Goal: Task Accomplishment & Management: Complete application form

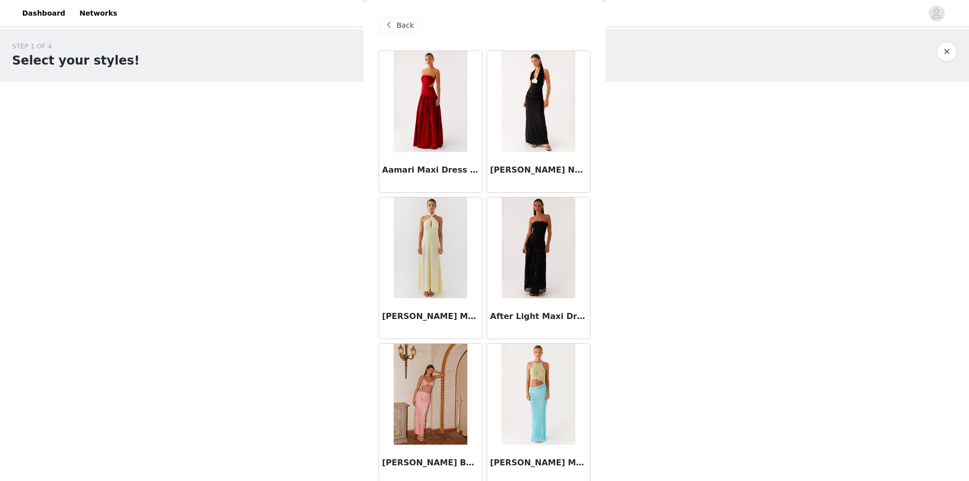
scroll to position [2528, 0]
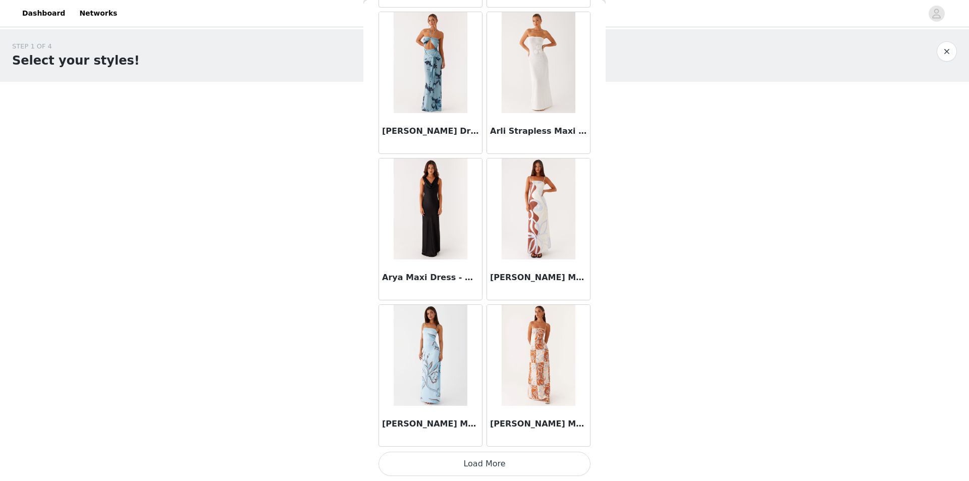
click at [110, 212] on div "STEP 1 OF 4 Select your styles! You will receive 4 products. 2/4 Selected Unapo…" at bounding box center [484, 198] width 969 height 339
click at [129, 328] on div "STEP 1 OF 4 Select your styles! You will receive 4 products. 2/4 Selected Unapo…" at bounding box center [484, 198] width 969 height 339
click at [466, 467] on button "Load More" at bounding box center [485, 464] width 212 height 24
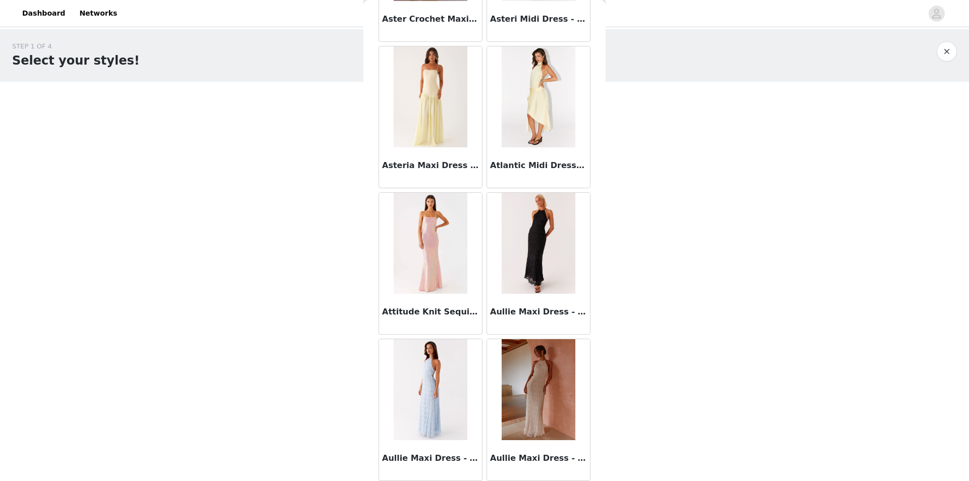
scroll to position [3080, 0]
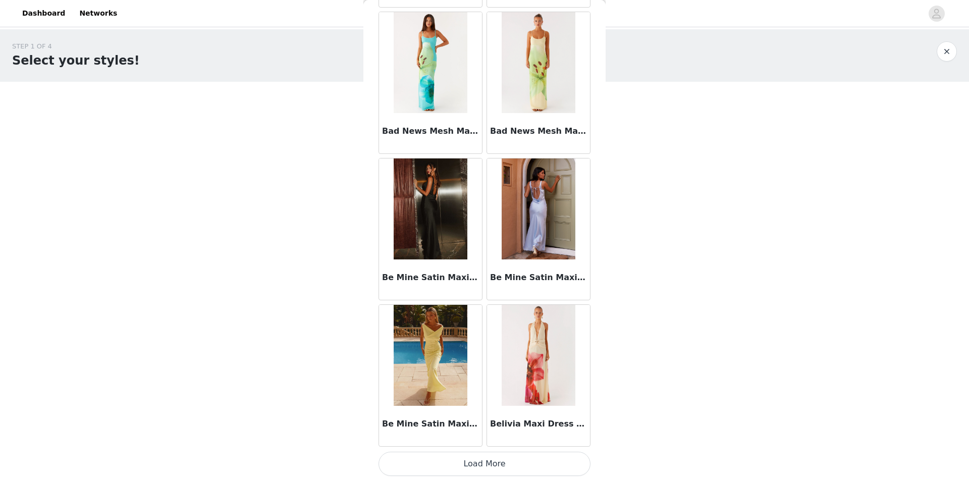
click at [506, 463] on button "Load More" at bounding box center [485, 464] width 212 height 24
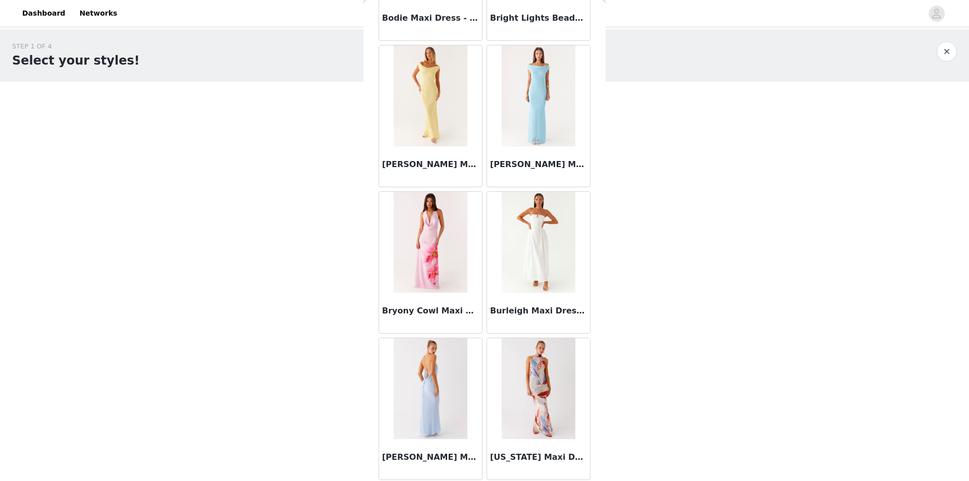
scroll to position [4749, 0]
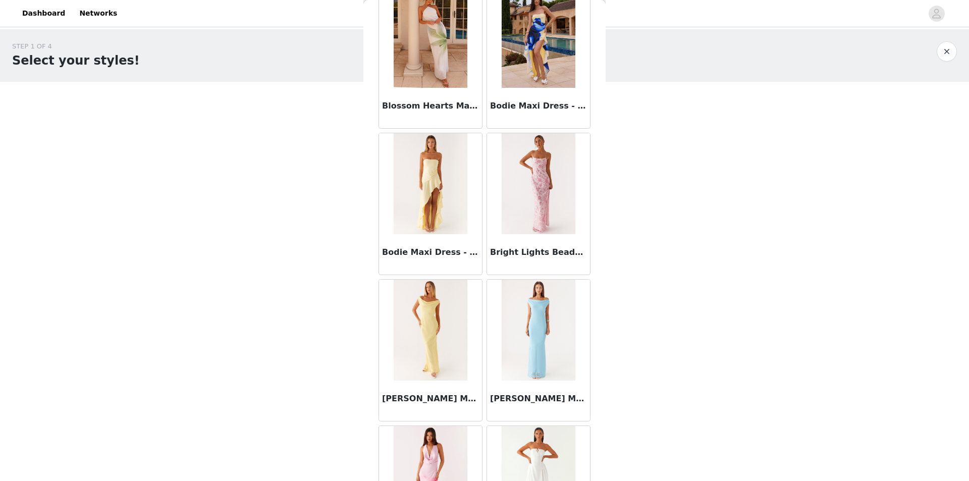
click at [438, 200] on img at bounding box center [430, 183] width 73 height 101
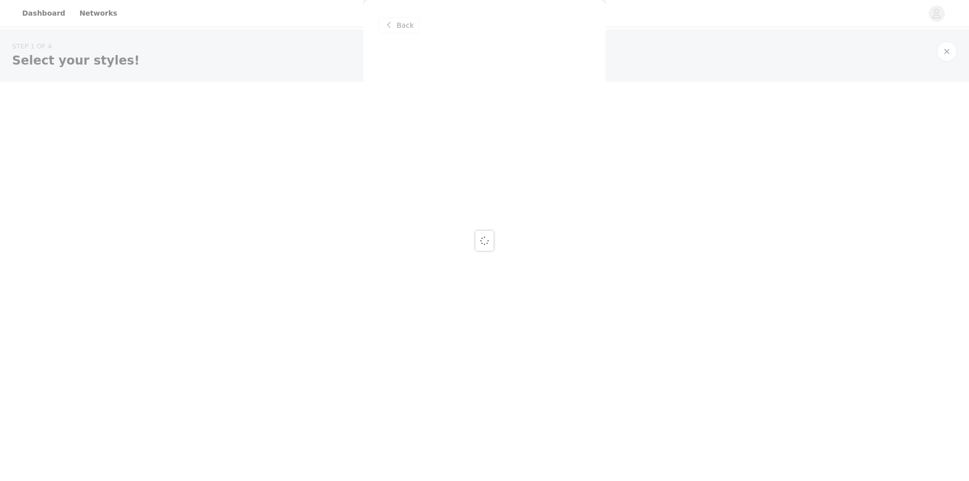
scroll to position [0, 0]
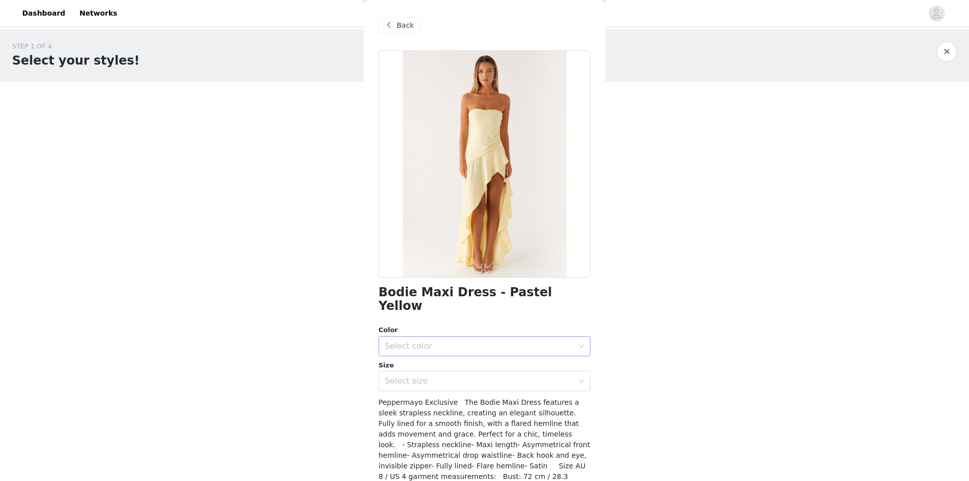
click at [422, 341] on div "Select color" at bounding box center [479, 346] width 189 height 10
click at [430, 351] on li "Pastel Yellow" at bounding box center [481, 355] width 204 height 16
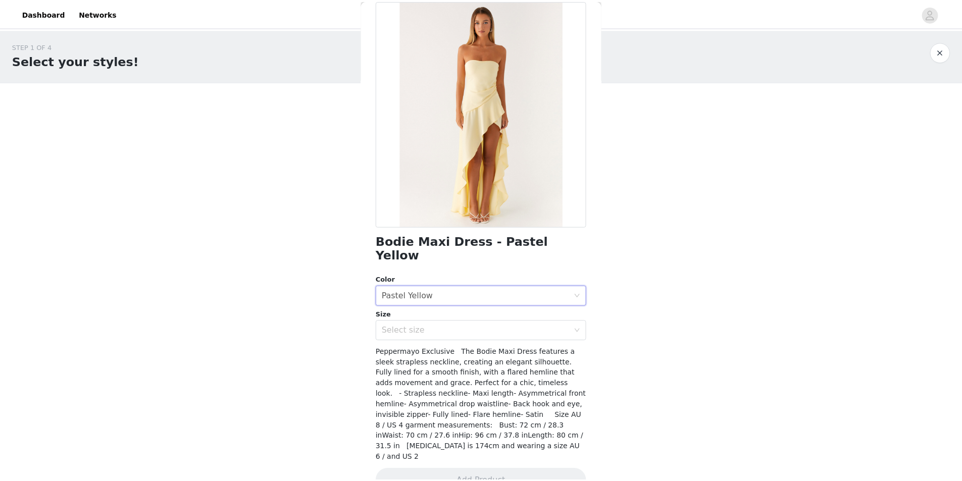
scroll to position [51, 0]
click at [486, 287] on div "Select color Pastel Yellow" at bounding box center [481, 295] width 193 height 19
click at [438, 302] on li "Pastel Yellow" at bounding box center [481, 304] width 204 height 16
click at [439, 325] on div "Select size" at bounding box center [479, 330] width 189 height 10
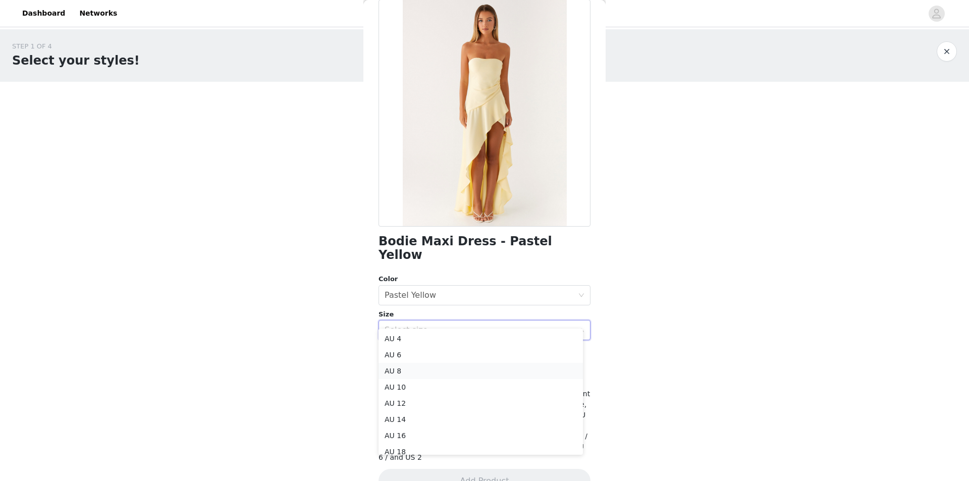
click at [421, 366] on li "AU 8" at bounding box center [481, 371] width 204 height 16
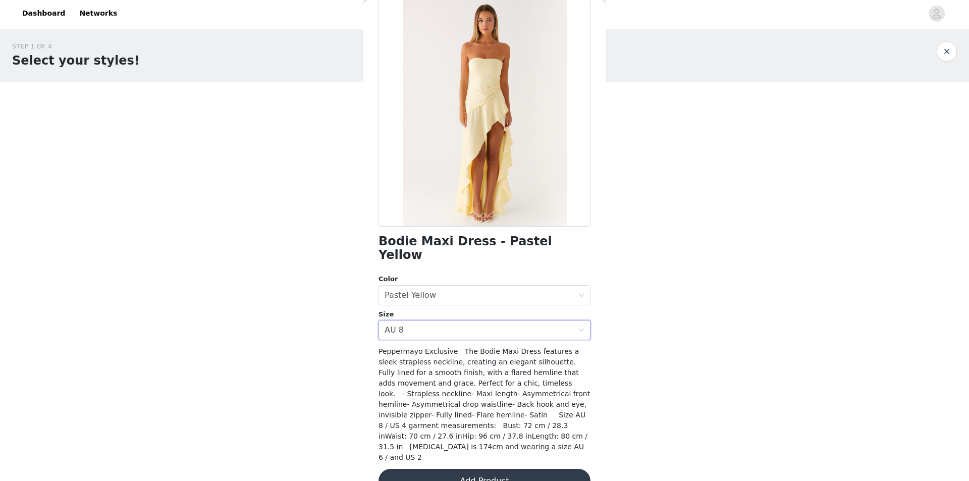
click at [474, 469] on button "Add Product" at bounding box center [485, 481] width 212 height 24
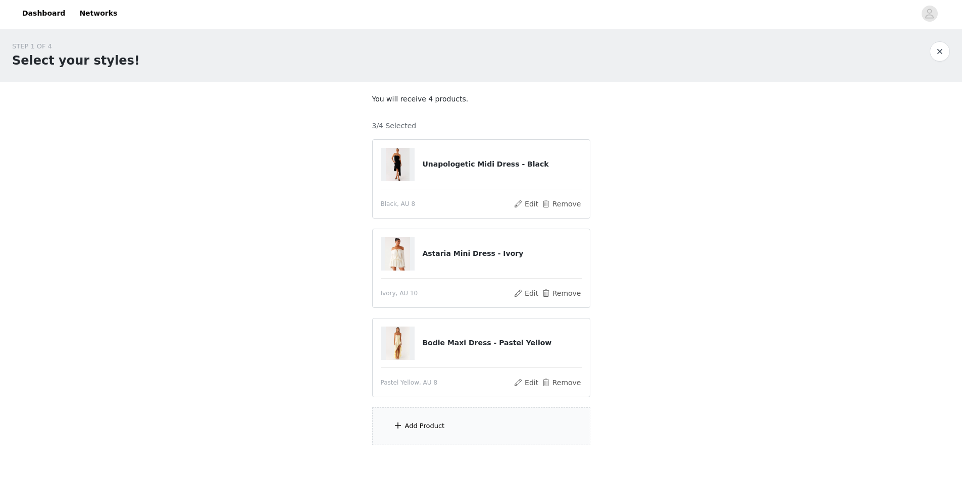
click at [447, 428] on div "Add Product" at bounding box center [481, 426] width 218 height 38
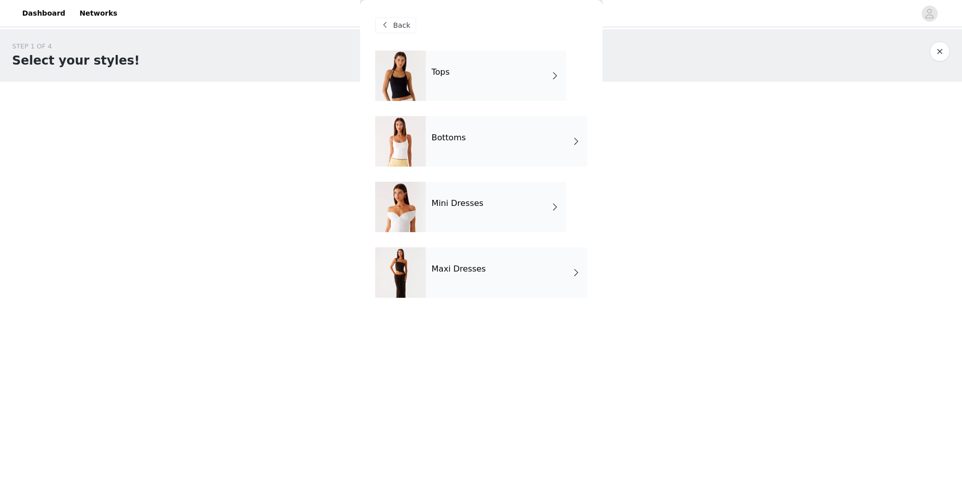
click at [442, 276] on div "Maxi Dresses" at bounding box center [507, 272] width 162 height 50
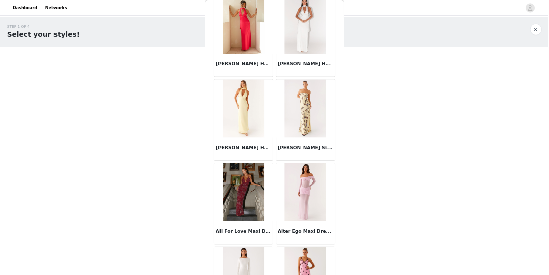
scroll to position [656, 0]
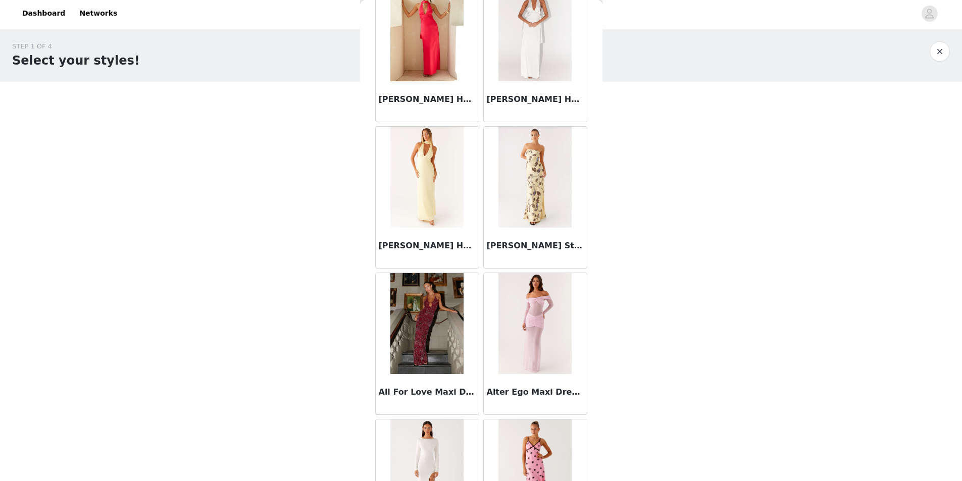
click at [699, 248] on div "STEP 1 OF 4 Select your styles! You will receive 4 products. 3/4 Selected Unapo…" at bounding box center [481, 243] width 962 height 428
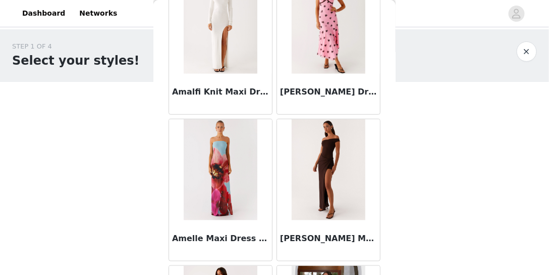
scroll to position [1265, 0]
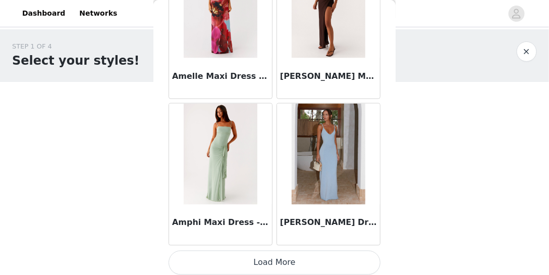
click at [293, 251] on button "Load More" at bounding box center [275, 262] width 212 height 24
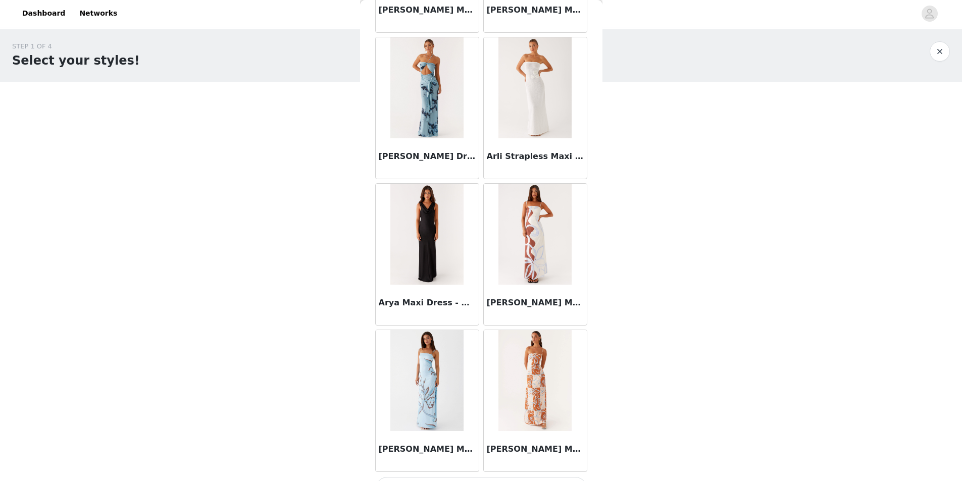
scroll to position [2477, 0]
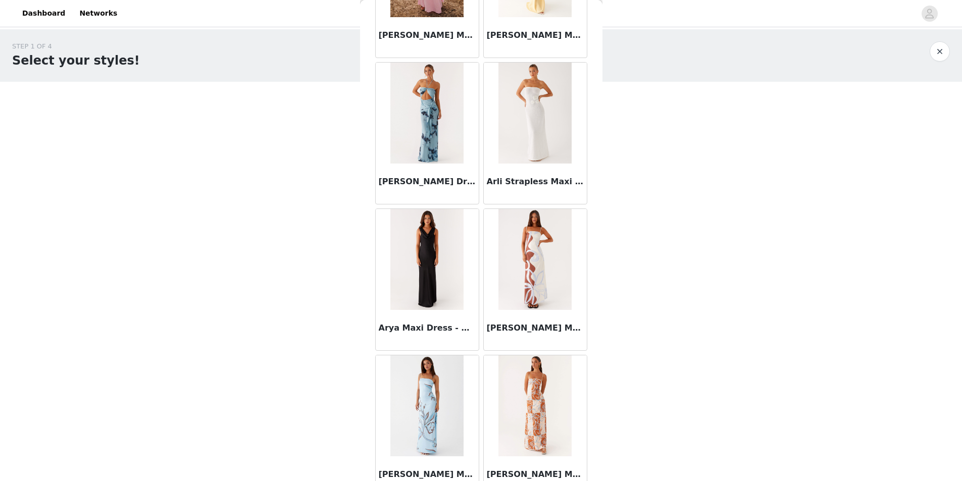
click at [940, 49] on button "button" at bounding box center [939, 51] width 20 height 20
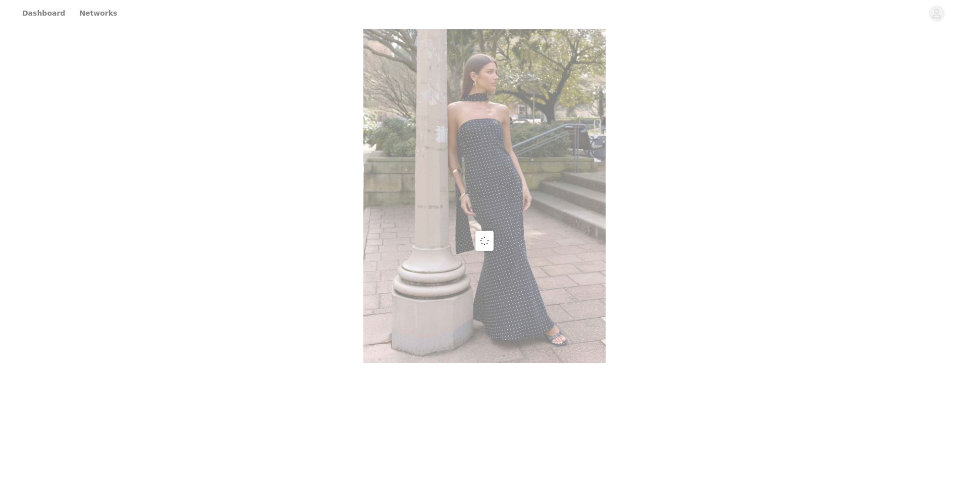
click at [281, 229] on div at bounding box center [484, 240] width 969 height 481
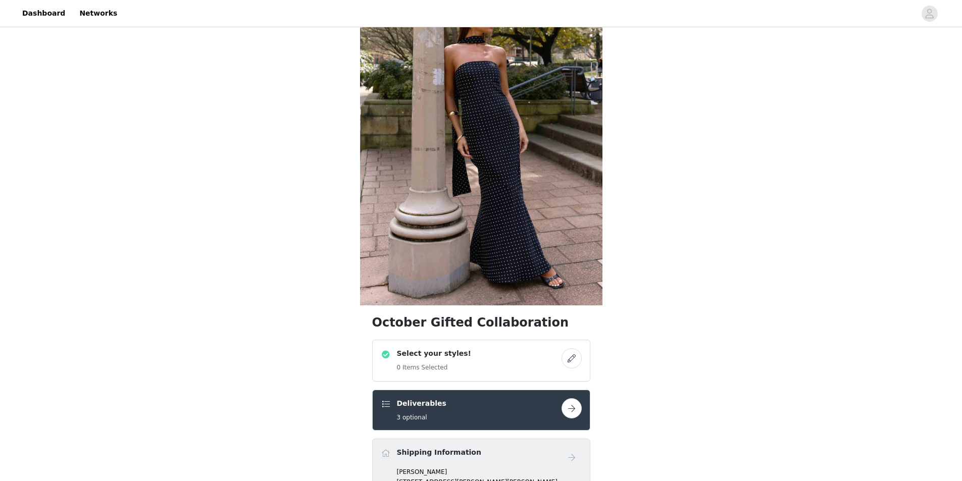
scroll to position [50, 0]
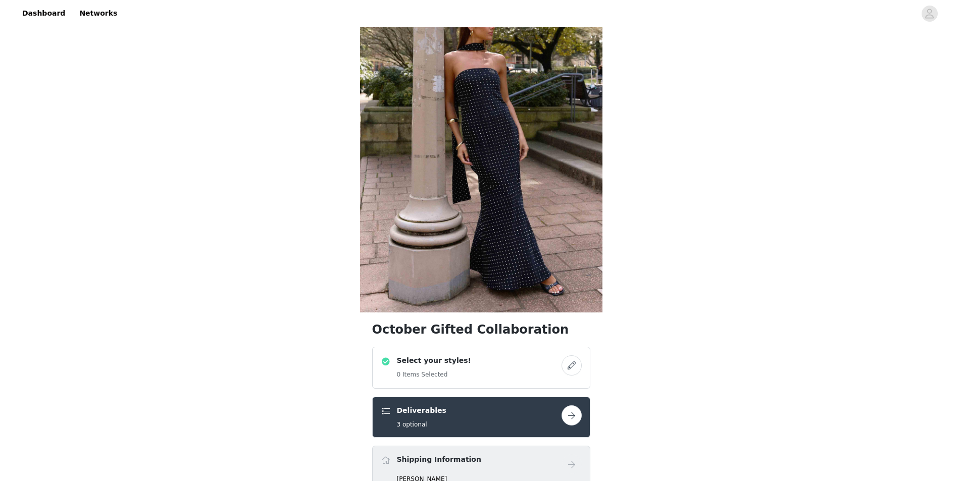
click at [445, 359] on h4 "Select your styles!" at bounding box center [434, 360] width 74 height 11
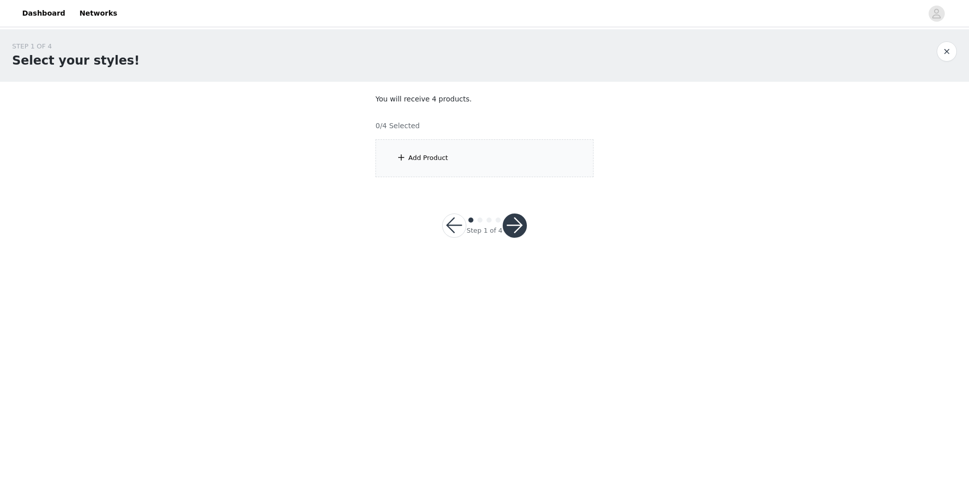
click at [417, 158] on div "Add Product" at bounding box center [428, 158] width 40 height 10
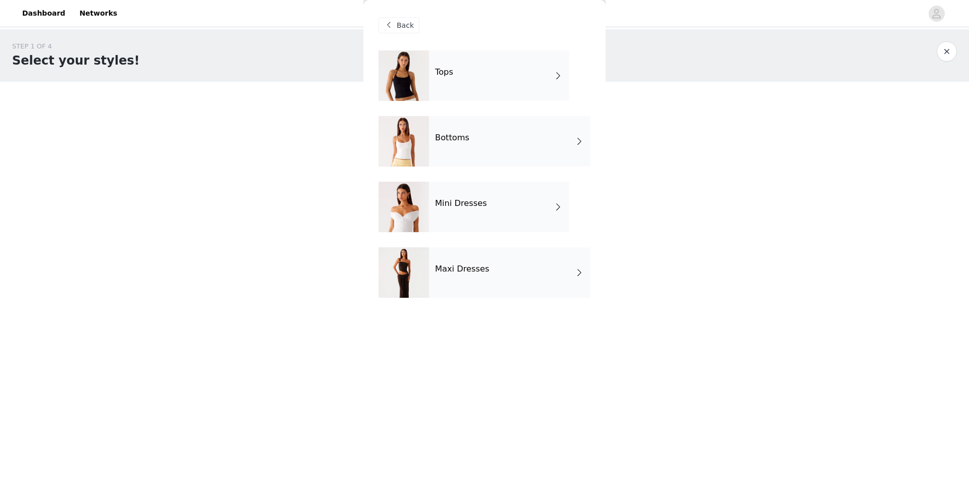
click at [439, 290] on div "Maxi Dresses" at bounding box center [510, 272] width 162 height 50
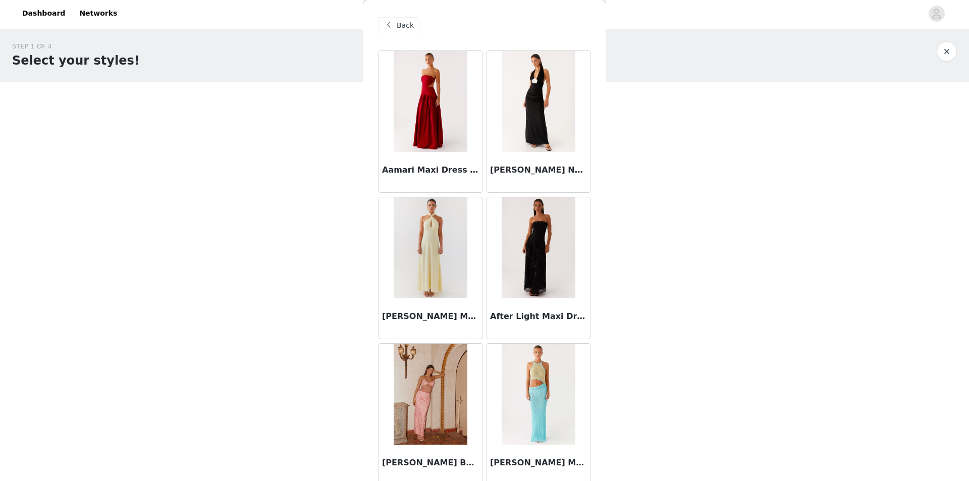
click at [406, 18] on div "Back" at bounding box center [399, 25] width 41 height 16
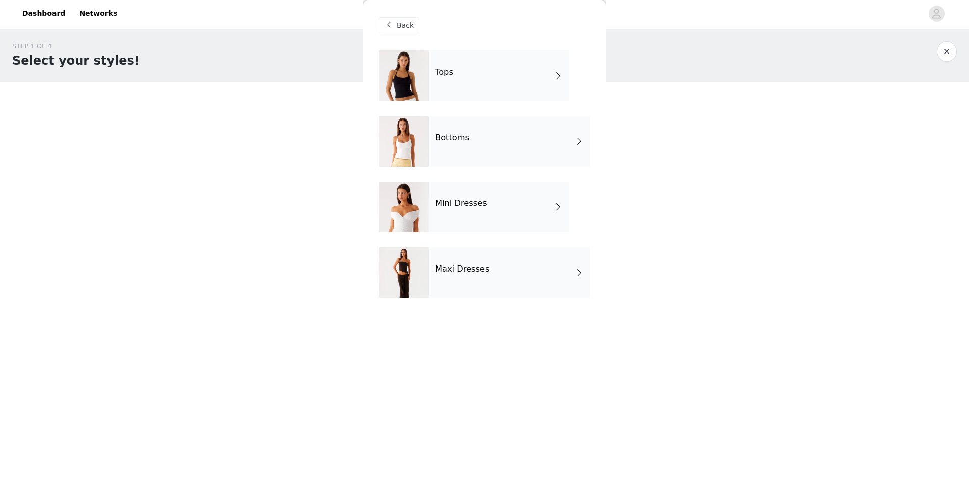
click at [218, 206] on div "STEP 1 OF 4 Select your styles! You will receive 4 products. 0/4 Selected Add P…" at bounding box center [484, 145] width 969 height 233
click at [47, 6] on link "Dashboard" at bounding box center [43, 13] width 55 height 23
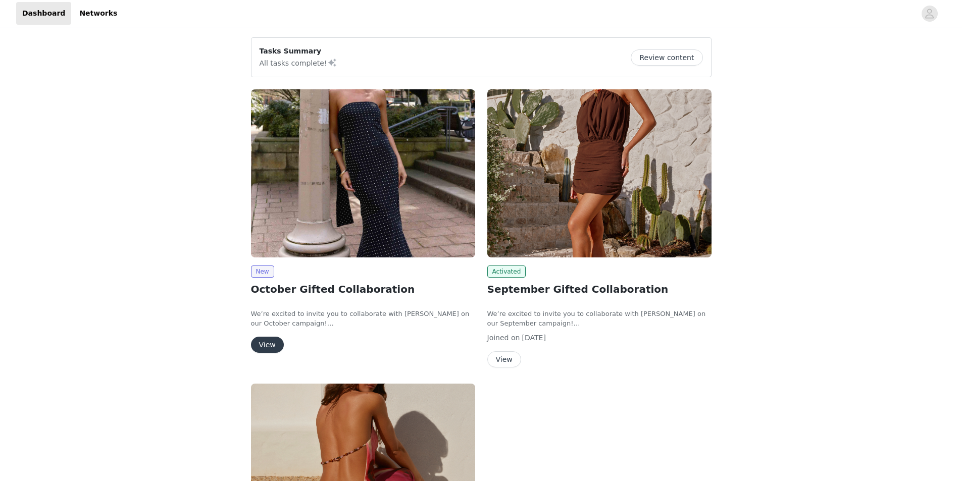
click at [277, 340] on button "View" at bounding box center [267, 345] width 33 height 16
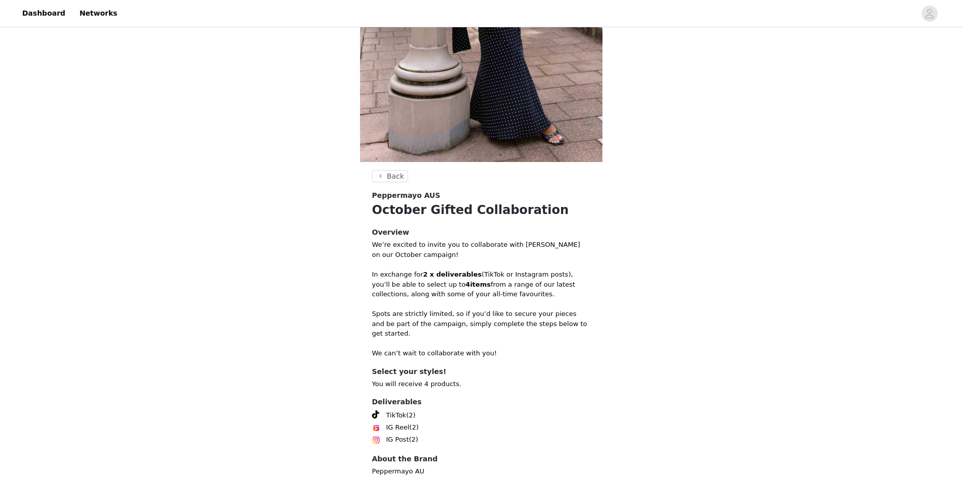
scroll to position [255, 0]
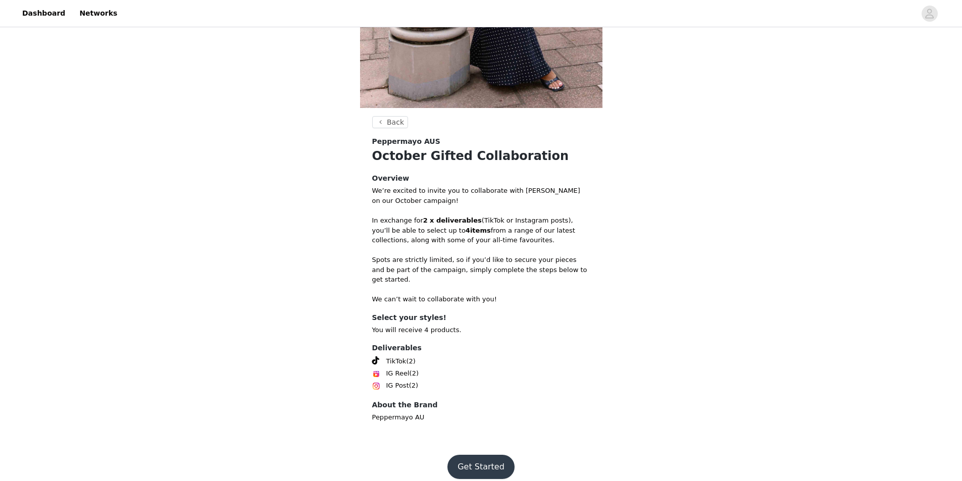
click at [480, 465] on button "Get Started" at bounding box center [480, 467] width 67 height 24
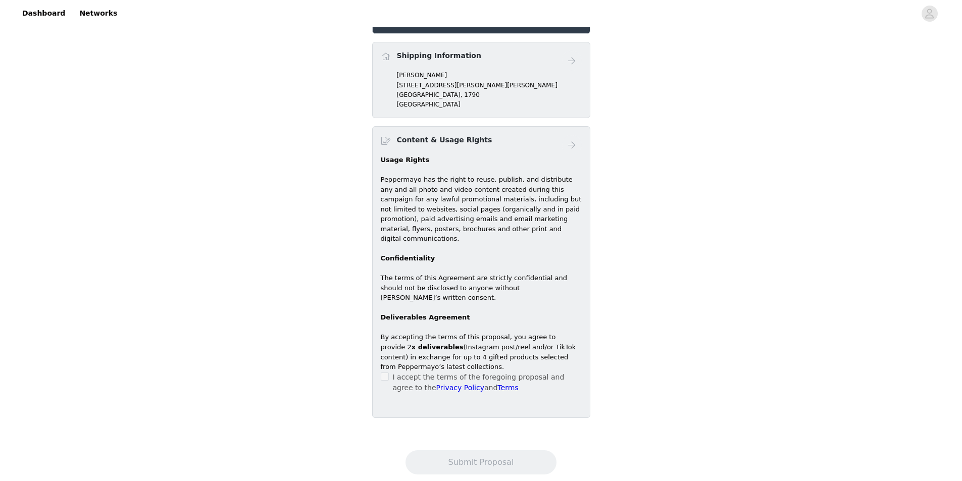
scroll to position [303, 0]
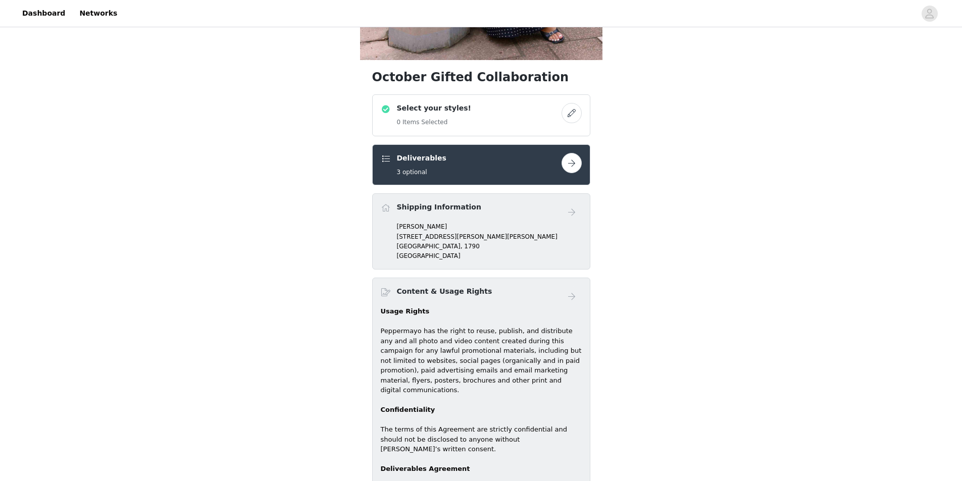
click at [576, 110] on button "button" at bounding box center [571, 113] width 20 height 20
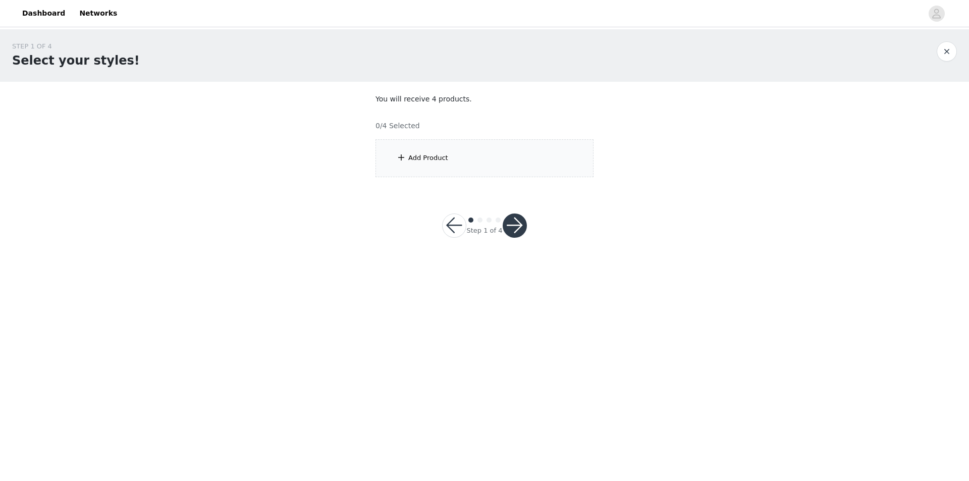
click at [435, 145] on div "Add Product" at bounding box center [485, 158] width 218 height 38
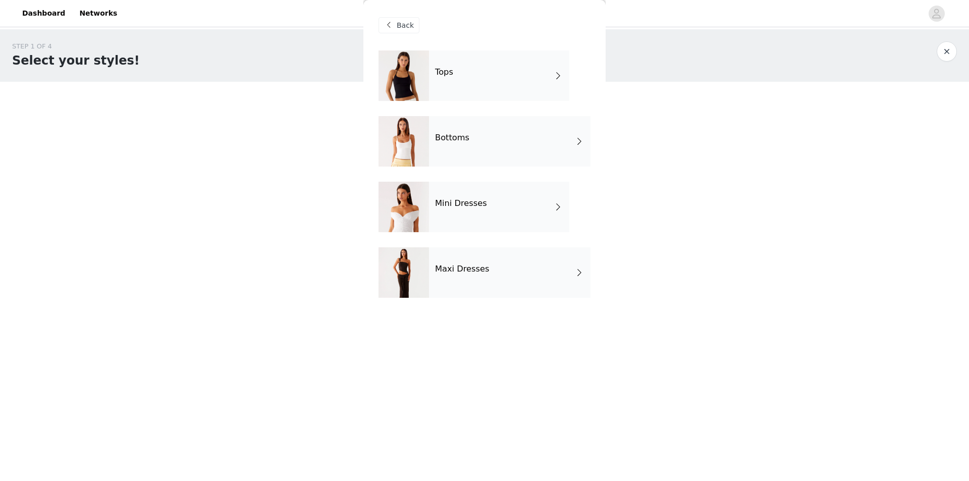
click at [448, 206] on h4 "Mini Dresses" at bounding box center [461, 203] width 52 height 9
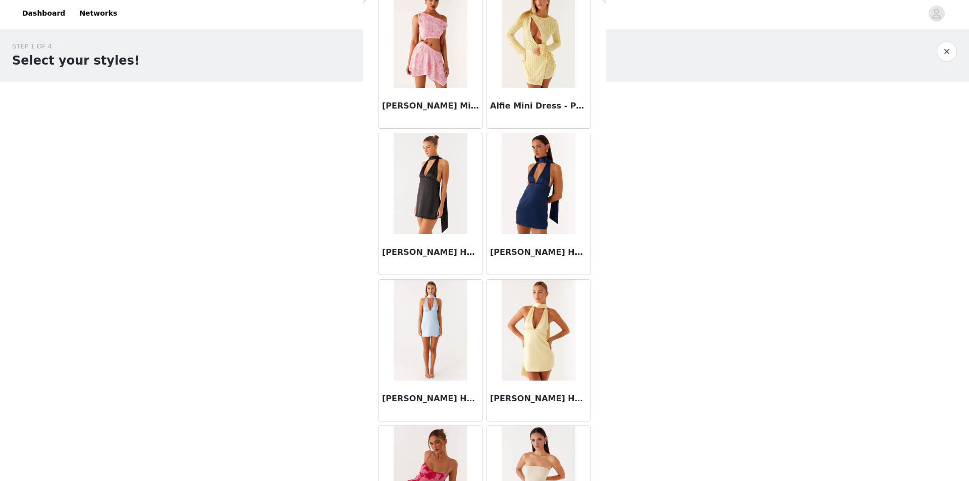
scroll to position [1064, 0]
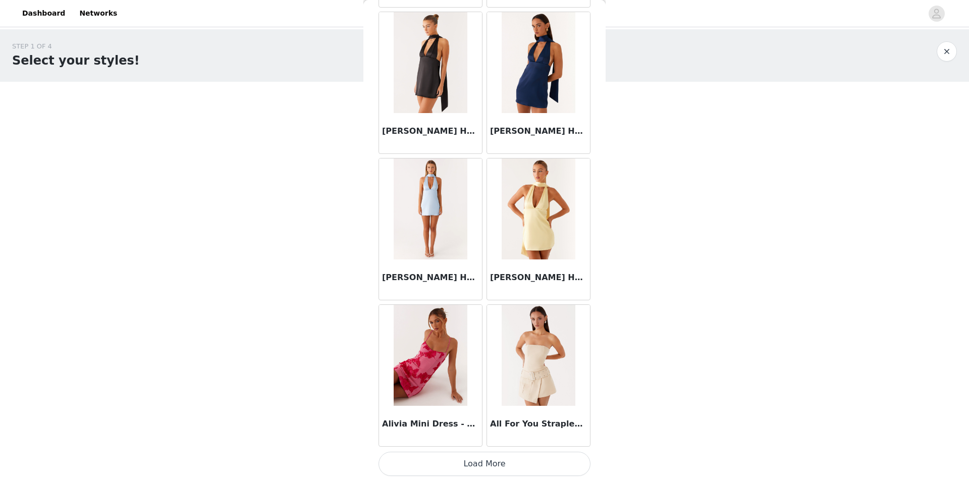
click at [543, 471] on button "Load More" at bounding box center [485, 464] width 212 height 24
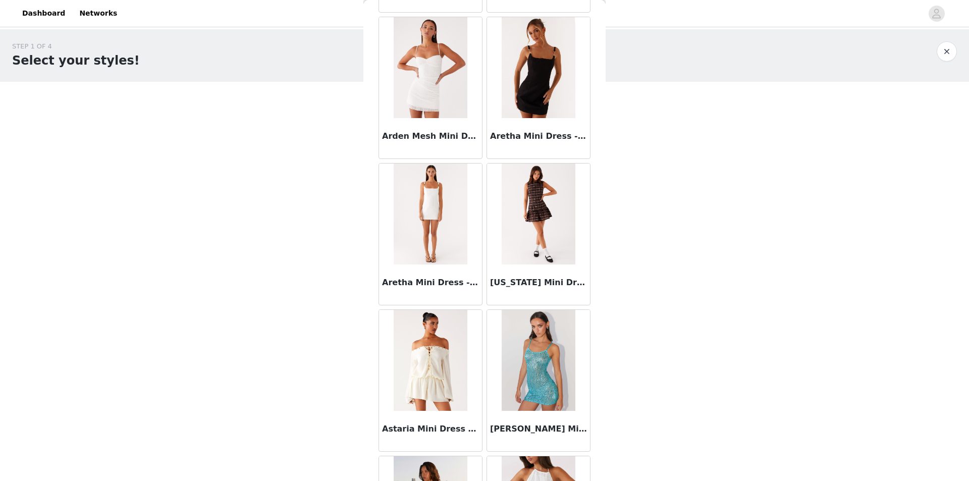
scroll to position [2528, 0]
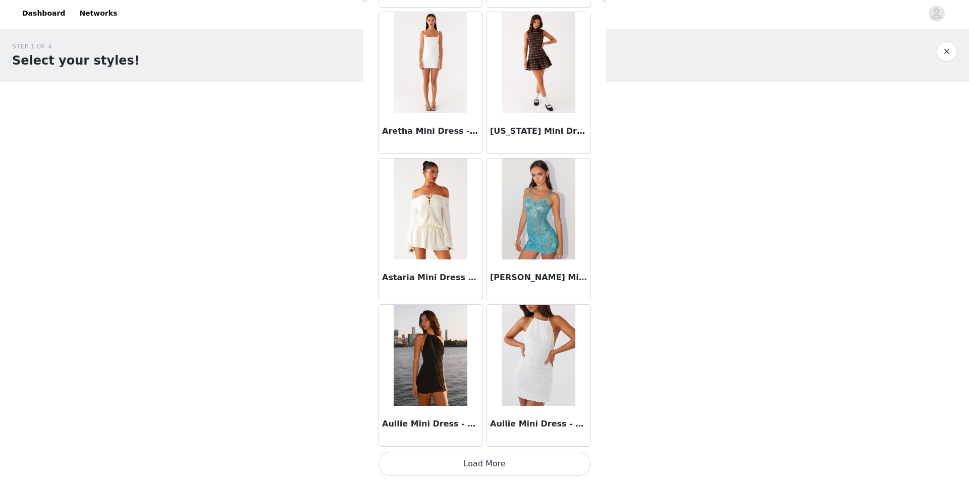
click at [457, 456] on button "Load More" at bounding box center [485, 464] width 212 height 24
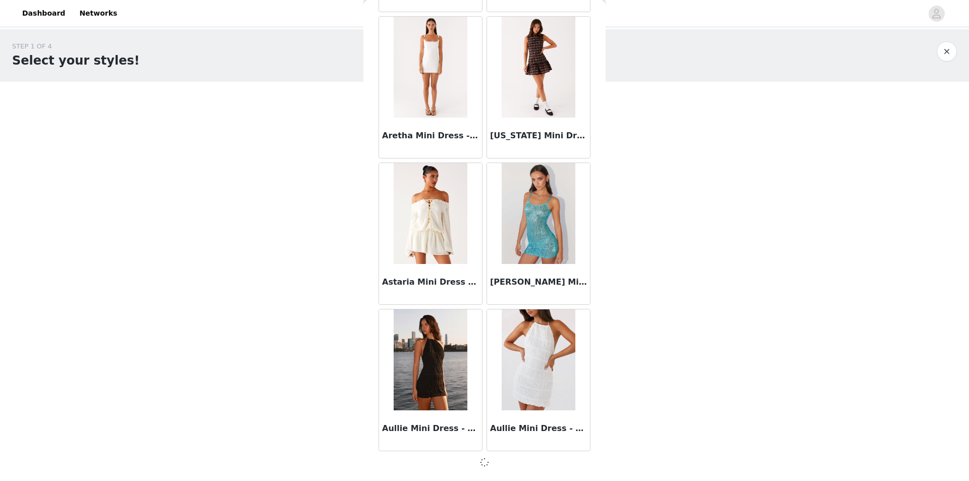
scroll to position [2523, 0]
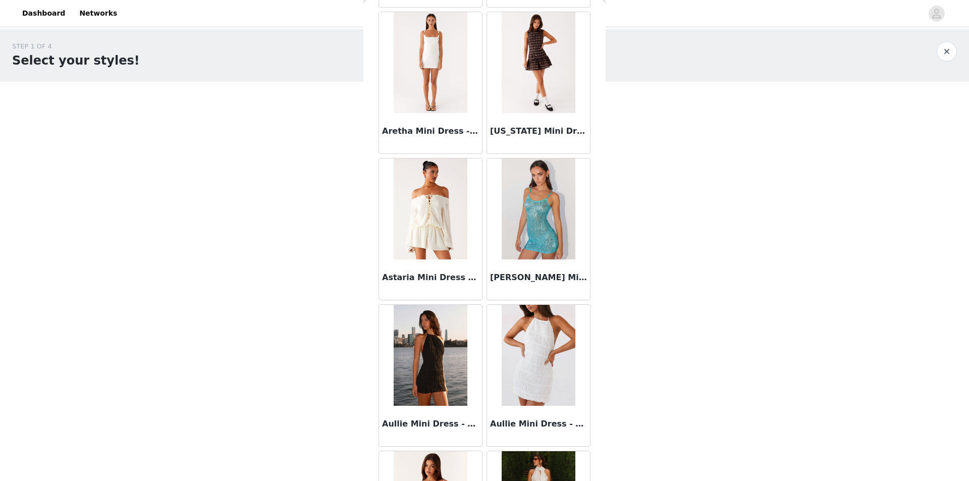
click at [426, 277] on h3 "Astaria Mini Dress - Ivory" at bounding box center [430, 278] width 97 height 12
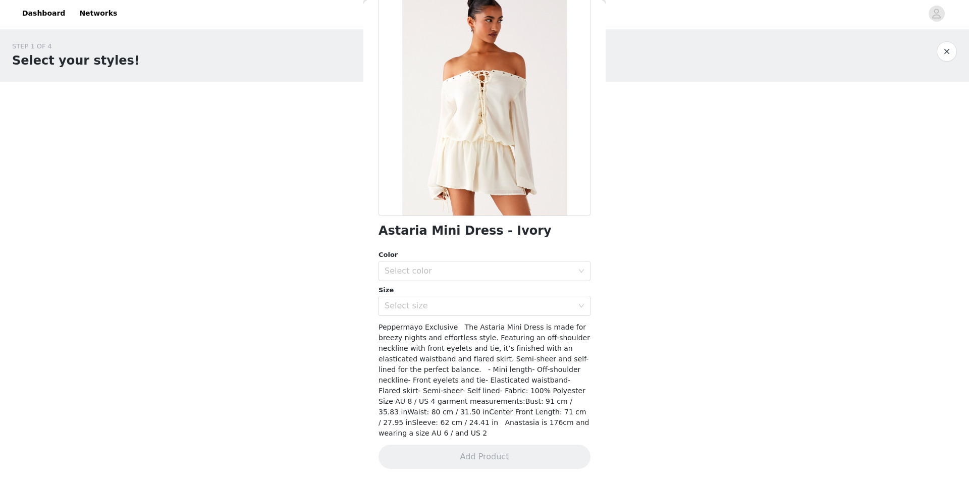
scroll to position [51, 0]
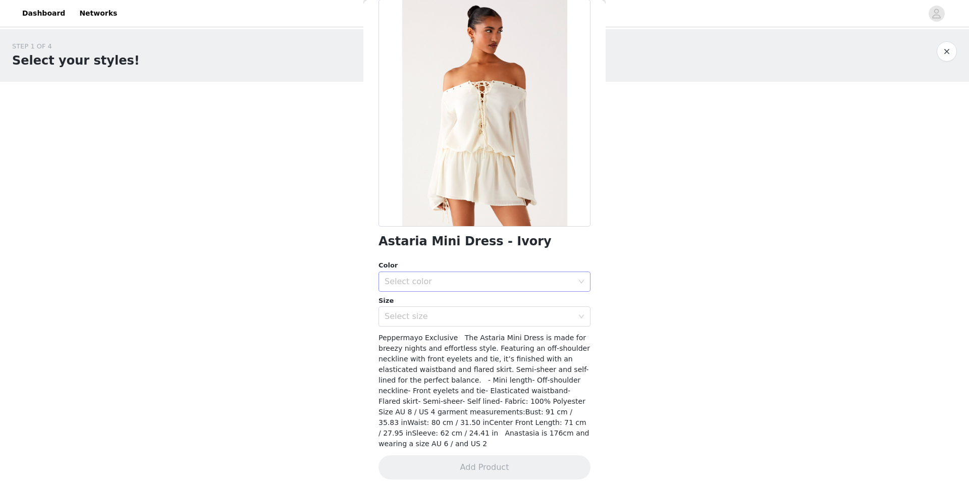
click at [430, 283] on div "Select color" at bounding box center [479, 282] width 189 height 10
click at [431, 304] on li "Ivory" at bounding box center [481, 304] width 204 height 16
click at [432, 313] on div "Select size" at bounding box center [479, 316] width 189 height 10
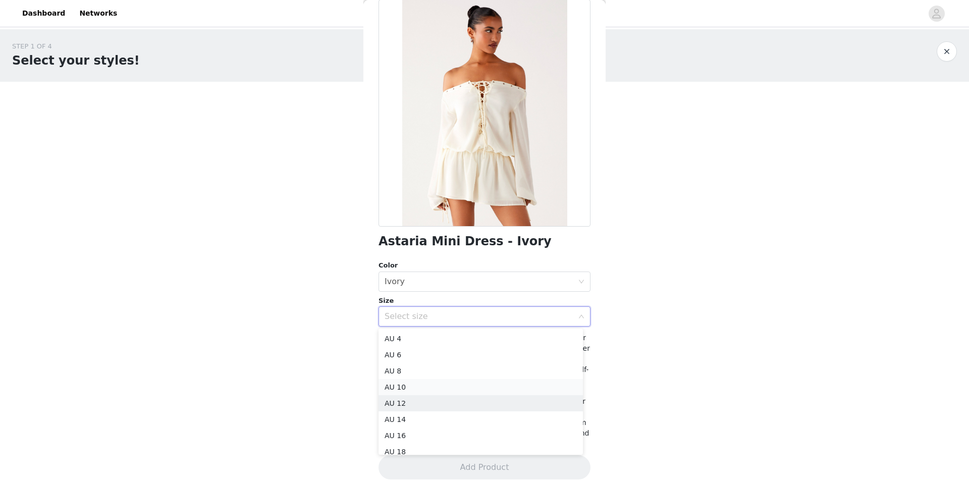
click at [409, 386] on li "AU 10" at bounding box center [481, 387] width 204 height 16
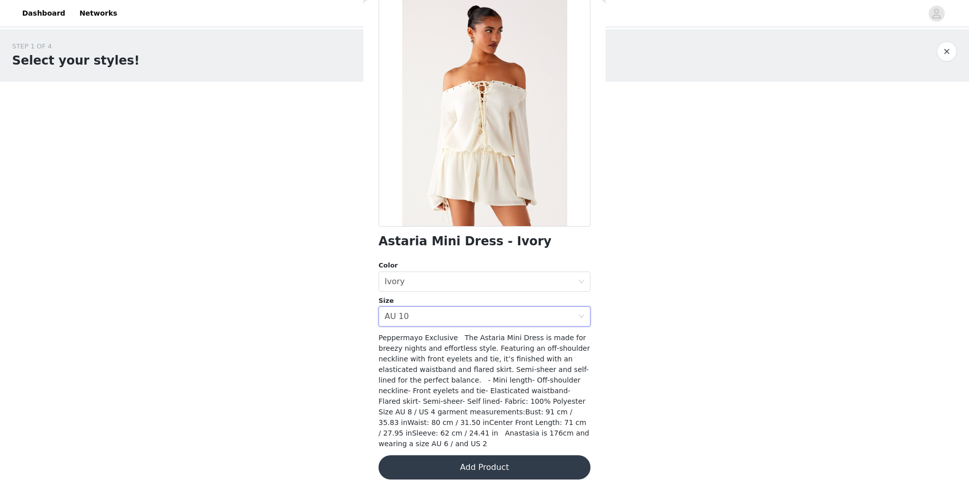
click at [456, 475] on div "Astaria Mini Dress - Ivory Color Select color Ivory Size Select size AU 10 Pepp…" at bounding box center [485, 245] width 212 height 492
click at [456, 459] on button "Add Product" at bounding box center [485, 467] width 212 height 24
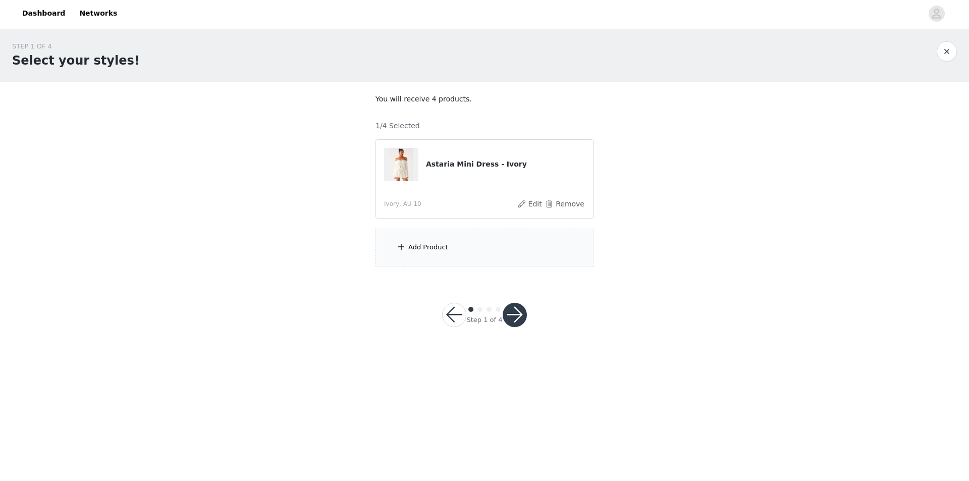
click at [456, 238] on div "Add Product" at bounding box center [485, 248] width 218 height 38
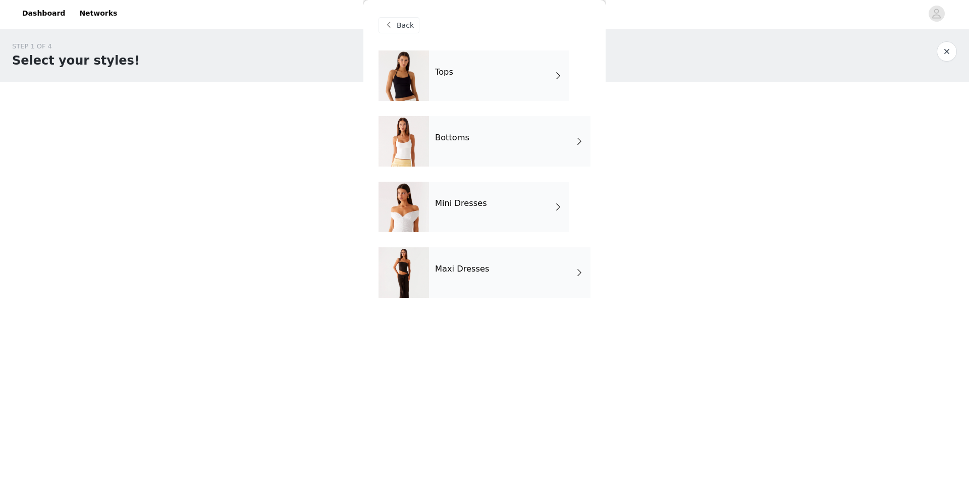
click at [495, 200] on div "Mini Dresses" at bounding box center [499, 207] width 140 height 50
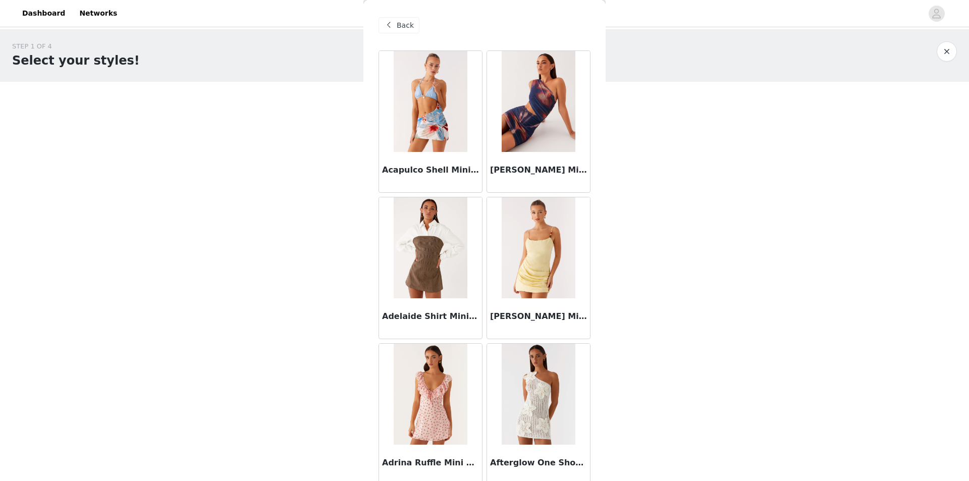
click at [404, 23] on span "Back" at bounding box center [405, 25] width 17 height 11
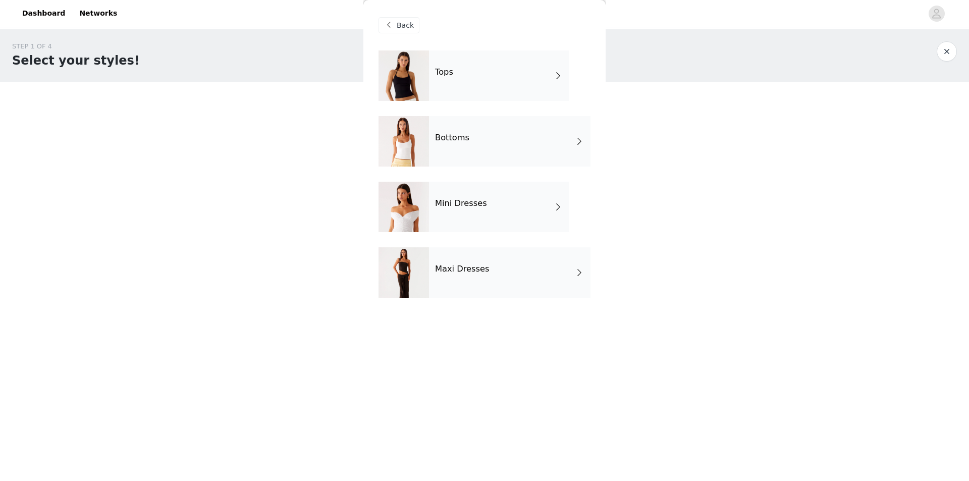
click at [508, 284] on div "Maxi Dresses" at bounding box center [510, 272] width 162 height 50
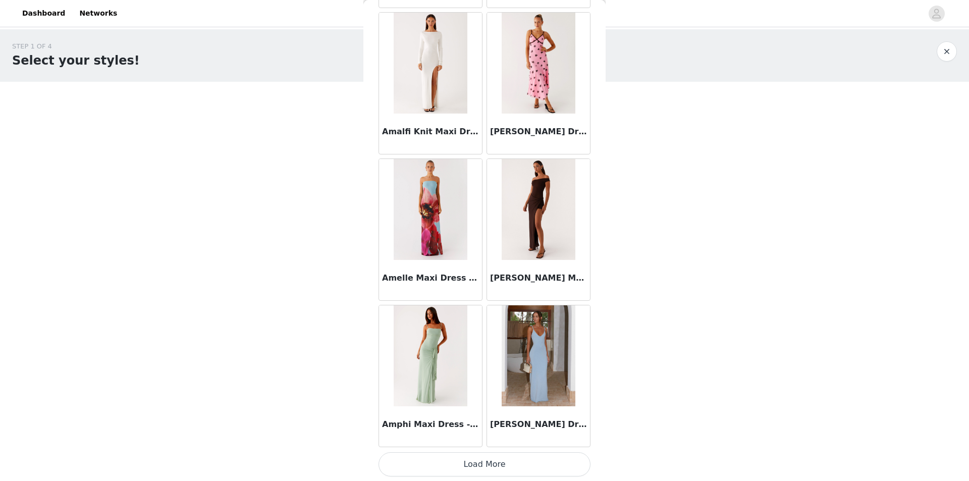
scroll to position [1064, 0]
click at [508, 466] on button "Load More" at bounding box center [485, 464] width 212 height 24
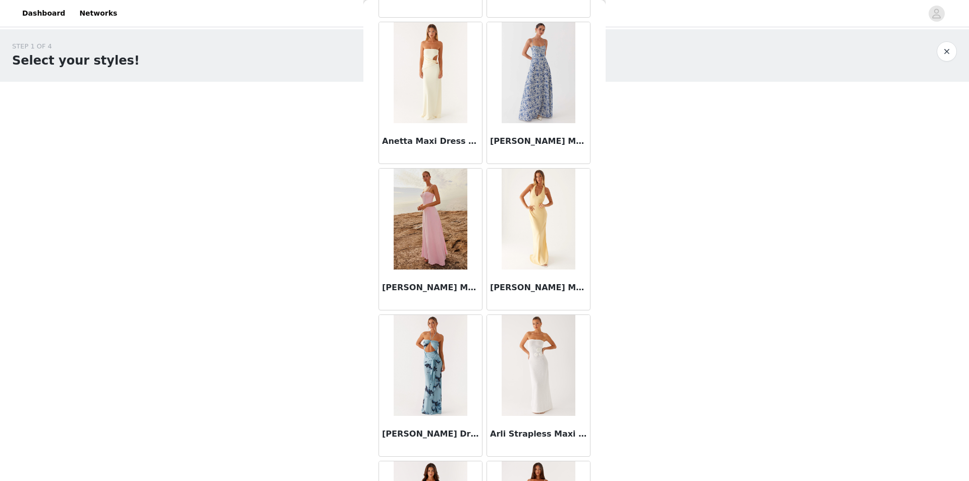
scroll to position [2528, 0]
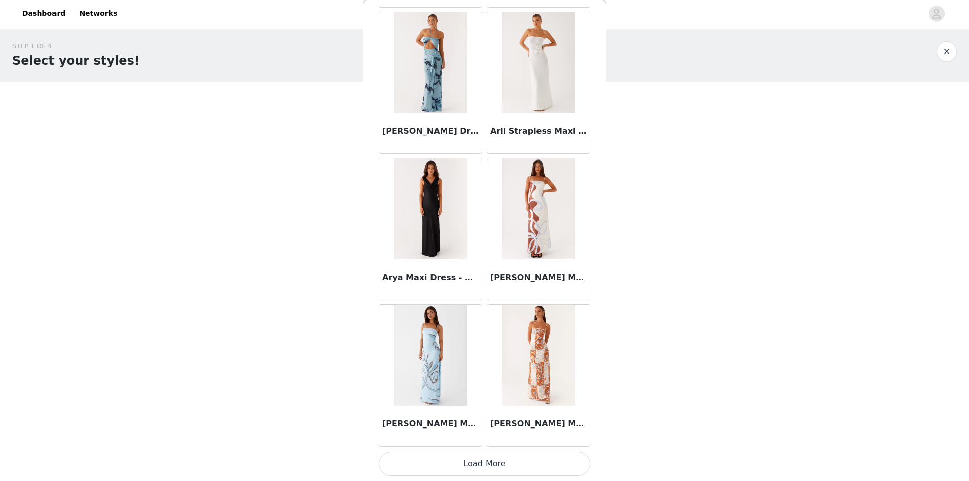
click at [487, 464] on button "Load More" at bounding box center [485, 464] width 212 height 24
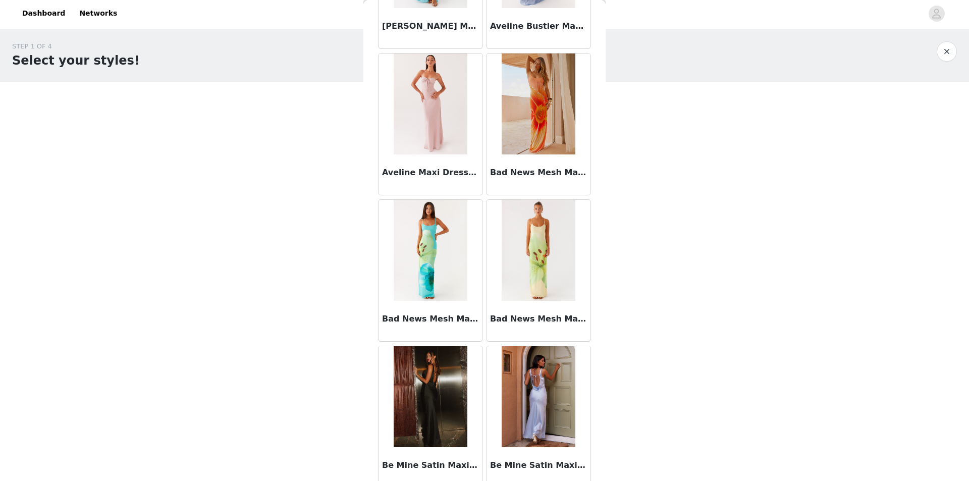
scroll to position [3891, 0]
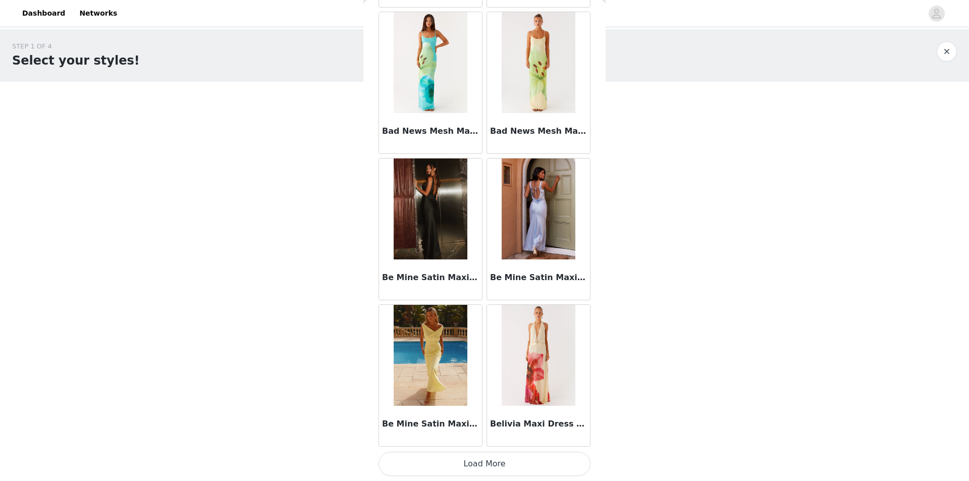
click at [487, 453] on button "Load More" at bounding box center [485, 464] width 212 height 24
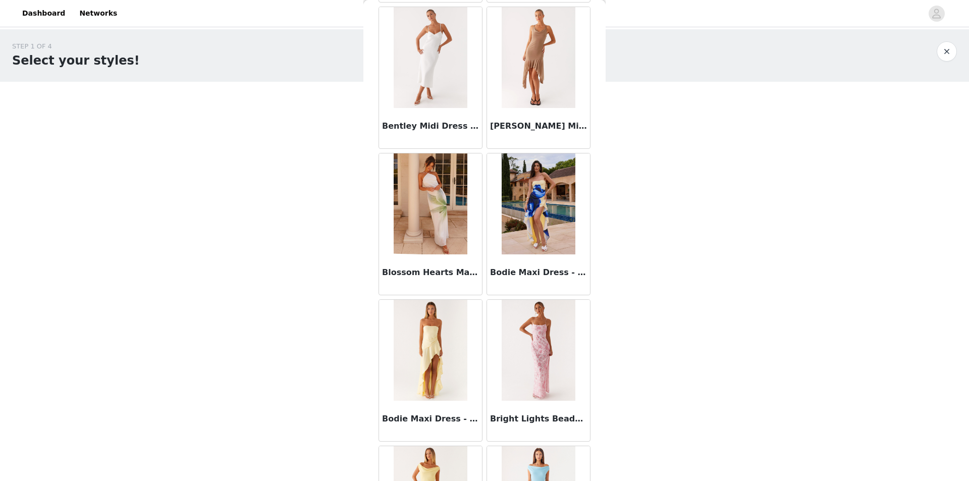
scroll to position [4598, 0]
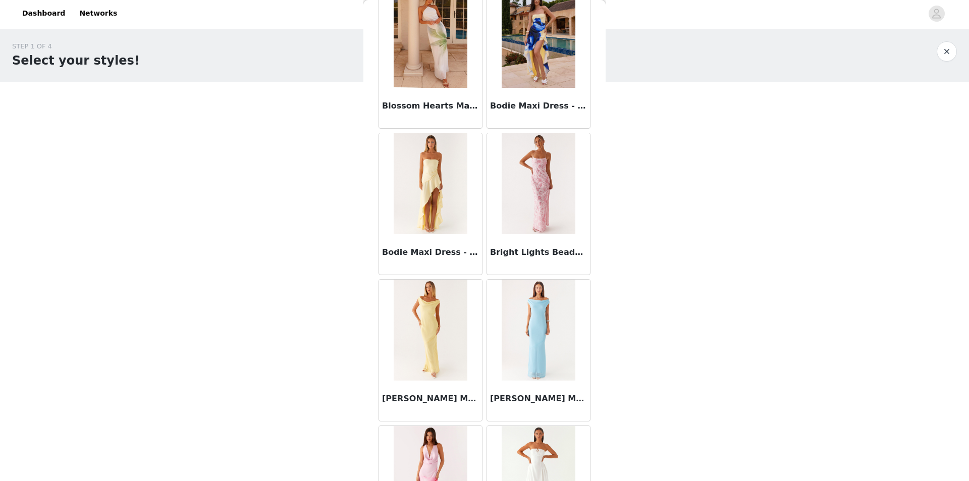
click at [431, 189] on img at bounding box center [430, 183] width 73 height 101
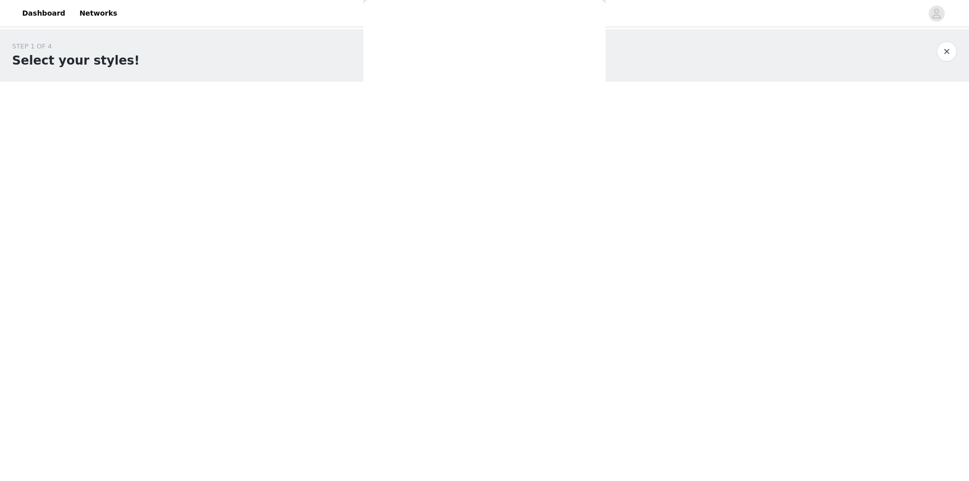
scroll to position [51, 0]
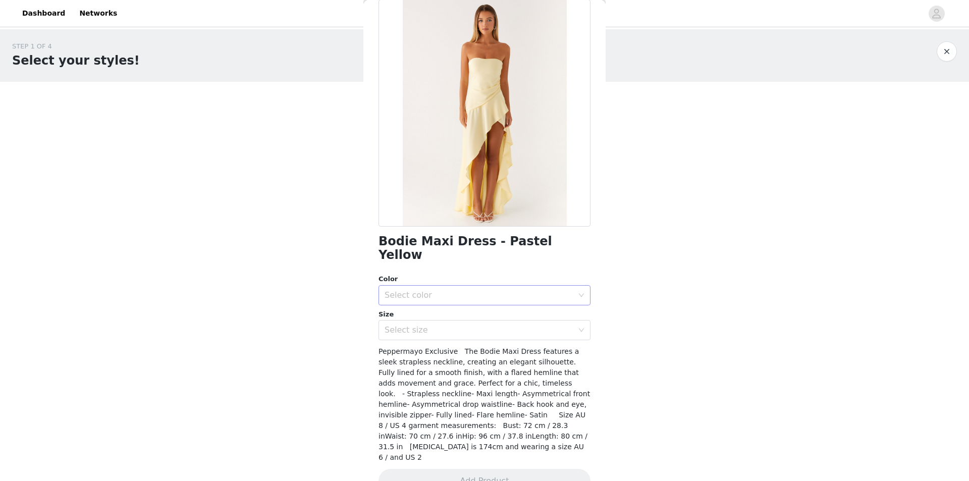
click at [459, 290] on div "Select color" at bounding box center [479, 295] width 189 height 10
click at [421, 296] on li "Pastel Yellow" at bounding box center [481, 304] width 204 height 16
click at [422, 321] on div "Select size" at bounding box center [481, 330] width 193 height 19
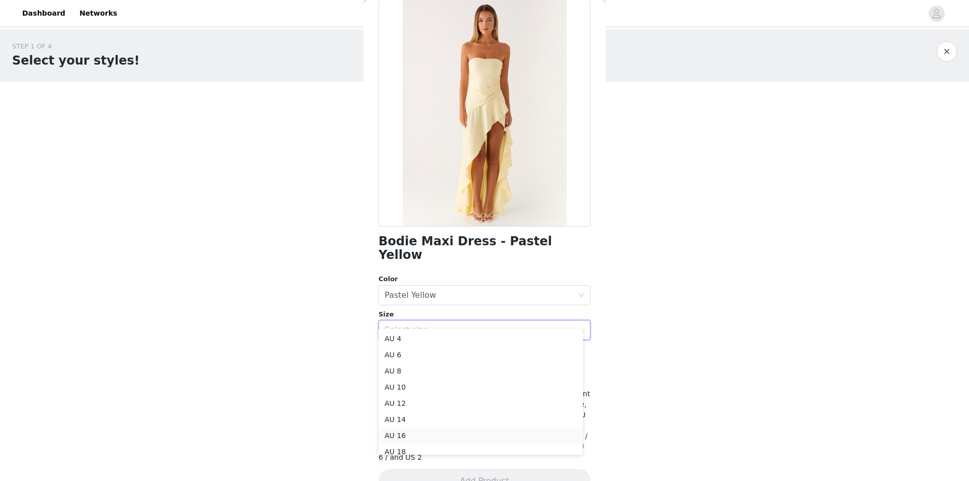
scroll to position [5, 0]
click at [407, 361] on li "AU 8" at bounding box center [481, 366] width 204 height 16
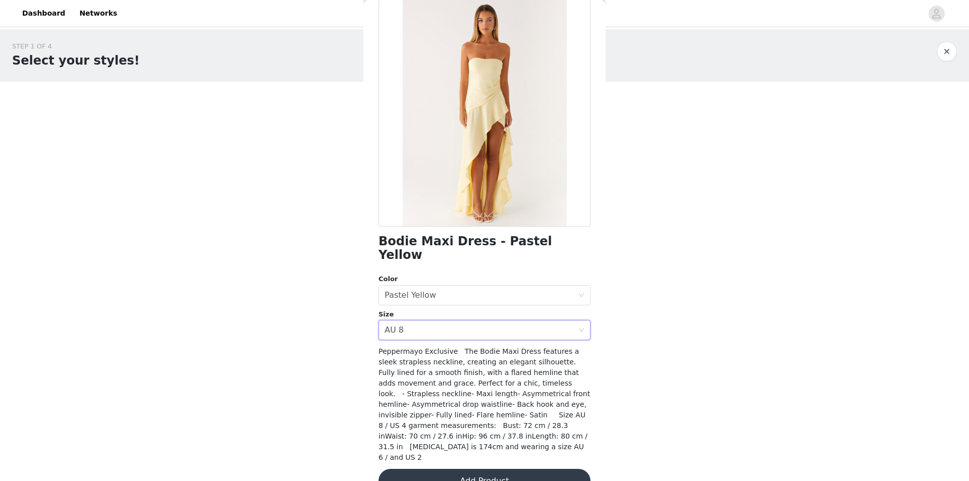
click at [301, 398] on body "Dashboard Networks STEP 1 OF 4 Select your styles! You will receive 4 products.…" at bounding box center [484, 240] width 969 height 481
click at [519, 469] on button "Add Product" at bounding box center [485, 481] width 212 height 24
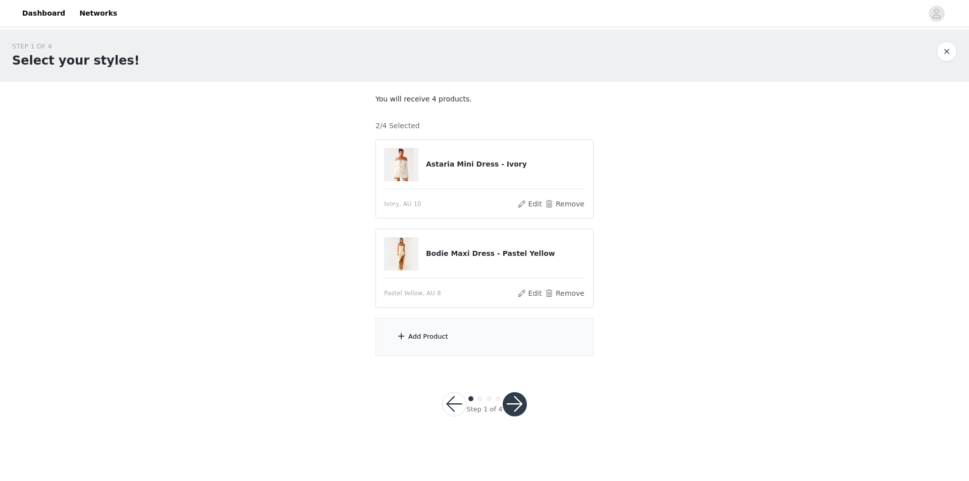
click at [480, 343] on div "Add Product" at bounding box center [485, 337] width 218 height 38
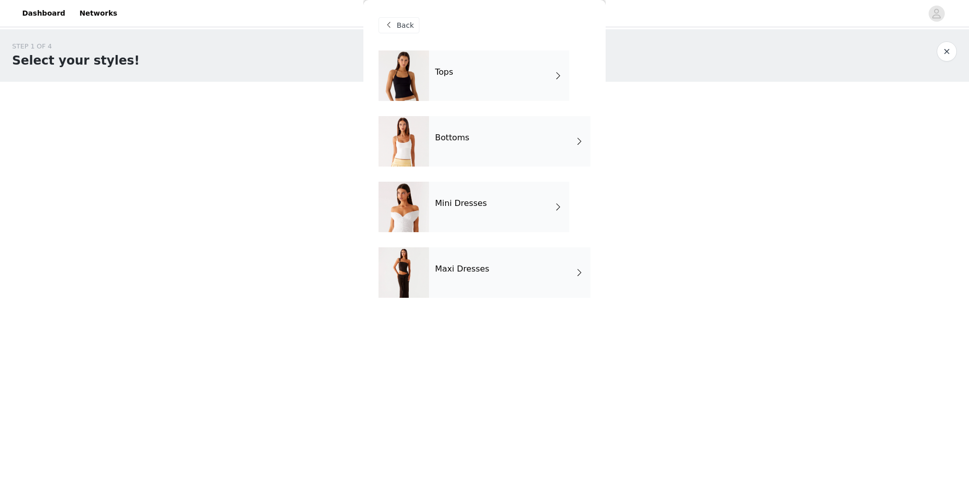
click at [504, 256] on div "Maxi Dresses" at bounding box center [510, 272] width 162 height 50
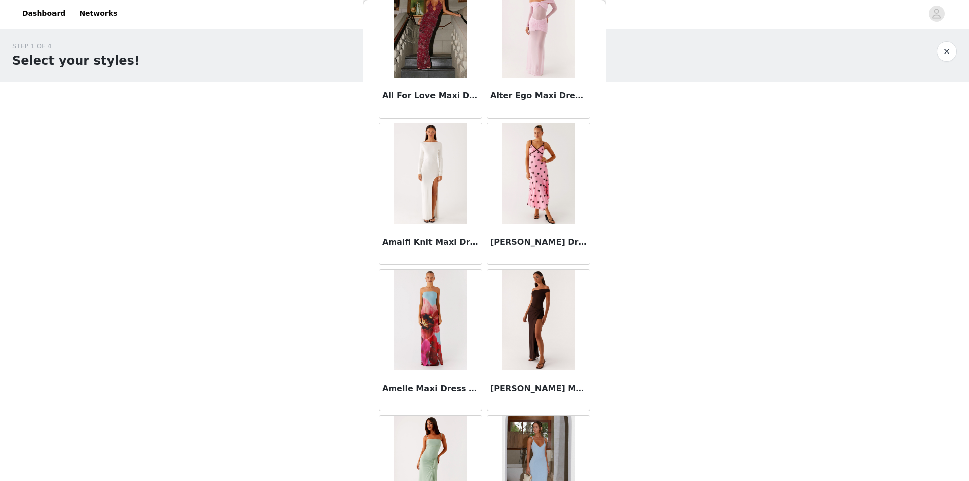
scroll to position [1064, 0]
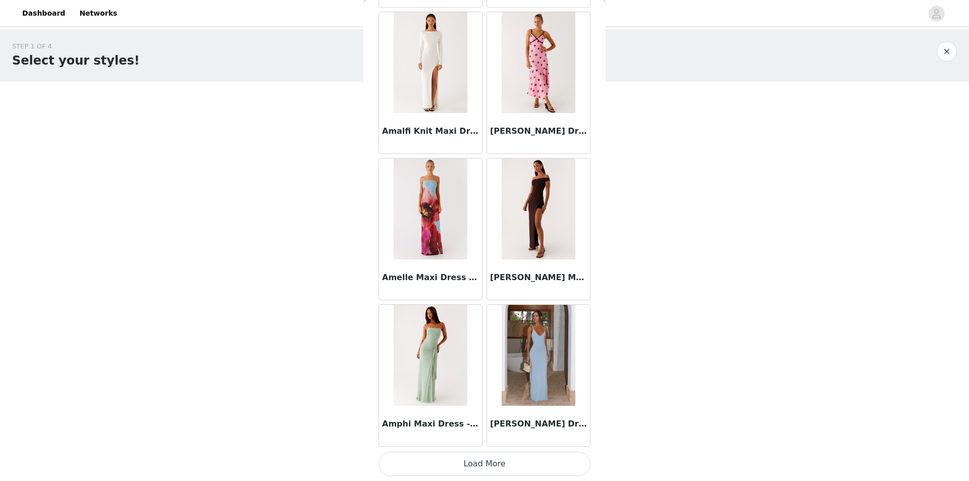
click at [483, 461] on button "Load More" at bounding box center [485, 464] width 212 height 24
click at [536, 210] on img at bounding box center [538, 209] width 73 height 101
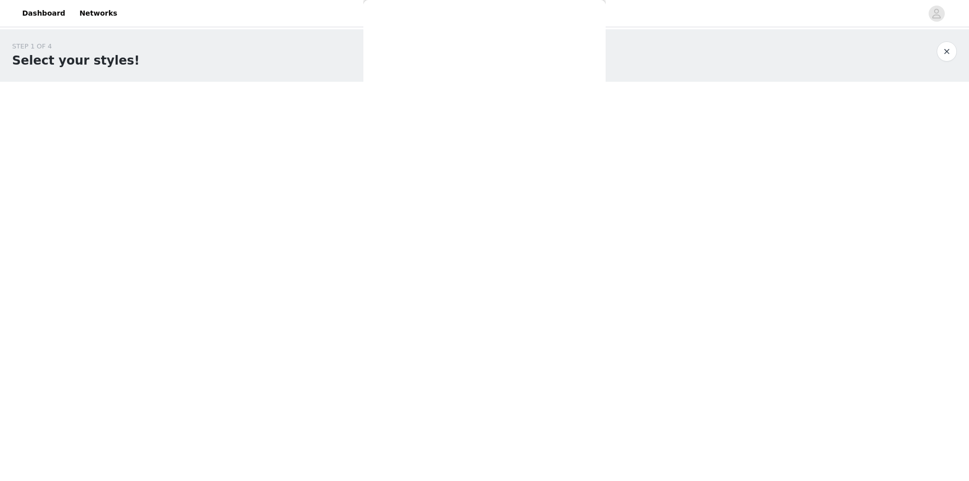
scroll to position [0, 0]
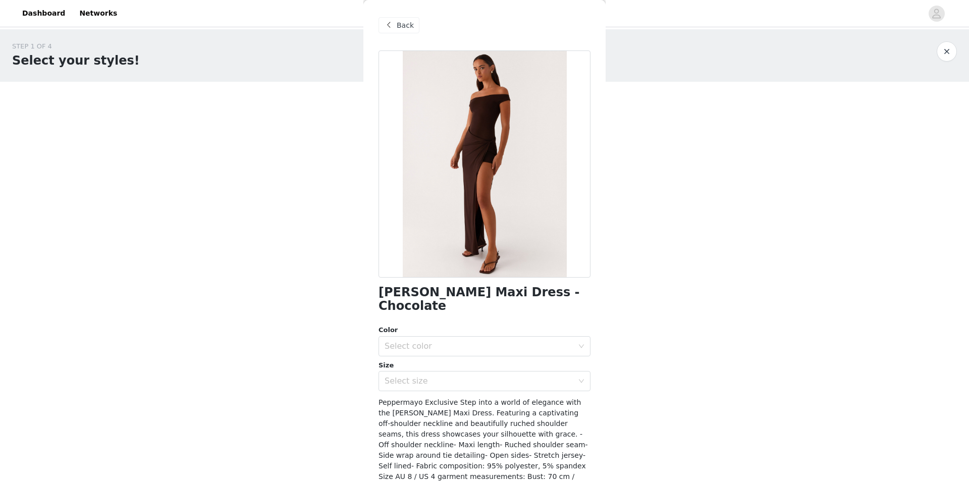
click at [405, 23] on span "Back" at bounding box center [405, 25] width 17 height 11
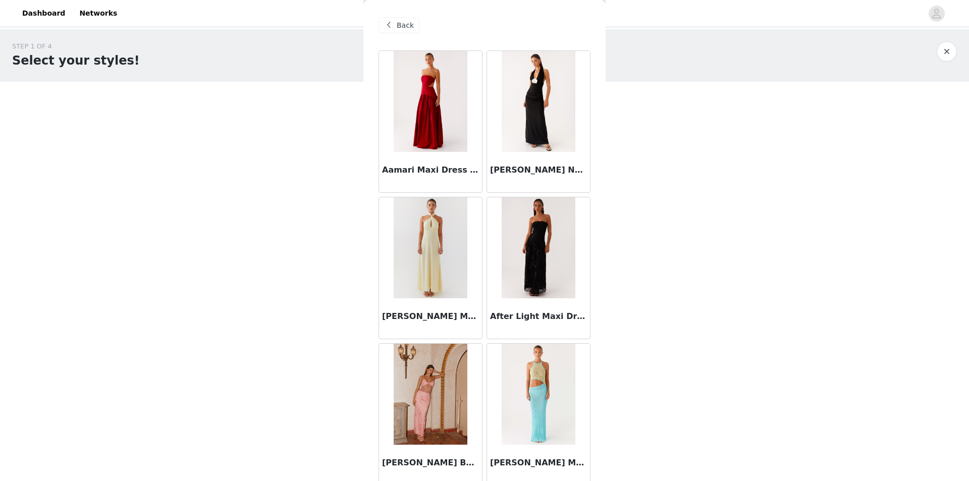
click at [751, 202] on div "STEP 1 OF 4 Select your styles! You will receive 4 products. 2/4 Selected Astar…" at bounding box center [484, 198] width 969 height 339
click at [406, 28] on span "Back" at bounding box center [405, 25] width 17 height 11
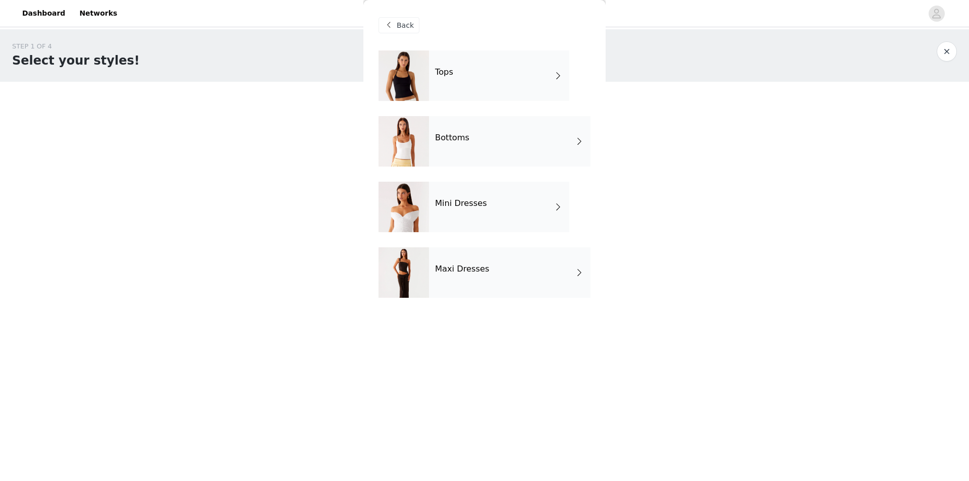
click at [392, 22] on span at bounding box center [389, 25] width 12 height 12
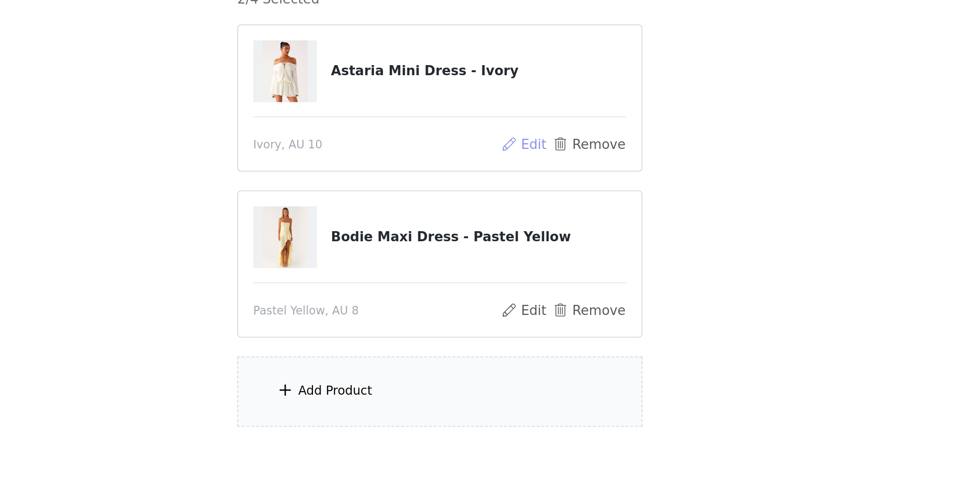
click at [543, 202] on button "Edit" at bounding box center [530, 204] width 26 height 12
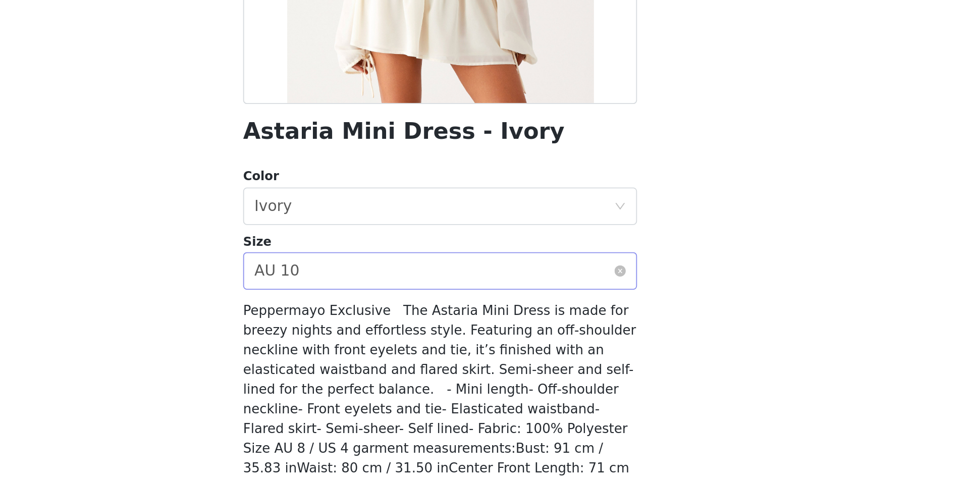
click at [454, 377] on div "Select size AU 10" at bounding box center [481, 367] width 193 height 19
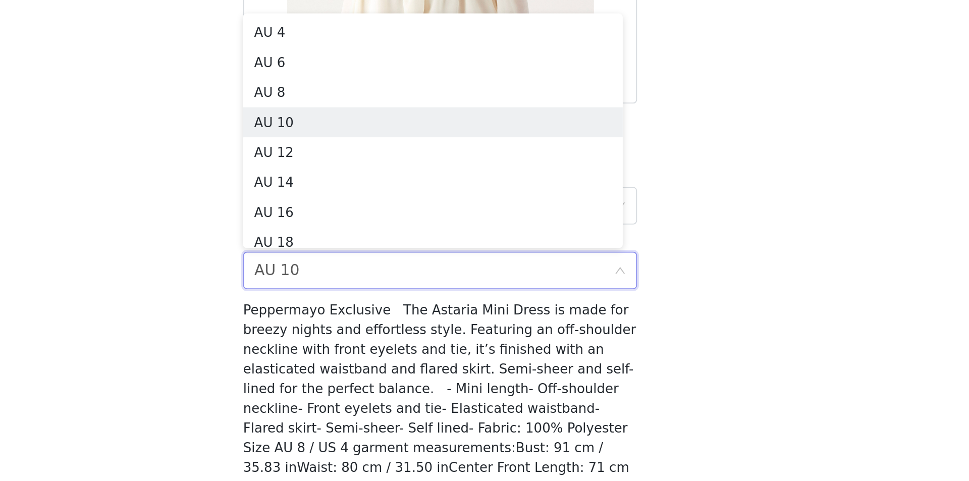
click at [694, 423] on div "STEP 1 OF 4 Select your styles! You will receive 4 products. 2/4 Selected Astar…" at bounding box center [484, 234] width 969 height 411
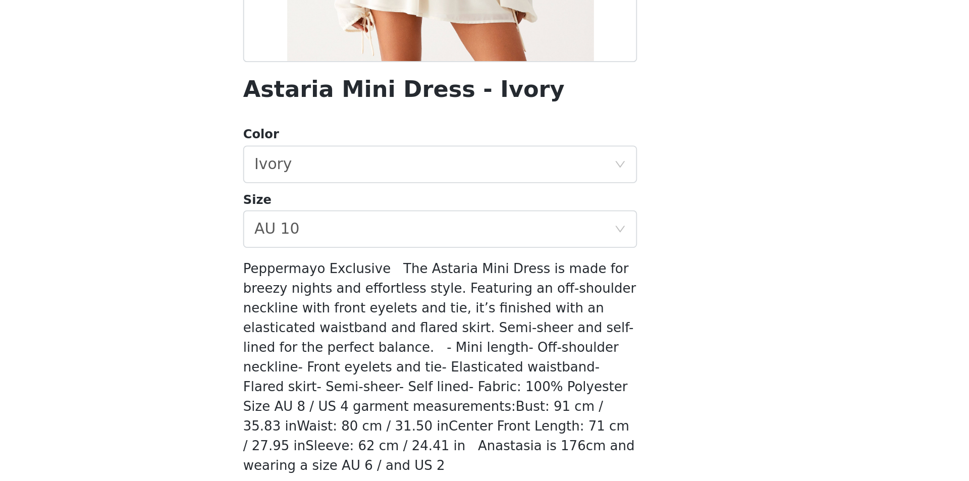
scroll to position [51, 0]
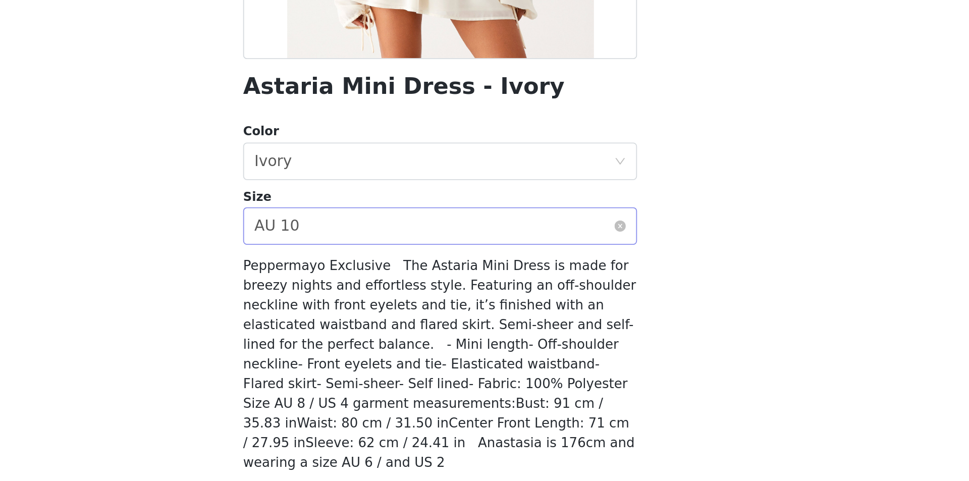
click at [429, 318] on div "Select size AU 10" at bounding box center [481, 316] width 193 height 19
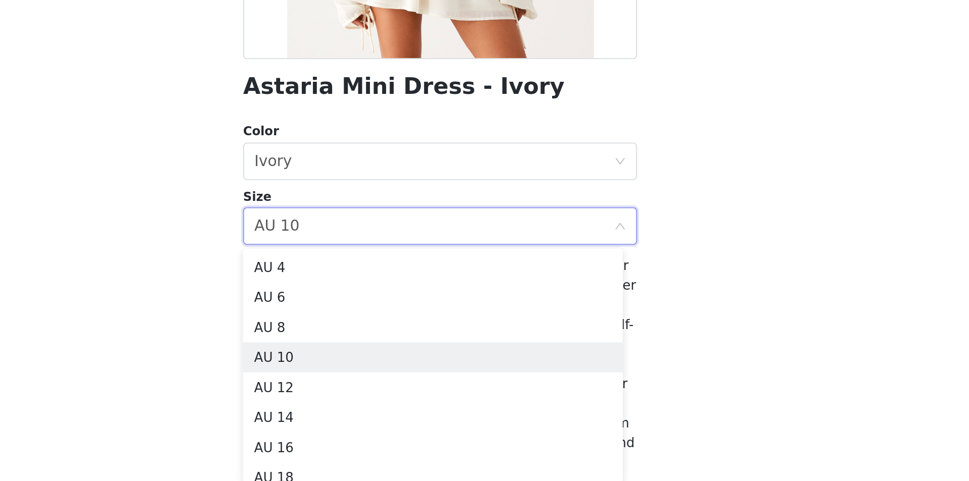
click at [348, 329] on div "STEP 1 OF 4 Select your styles! You will receive 4 products. 2/4 Selected Astar…" at bounding box center [484, 198] width 969 height 339
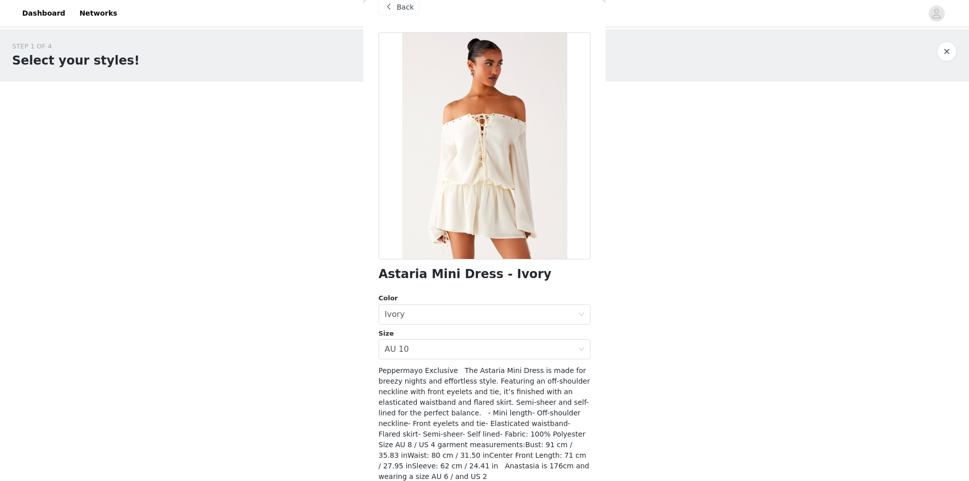
scroll to position [0, 0]
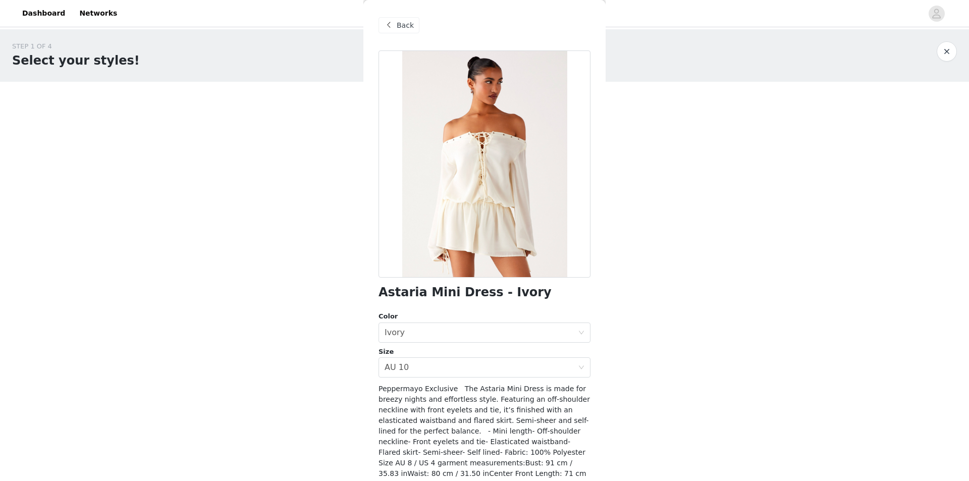
click at [403, 24] on span "Back" at bounding box center [405, 25] width 17 height 11
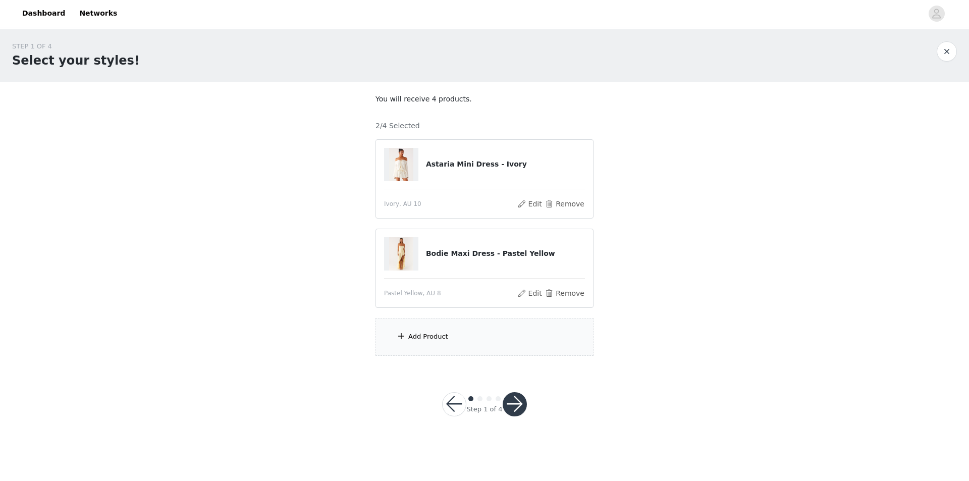
click at [451, 332] on div "Add Product" at bounding box center [485, 337] width 218 height 38
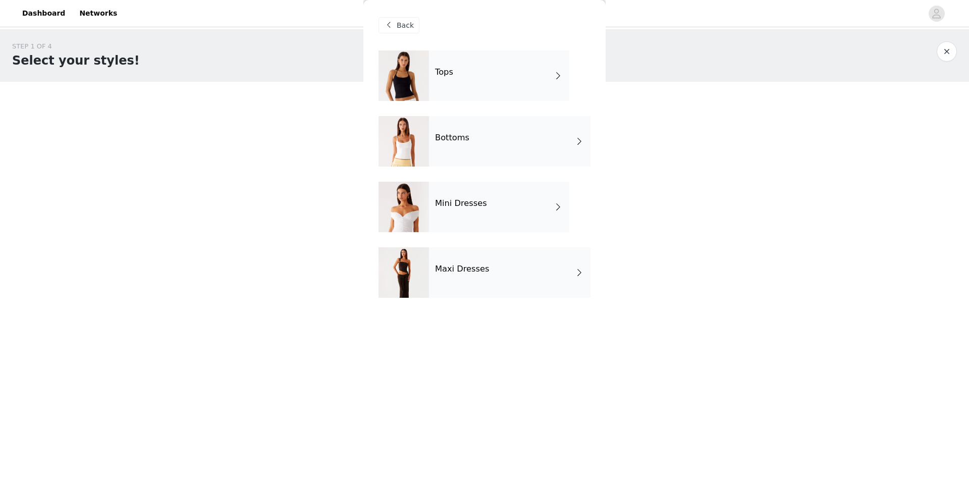
click at [465, 271] on h4 "Maxi Dresses" at bounding box center [462, 269] width 55 height 9
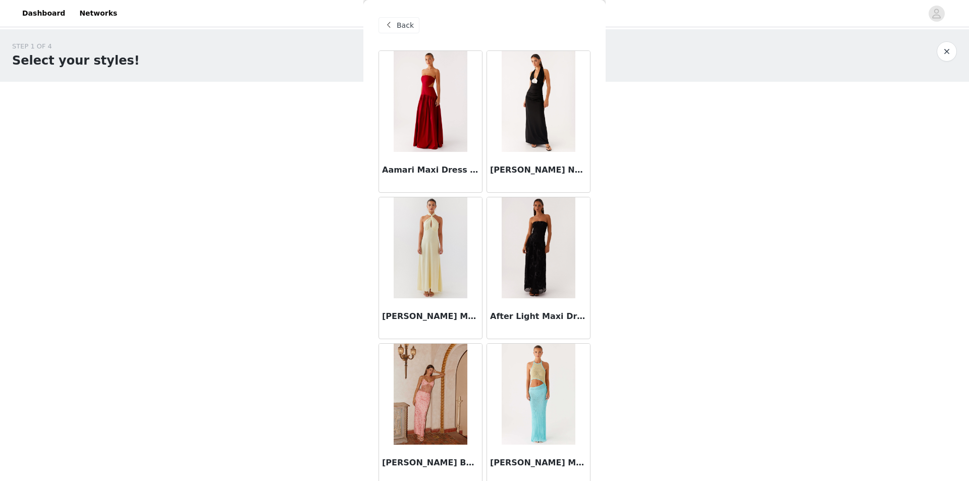
click at [399, 30] on span "Back" at bounding box center [405, 25] width 17 height 11
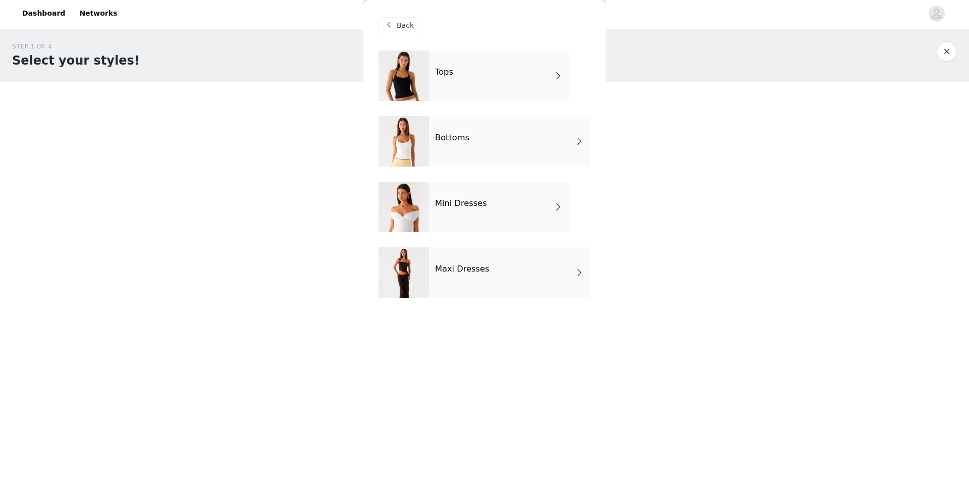
click at [469, 274] on h4 "Maxi Dresses" at bounding box center [462, 269] width 55 height 9
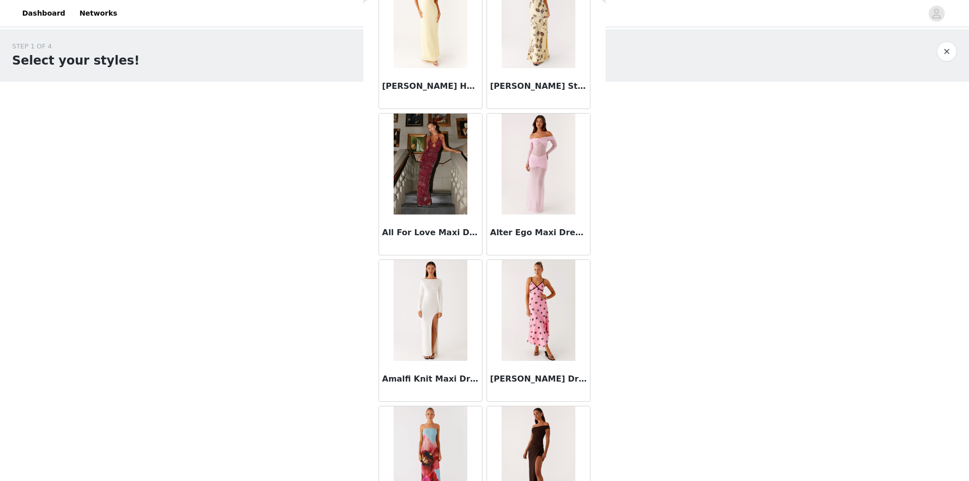
scroll to position [1064, 0]
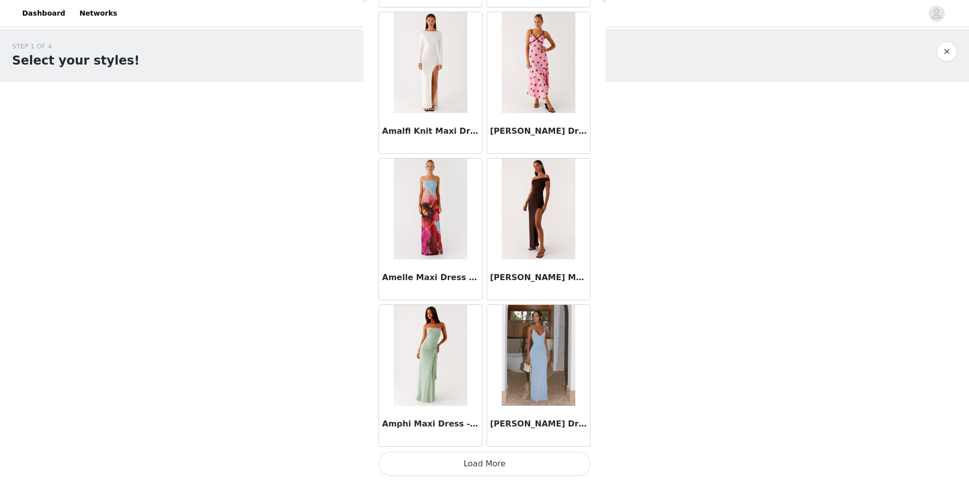
click at [513, 458] on button "Load More" at bounding box center [485, 464] width 212 height 24
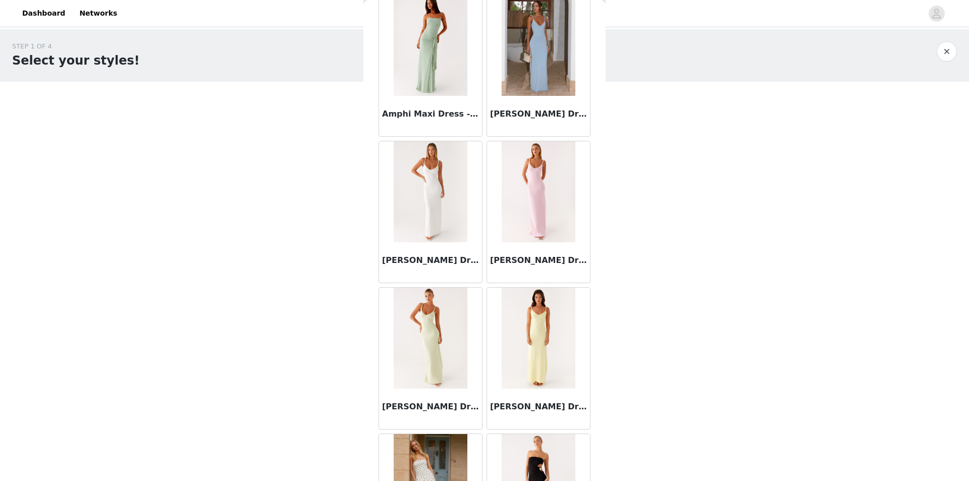
scroll to position [2528, 0]
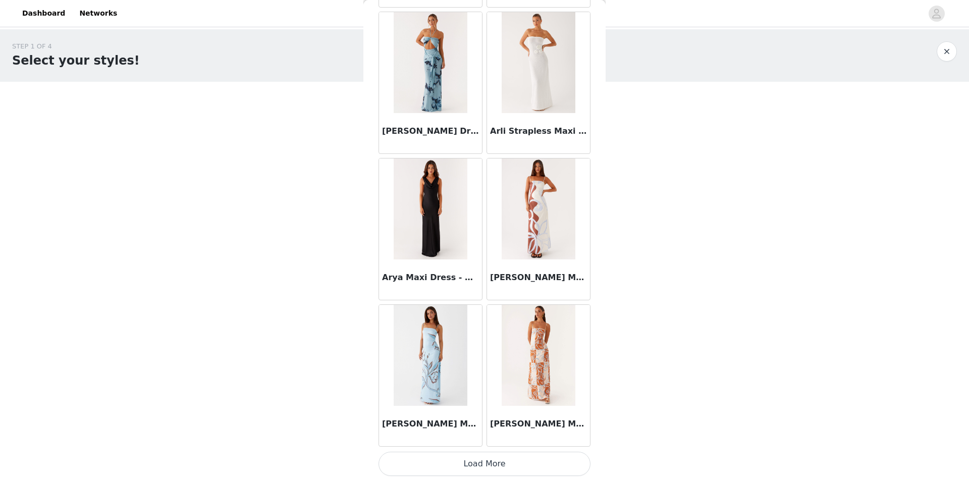
click at [458, 460] on button "Load More" at bounding box center [485, 464] width 212 height 24
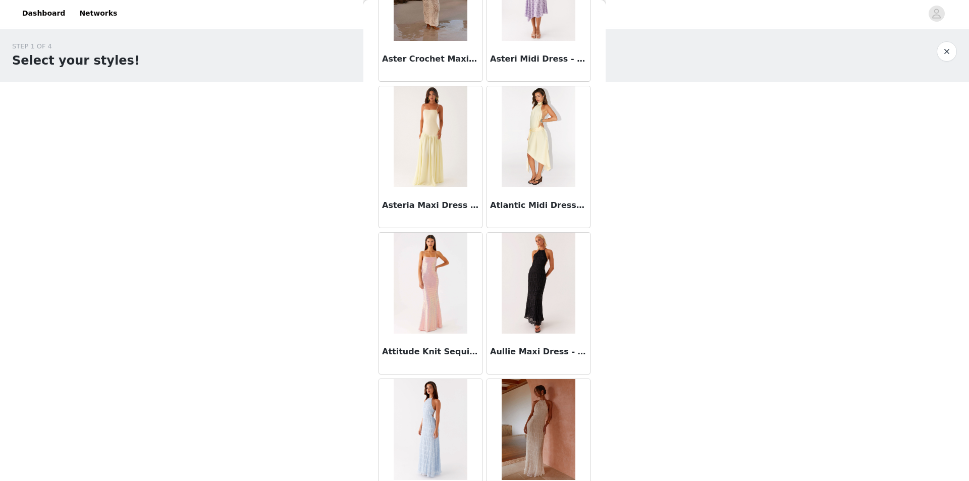
scroll to position [3230, 0]
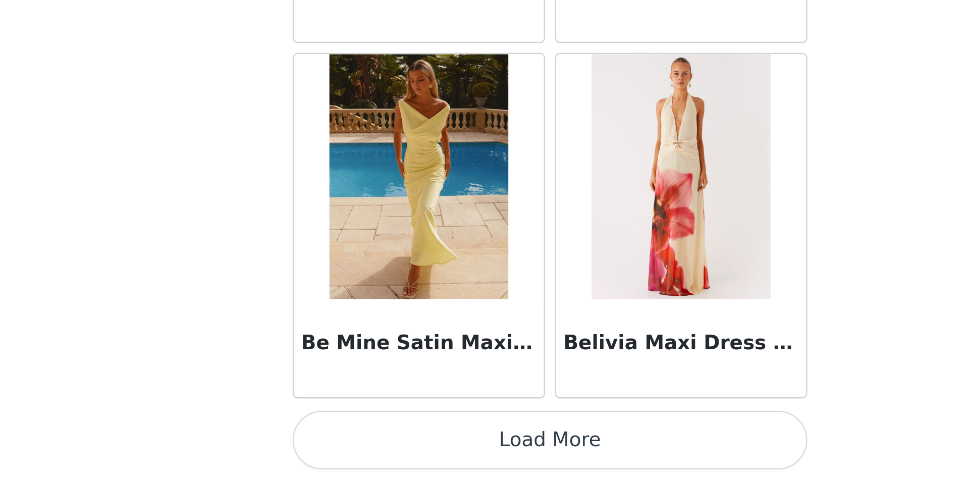
click at [516, 473] on button "Load More" at bounding box center [485, 464] width 212 height 24
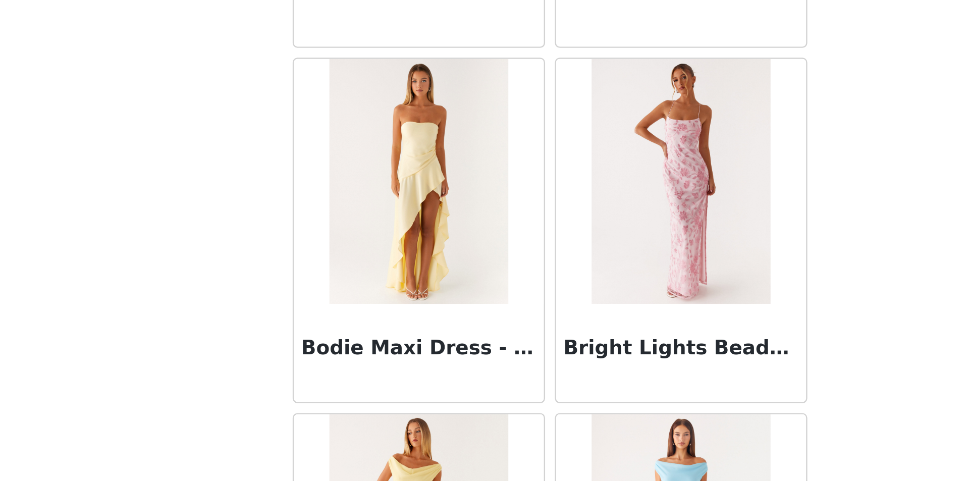
scroll to position [4717, 0]
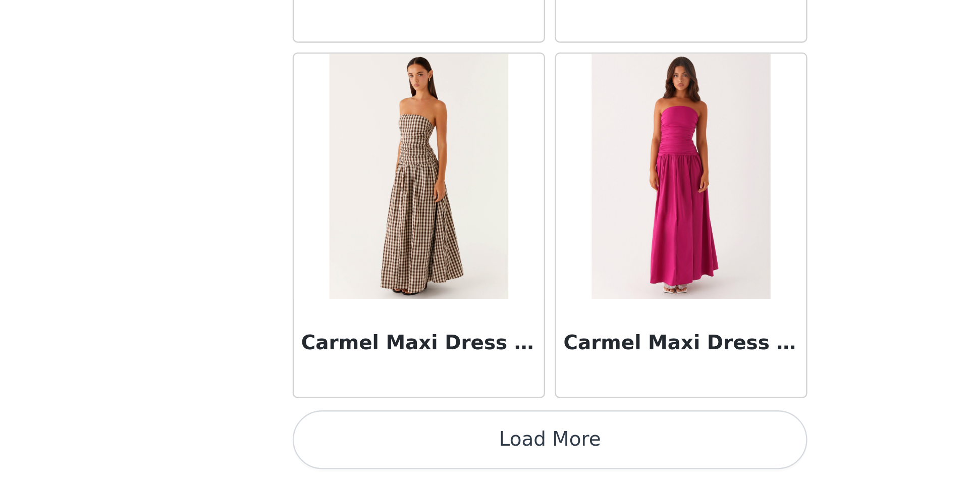
click at [549, 470] on button "Load More" at bounding box center [485, 464] width 212 height 24
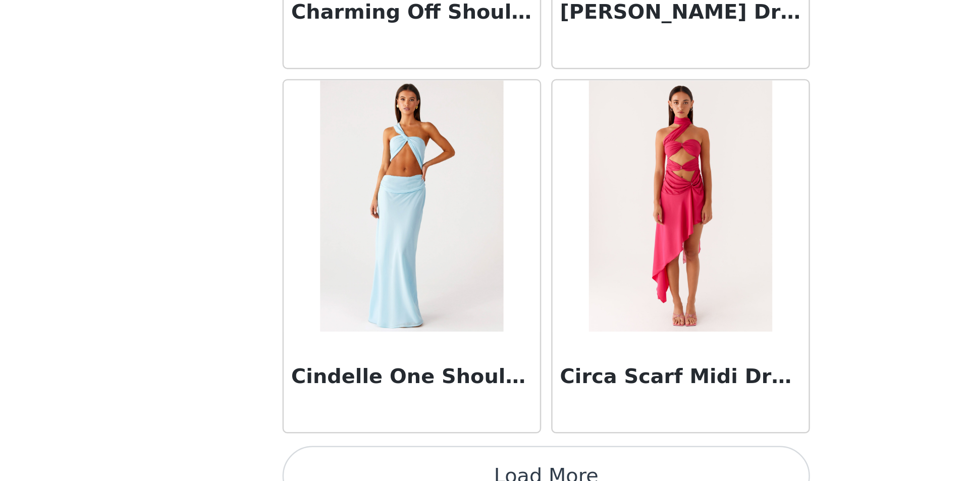
scroll to position [6920, 0]
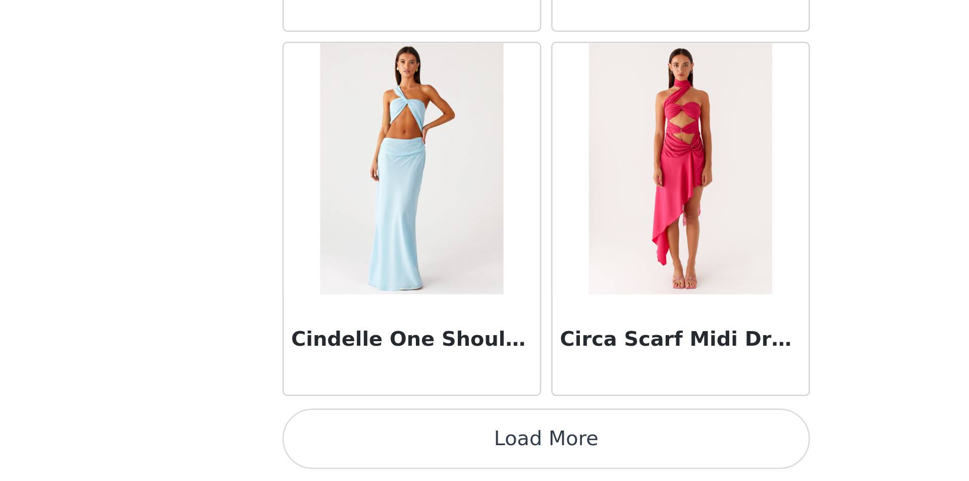
click at [495, 470] on button "Load More" at bounding box center [485, 464] width 212 height 24
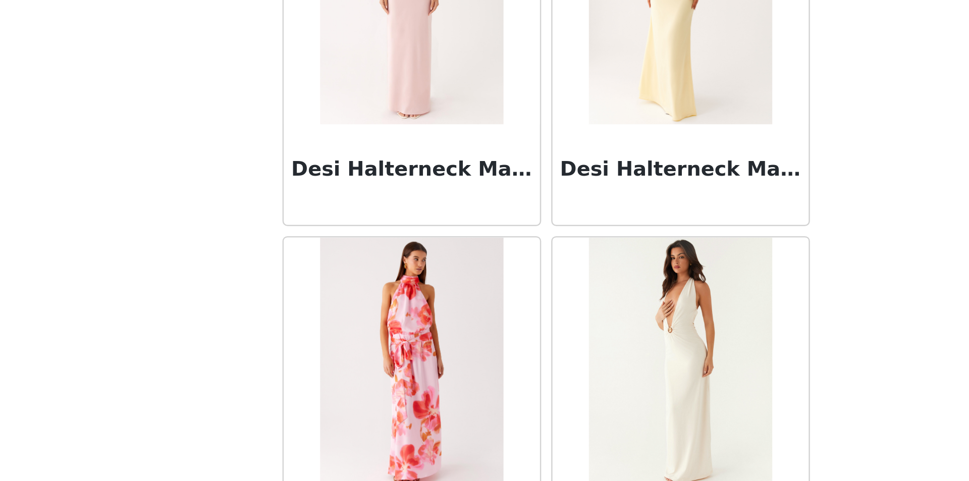
scroll to position [8307, 0]
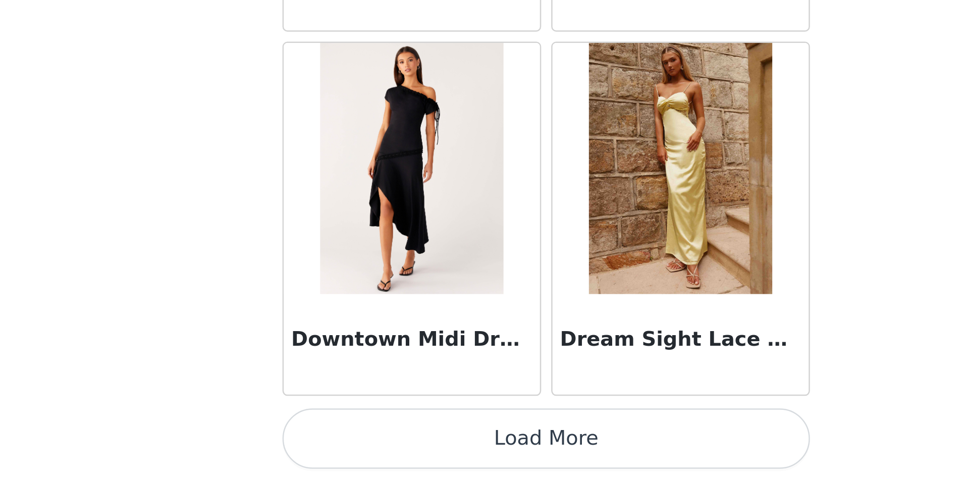
click at [522, 472] on button "Load More" at bounding box center [485, 464] width 212 height 24
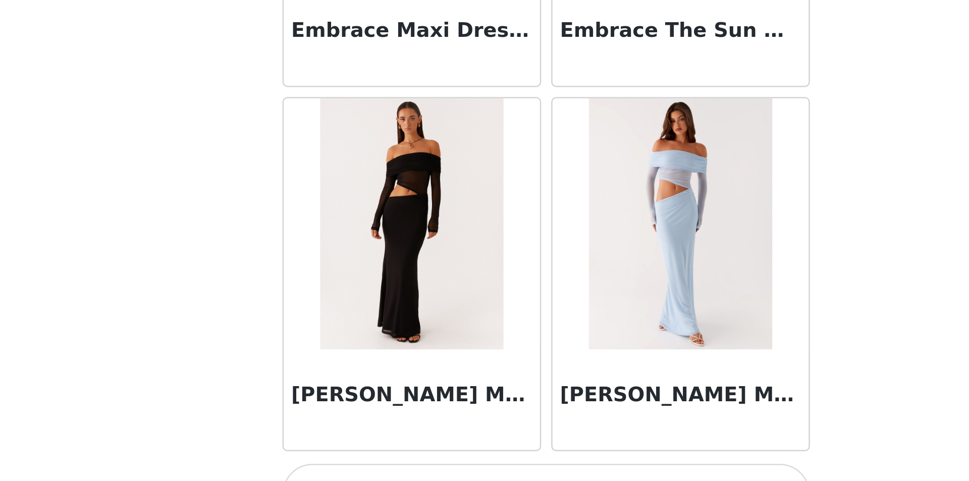
scroll to position [9848, 0]
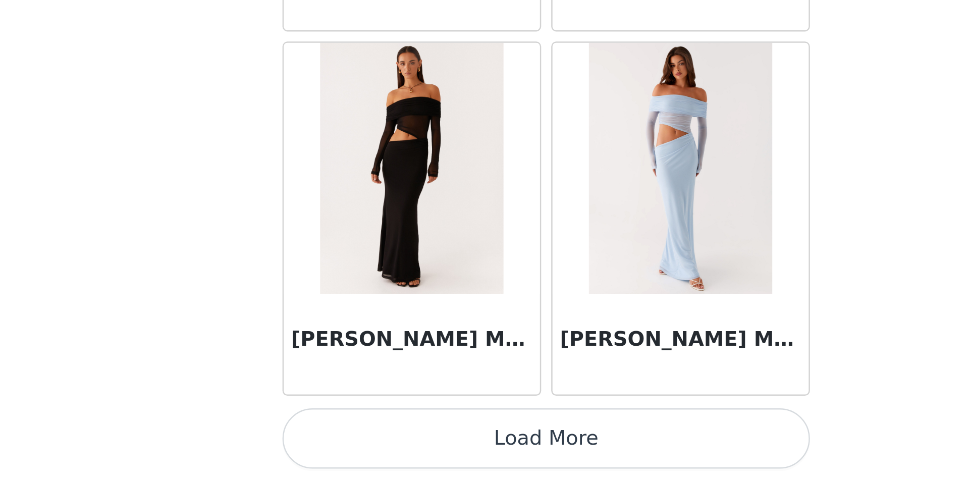
click at [509, 462] on button "Load More" at bounding box center [485, 464] width 212 height 24
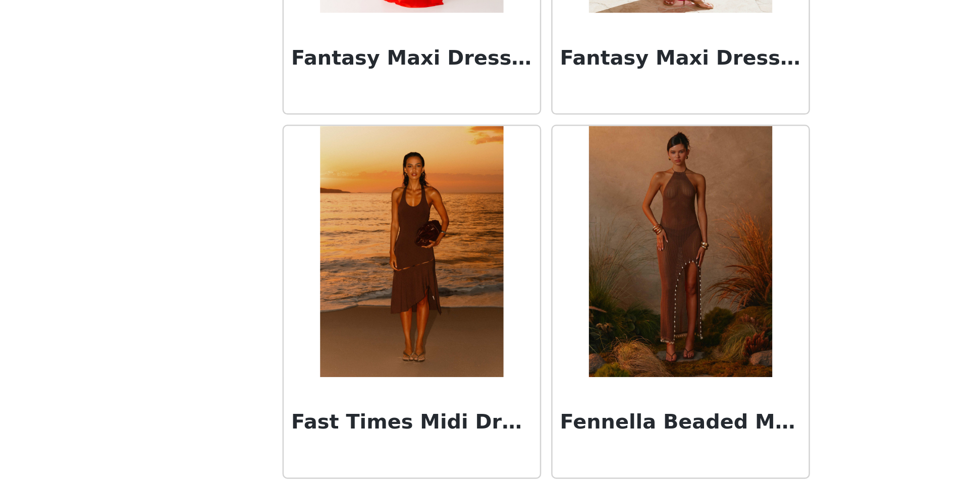
scroll to position [11284, 0]
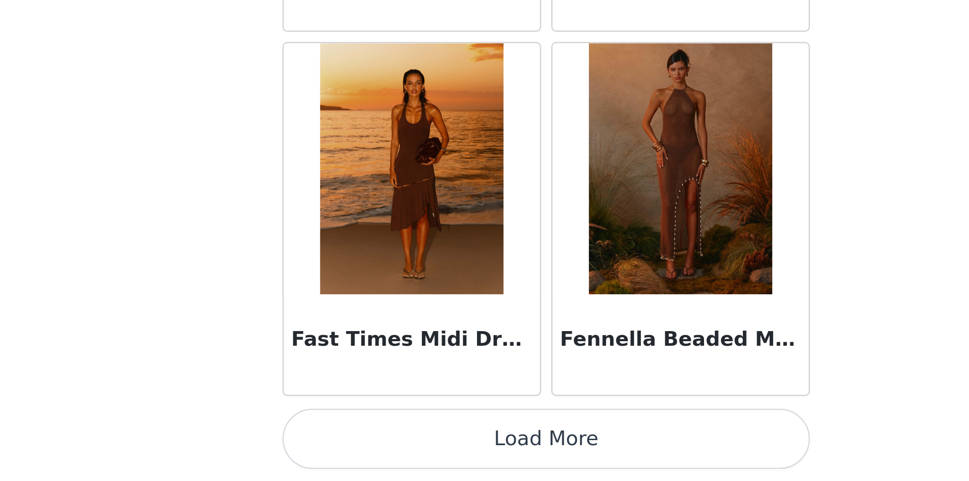
click at [516, 467] on button "Load More" at bounding box center [485, 464] width 212 height 24
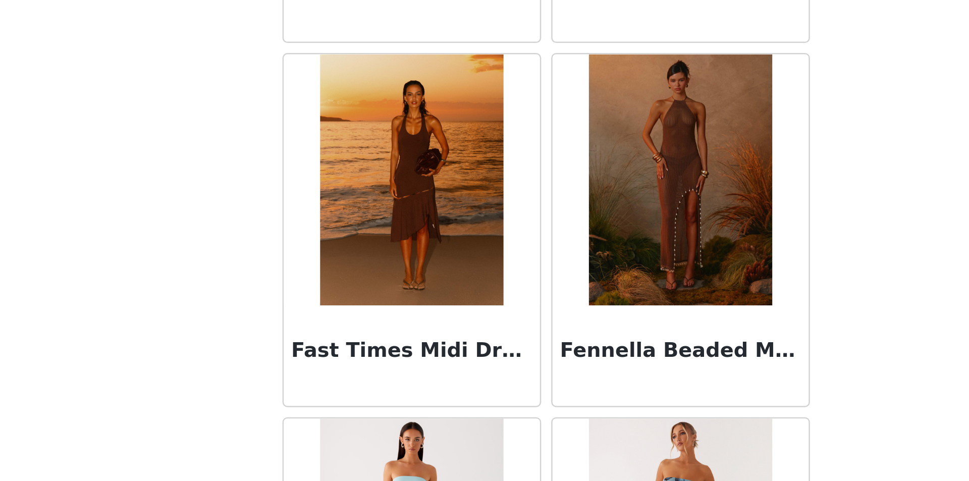
scroll to position [11312, 0]
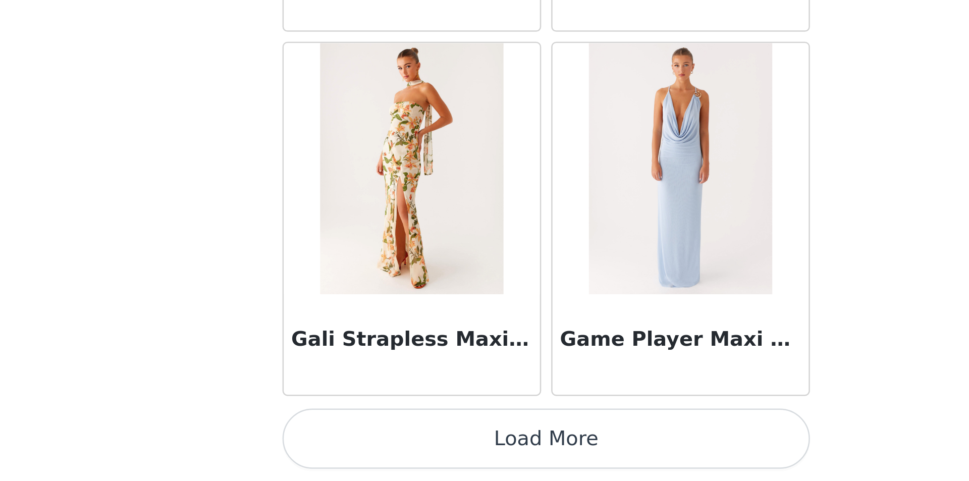
click at [531, 460] on button "Load More" at bounding box center [485, 464] width 212 height 24
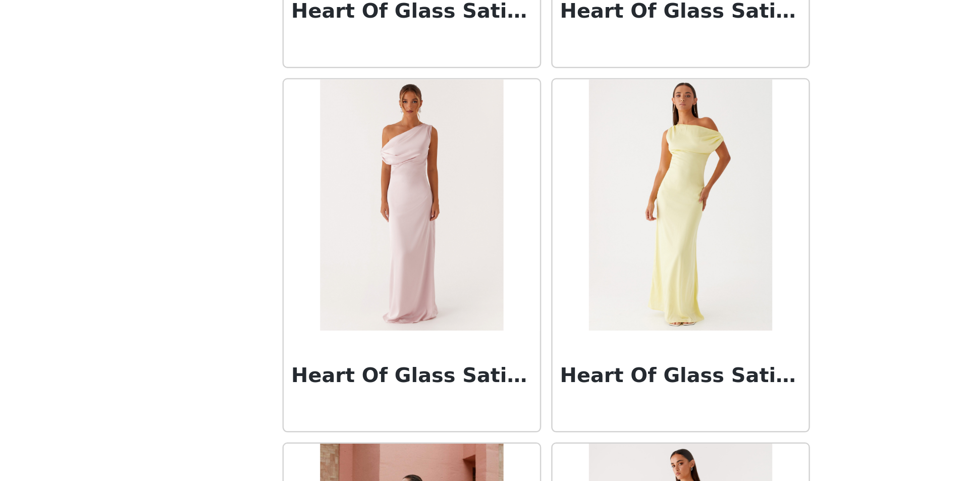
scroll to position [14235, 0]
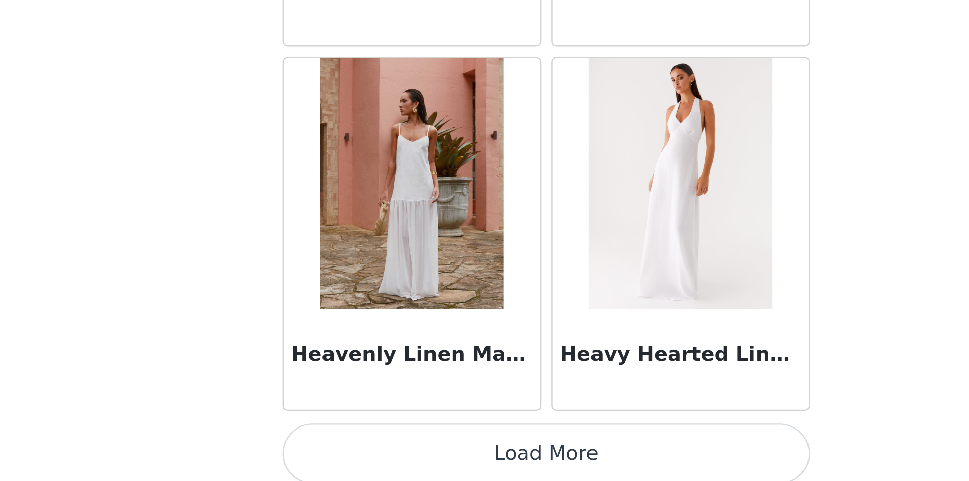
click at [551, 474] on button "Load More" at bounding box center [485, 470] width 212 height 24
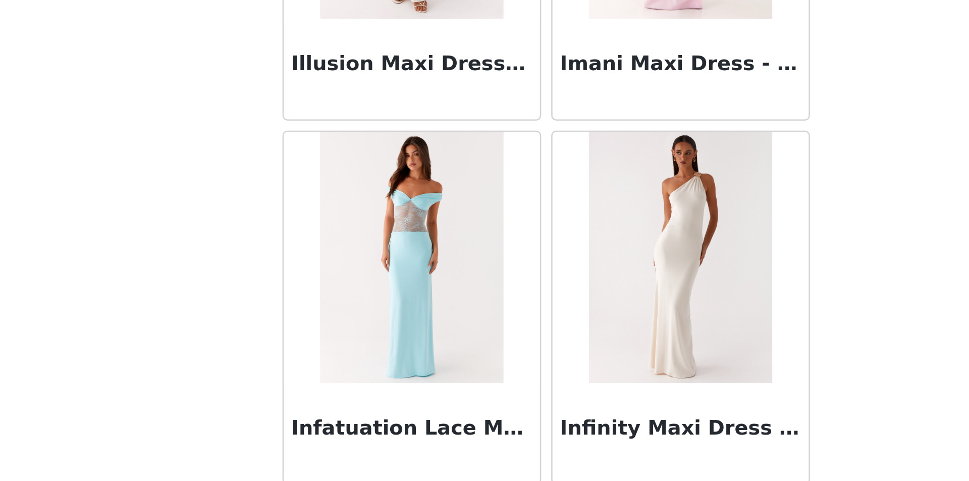
scroll to position [15404, 0]
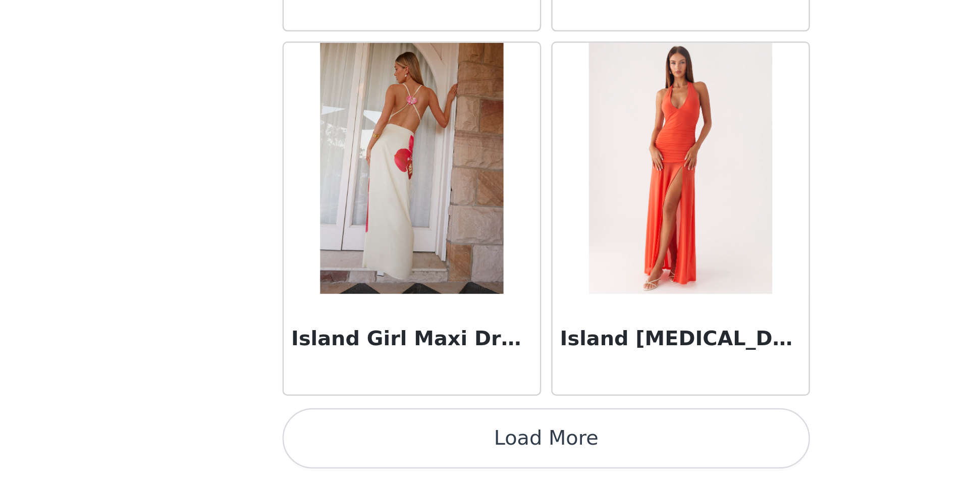
click at [565, 466] on button "Load More" at bounding box center [485, 464] width 212 height 24
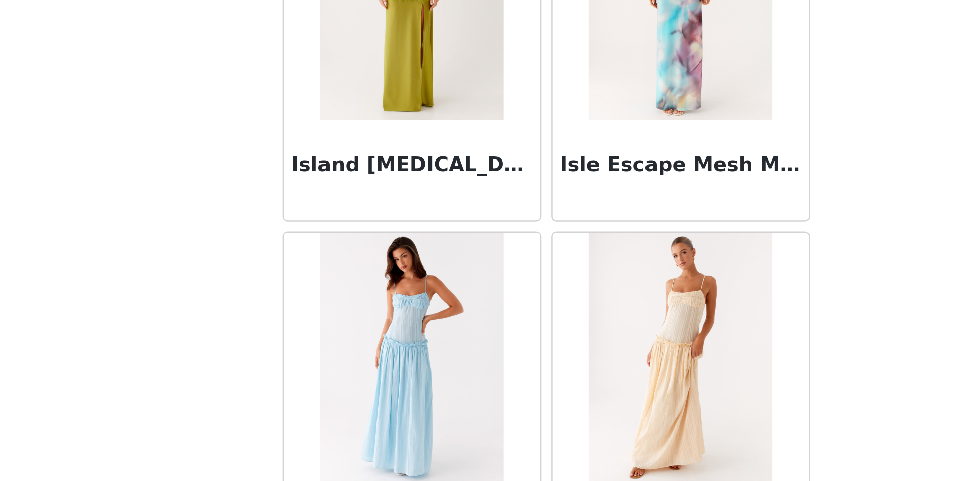
scroll to position [15859, 0]
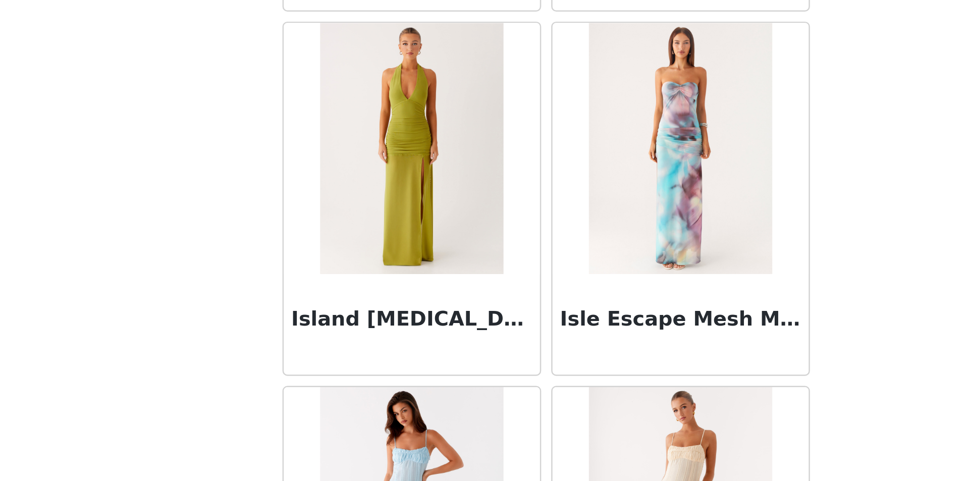
click at [425, 367] on img at bounding box center [430, 347] width 73 height 101
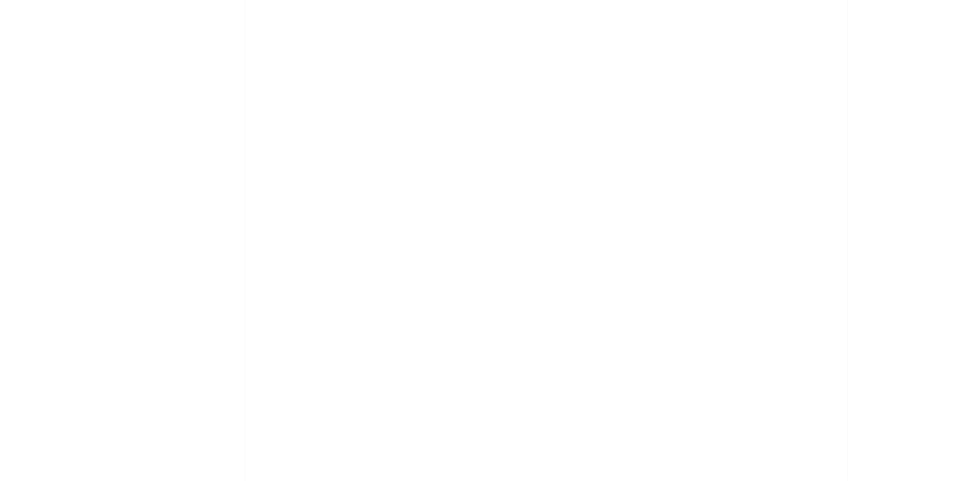
scroll to position [0, 0]
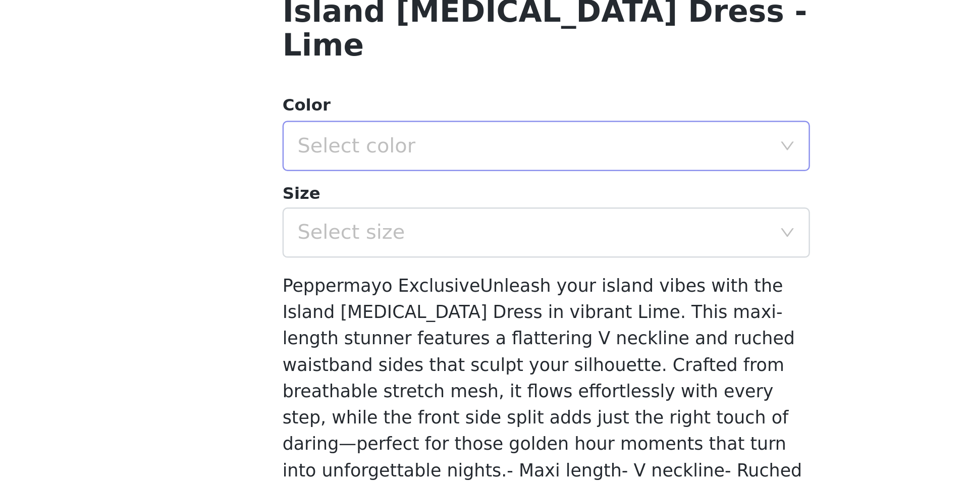
click at [439, 341] on div "Select color" at bounding box center [479, 346] width 189 height 10
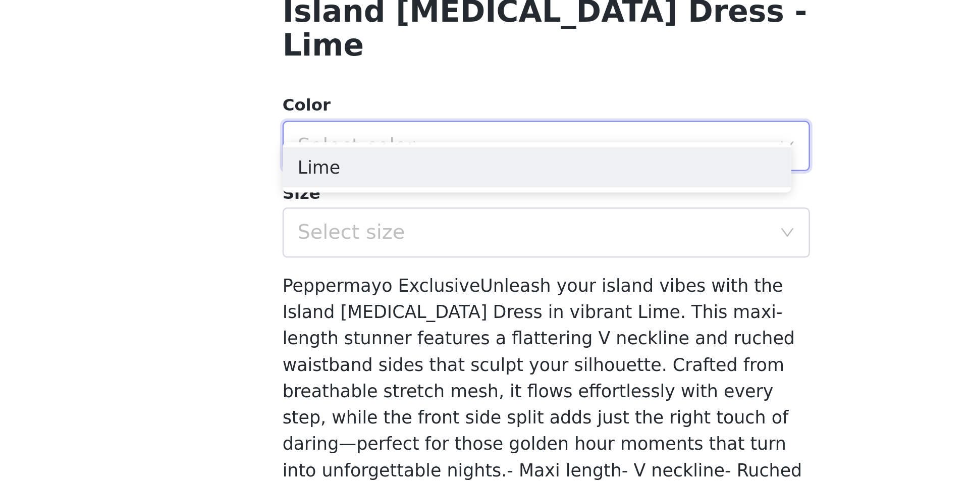
click at [444, 428] on span "Peppermayo ExclusiveUnleash your island vibes with the Island [MEDICAL_DATA] Dr…" at bounding box center [483, 476] width 209 height 157
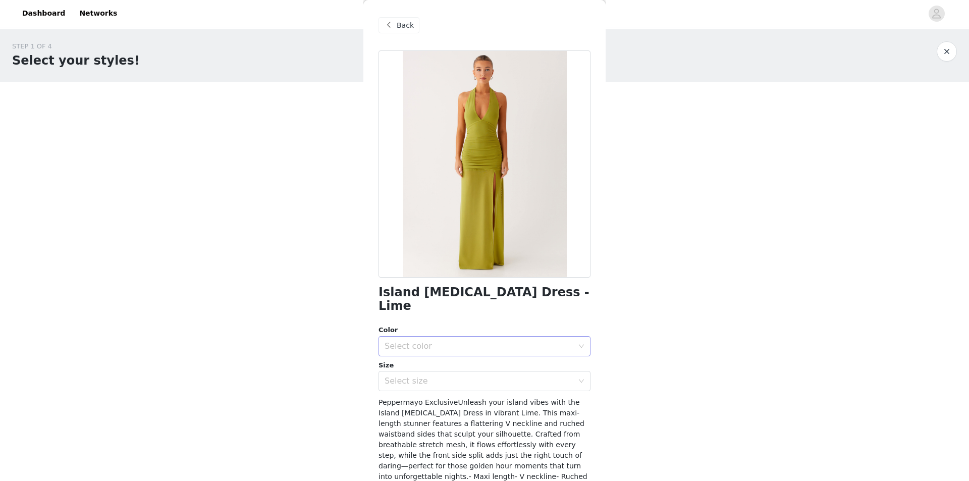
click at [419, 337] on div "Select color" at bounding box center [481, 346] width 193 height 19
click at [415, 356] on li "Lime" at bounding box center [481, 355] width 204 height 16
click at [418, 376] on div "Select size" at bounding box center [479, 381] width 189 height 10
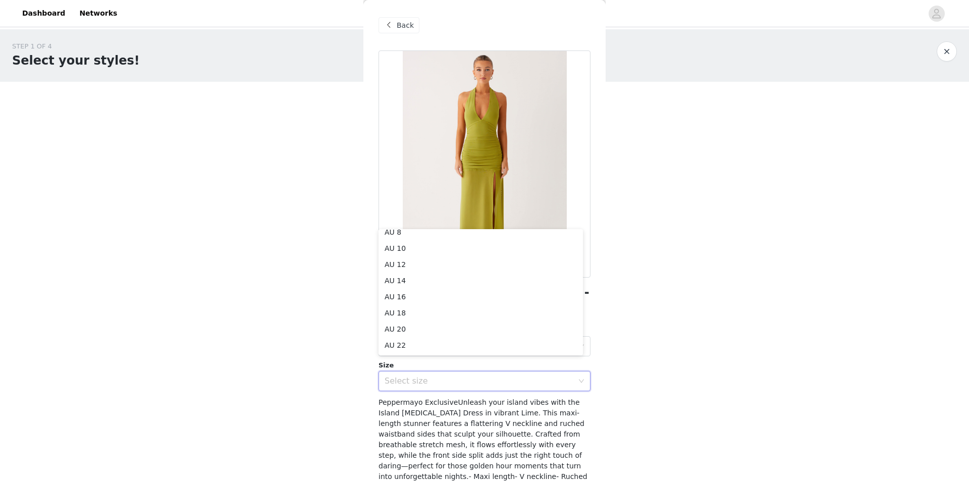
click at [195, 329] on div "STEP 1 OF 4 Select your styles! You will receive 4 products. 2/4 Selected Astar…" at bounding box center [484, 198] width 969 height 339
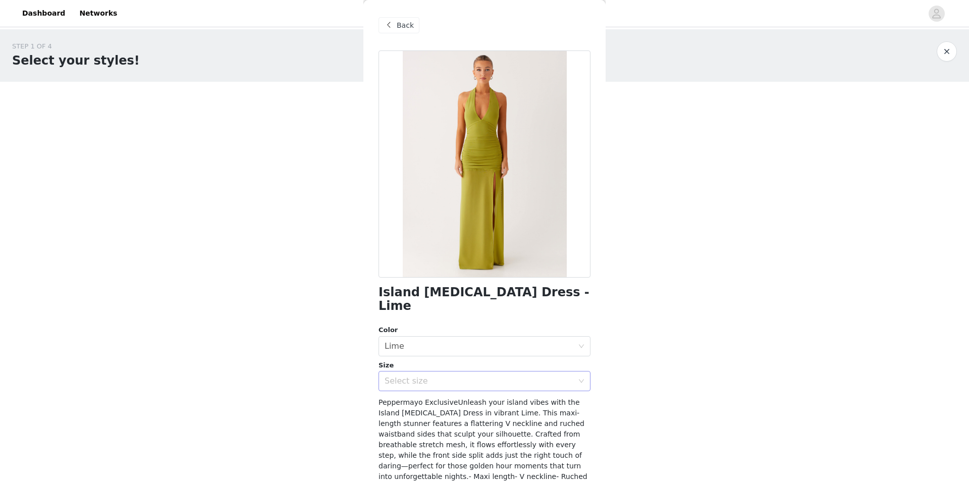
click at [492, 374] on div "Select size" at bounding box center [481, 381] width 193 height 19
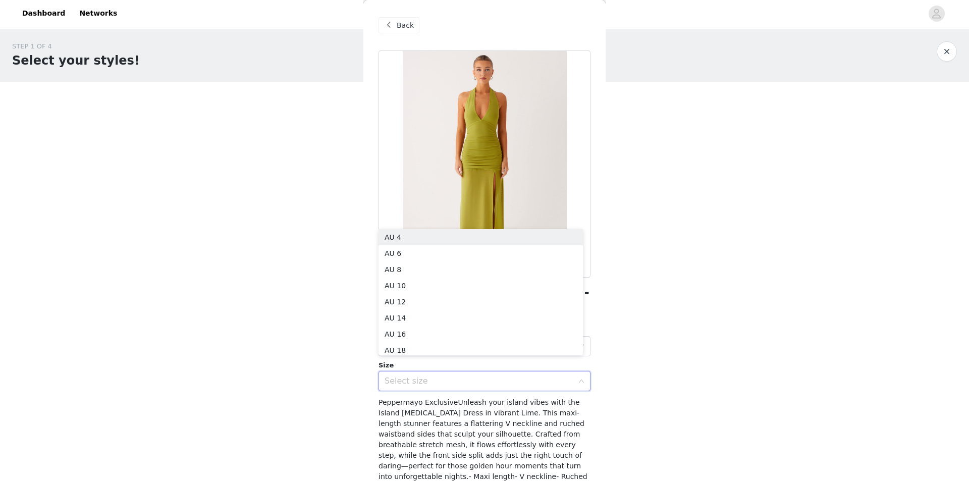
click at [302, 396] on div "STEP 1 OF 4 Select your styles! You will receive 4 products. 2/4 Selected Astar…" at bounding box center [484, 234] width 969 height 411
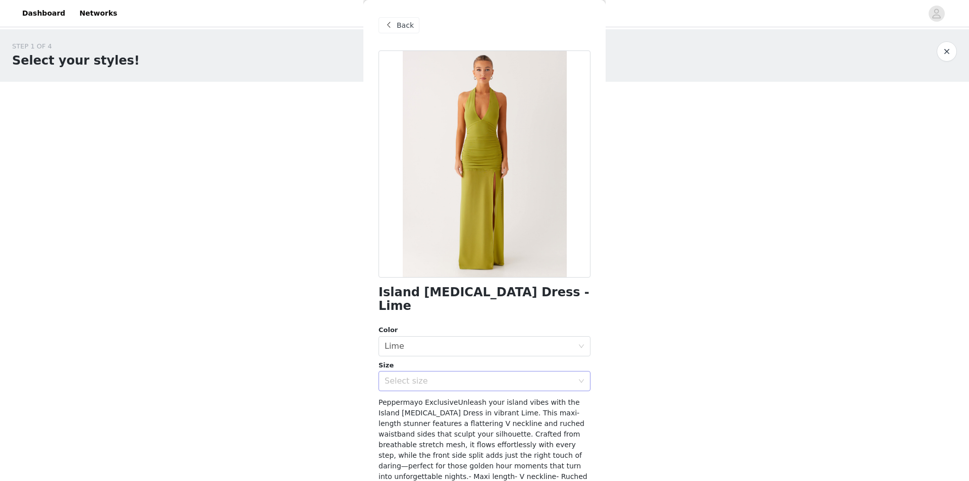
click at [414, 376] on div "Select size" at bounding box center [479, 381] width 189 height 10
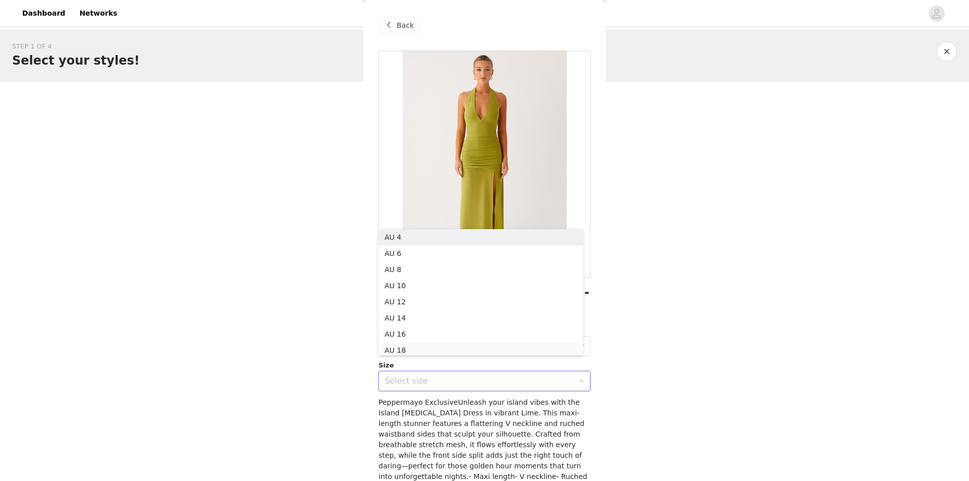
scroll to position [5, 0]
click at [408, 250] on li "AU 6" at bounding box center [481, 250] width 204 height 16
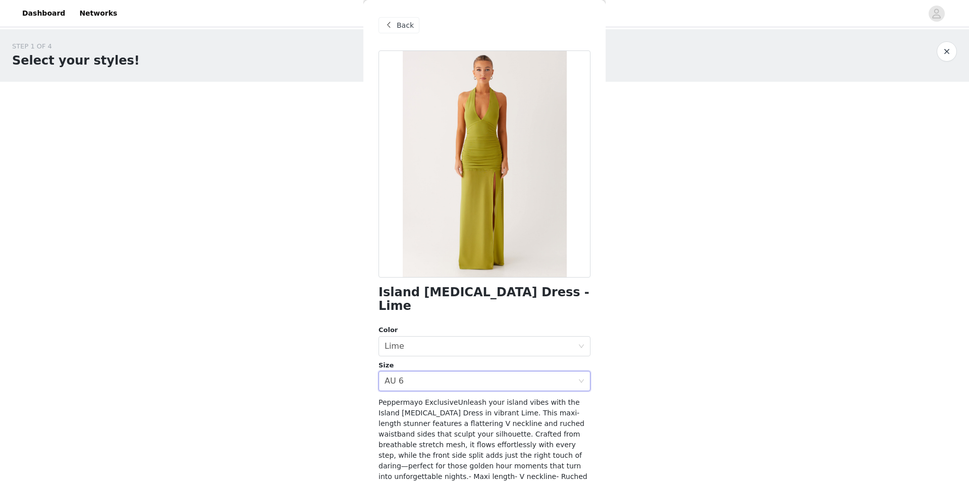
click at [251, 344] on div "STEP 1 OF 4 Select your styles! You will receive 4 products. 2/4 Selected Astar…" at bounding box center [484, 198] width 969 height 339
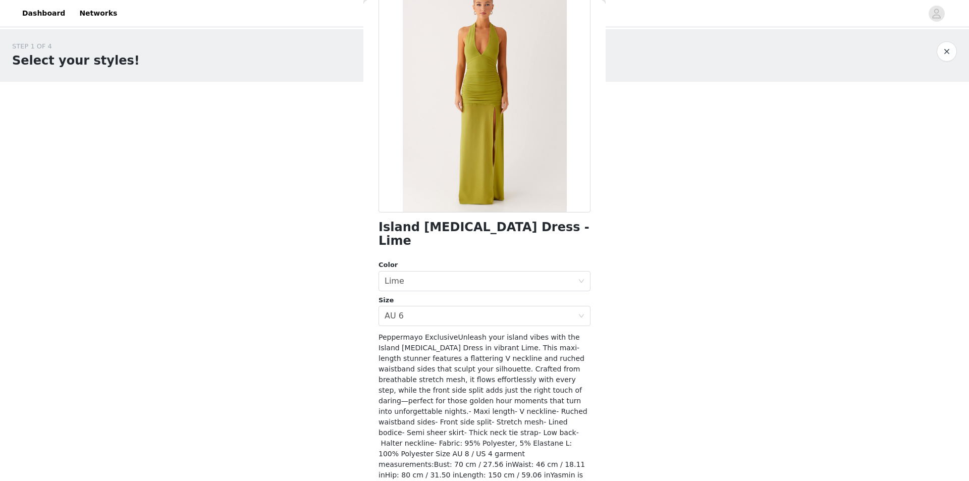
scroll to position [83, 0]
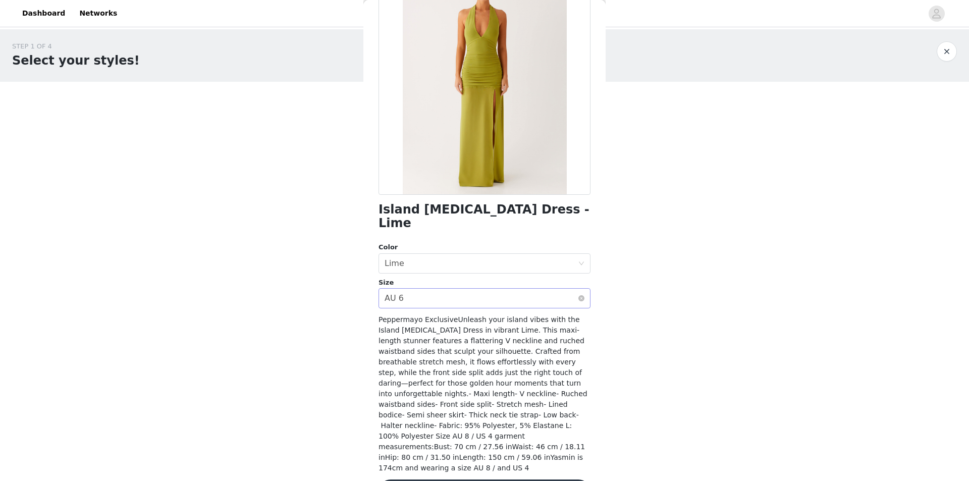
click at [429, 289] on div "Select size AU 6" at bounding box center [481, 298] width 193 height 19
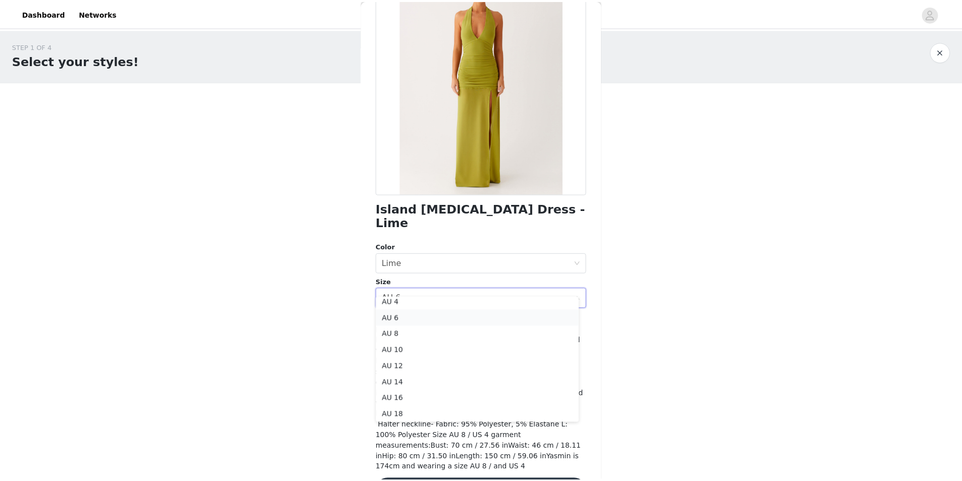
scroll to position [3, 0]
click at [410, 334] on li "AU 8" at bounding box center [481, 337] width 204 height 16
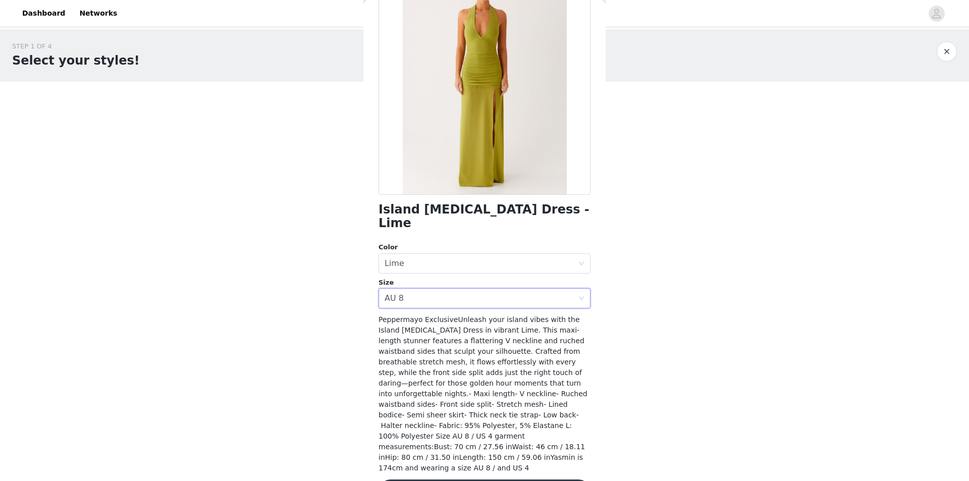
click at [265, 333] on div "STEP 1 OF 4 Select your styles! You will receive 4 products. 2/4 Selected Astar…" at bounding box center [484, 198] width 969 height 339
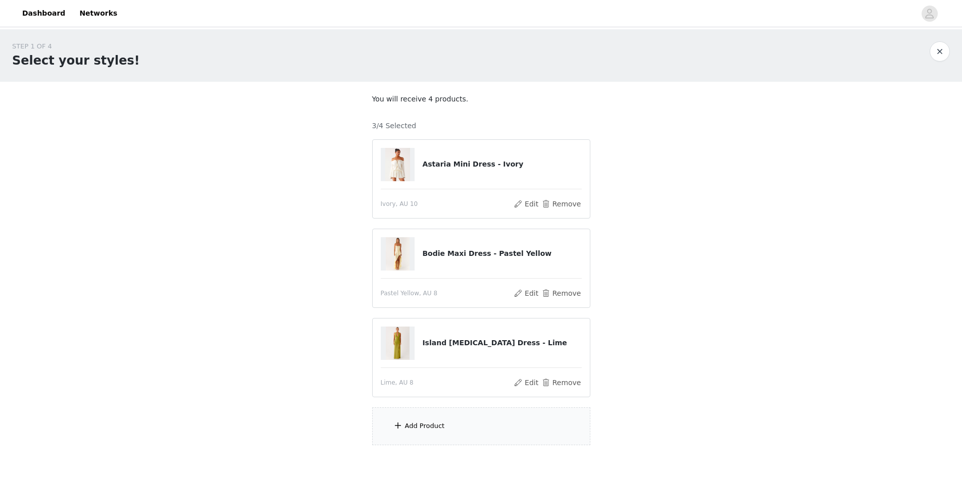
click at [136, 207] on div "STEP 1 OF 4 Select your styles! You will receive 4 products. 3/4 Selected Astar…" at bounding box center [481, 243] width 962 height 428
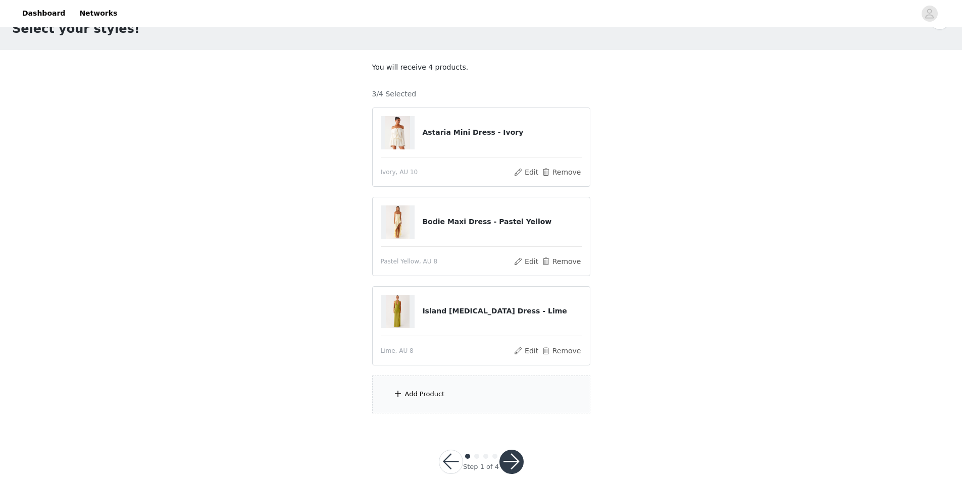
scroll to position [49, 0]
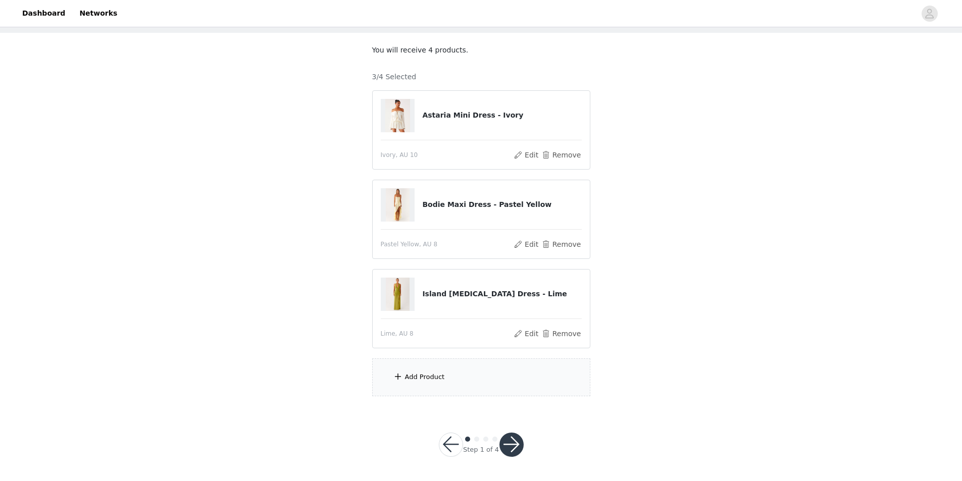
click at [500, 391] on div "Add Product" at bounding box center [481, 377] width 218 height 38
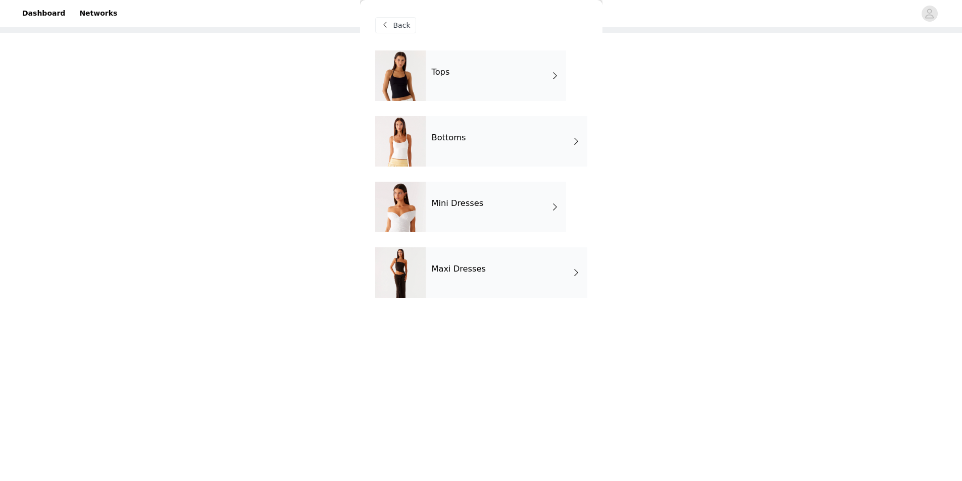
click at [515, 289] on div "Maxi Dresses" at bounding box center [507, 272] width 162 height 50
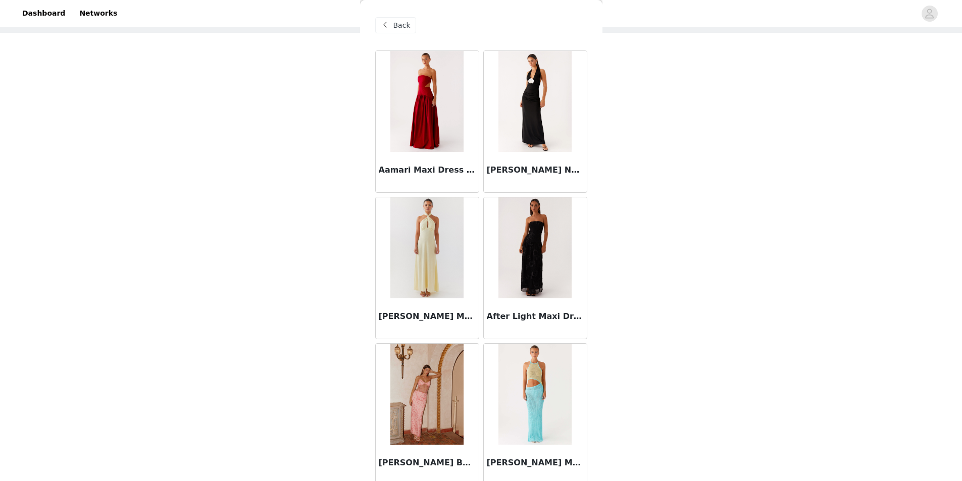
click at [397, 25] on span "Back" at bounding box center [401, 25] width 17 height 11
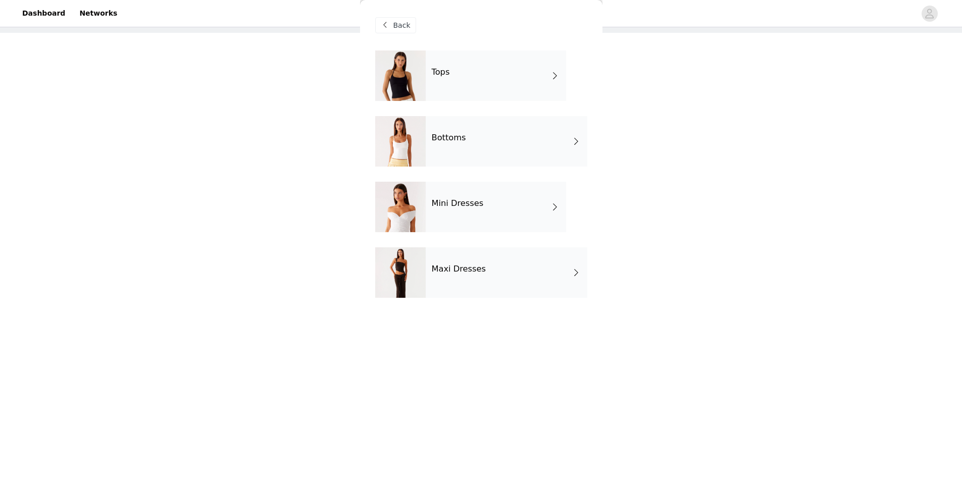
click at [445, 215] on div "Mini Dresses" at bounding box center [496, 207] width 140 height 50
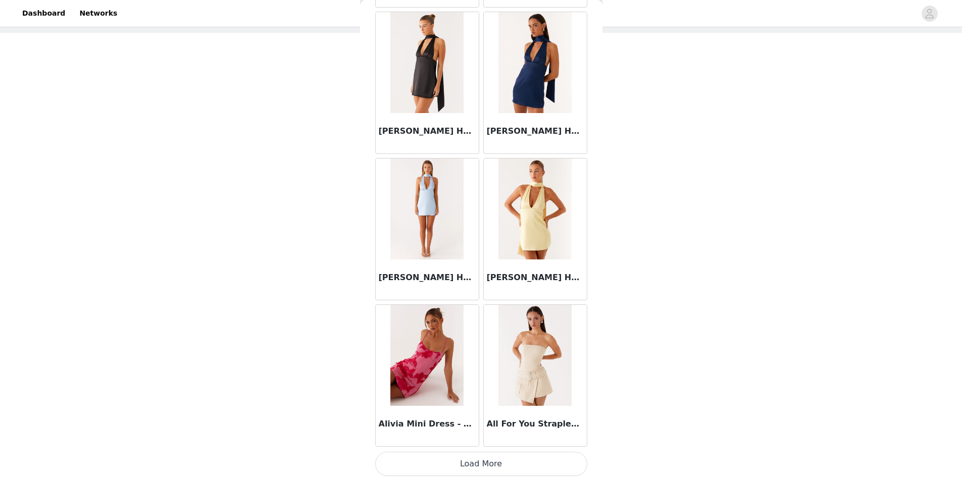
click at [549, 459] on button "Load More" at bounding box center [481, 464] width 212 height 24
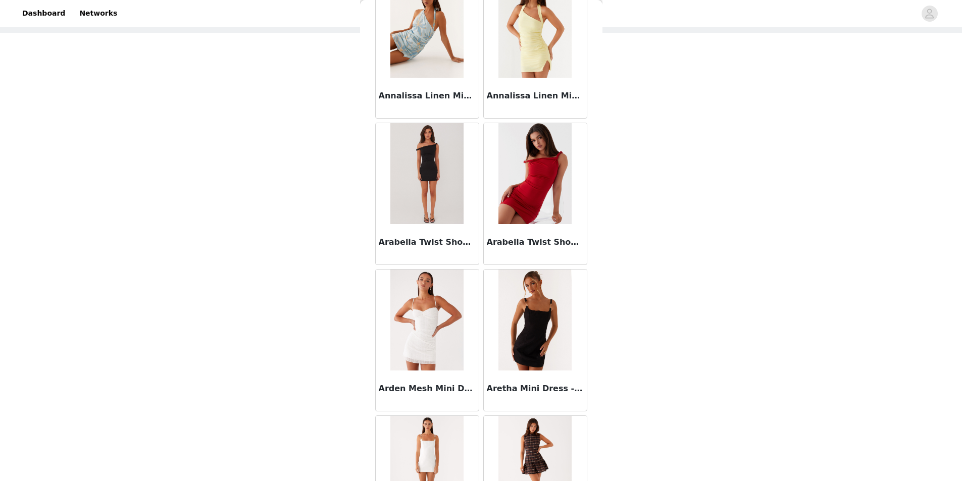
scroll to position [2528, 0]
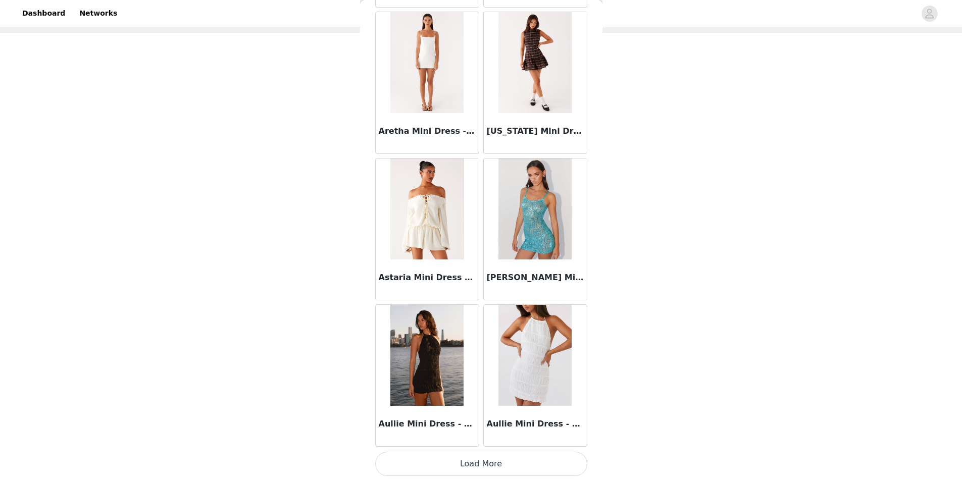
click at [415, 468] on button "Load More" at bounding box center [481, 464] width 212 height 24
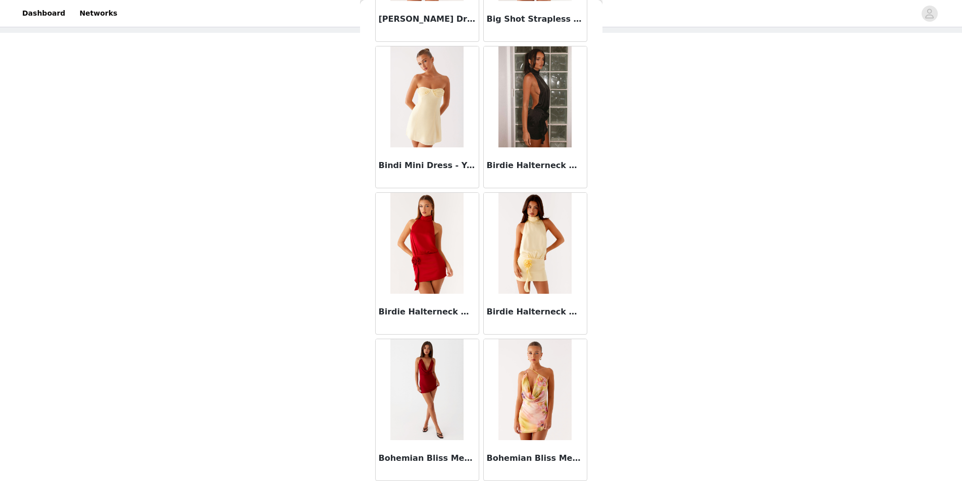
scroll to position [3977, 0]
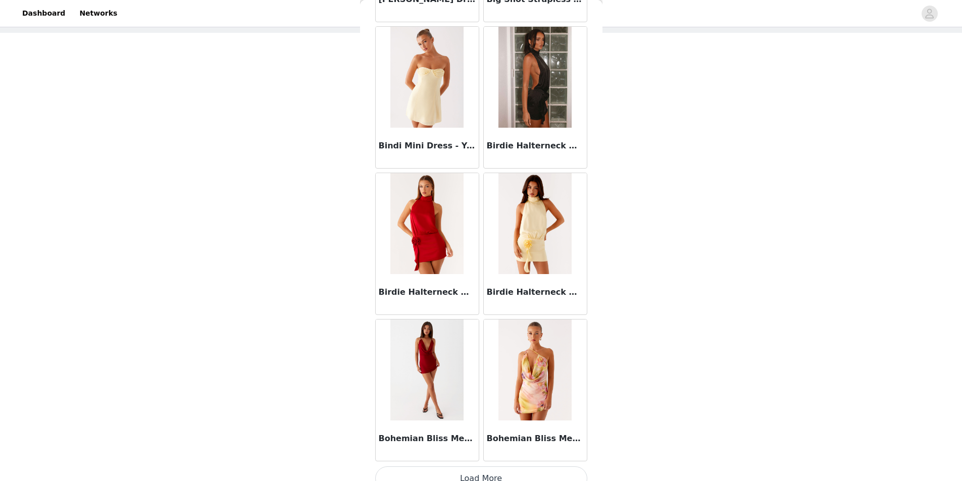
click at [547, 471] on button "Load More" at bounding box center [481, 478] width 212 height 24
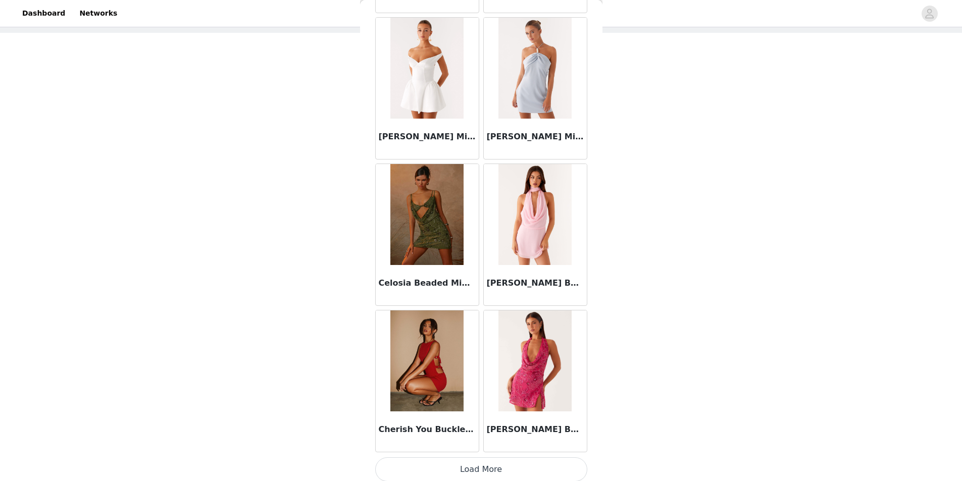
scroll to position [5456, 0]
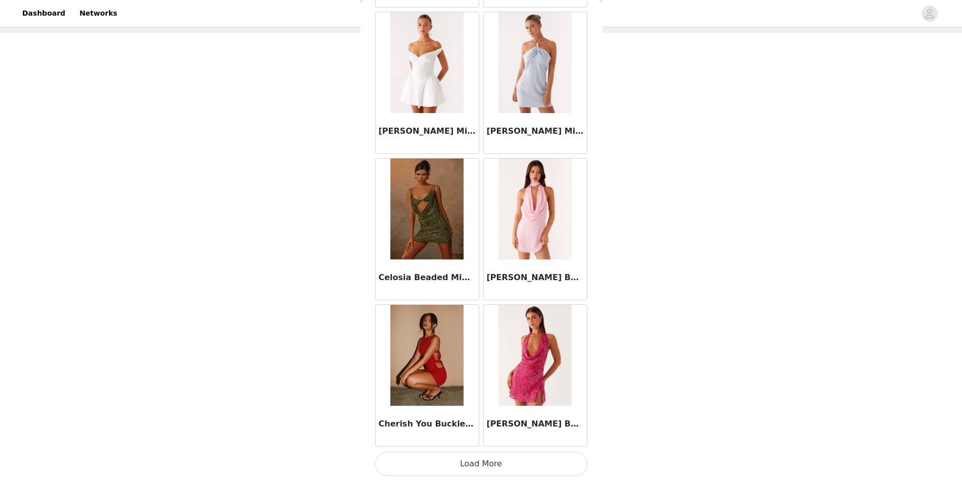
click at [521, 467] on button "Load More" at bounding box center [481, 464] width 212 height 24
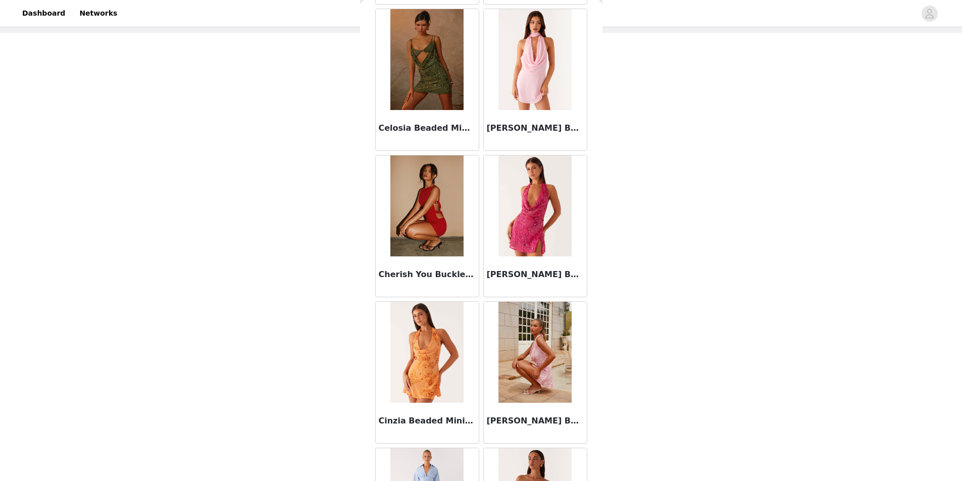
scroll to position [5607, 0]
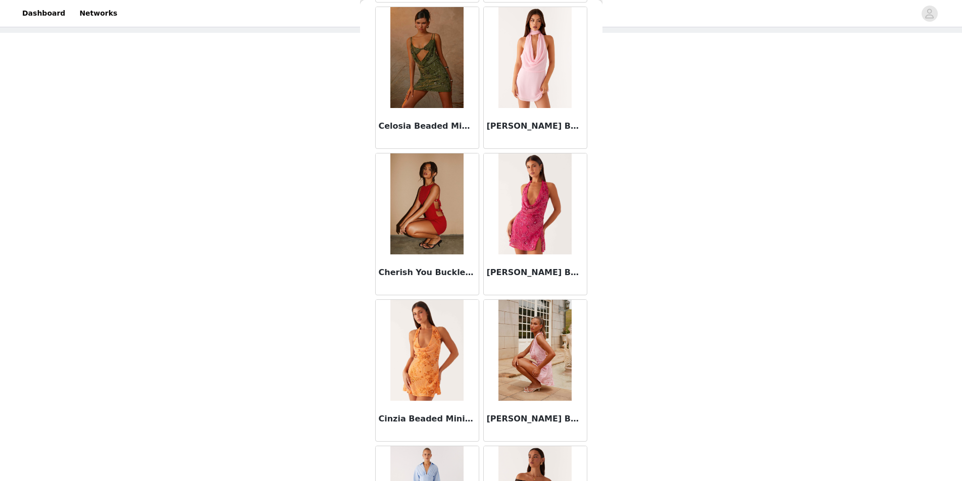
click at [723, 353] on div "STEP 1 OF 4 Select your styles! You will receive 4 products. 3/4 Selected Astar…" at bounding box center [481, 194] width 962 height 428
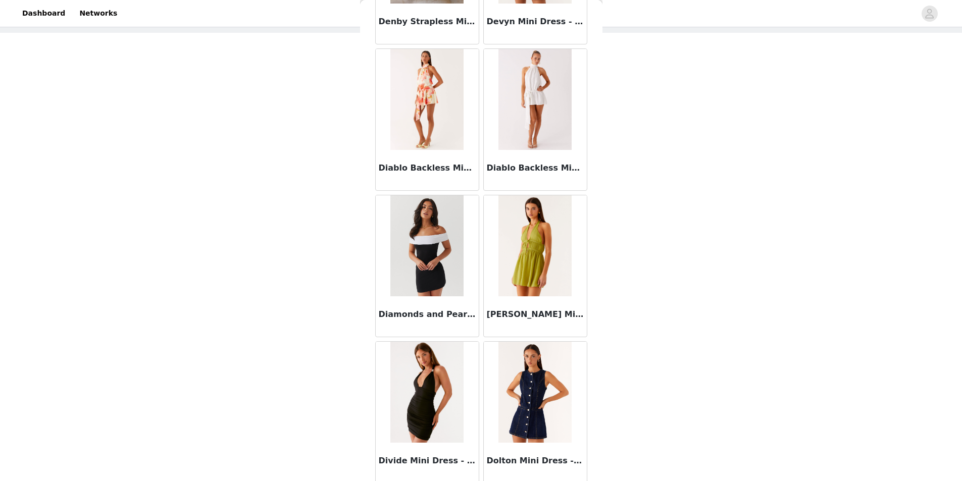
scroll to position [6920, 0]
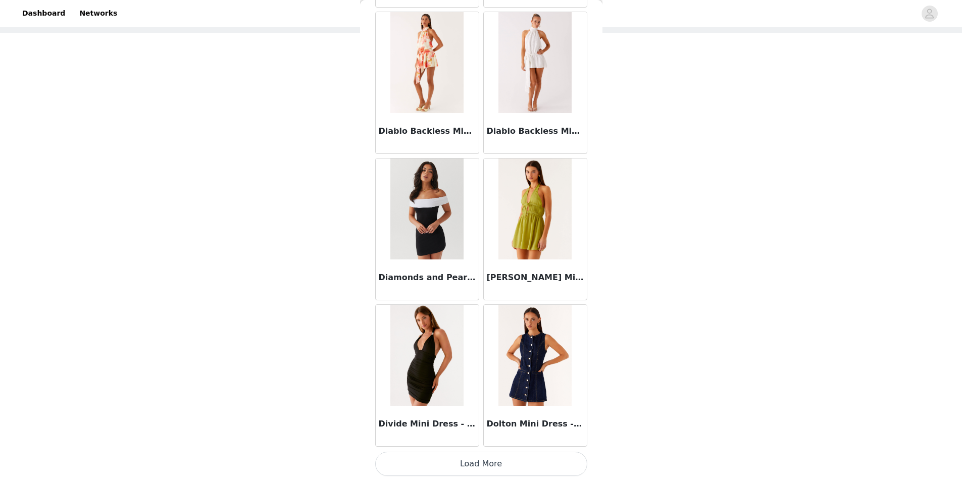
click at [504, 459] on button "Load More" at bounding box center [481, 464] width 212 height 24
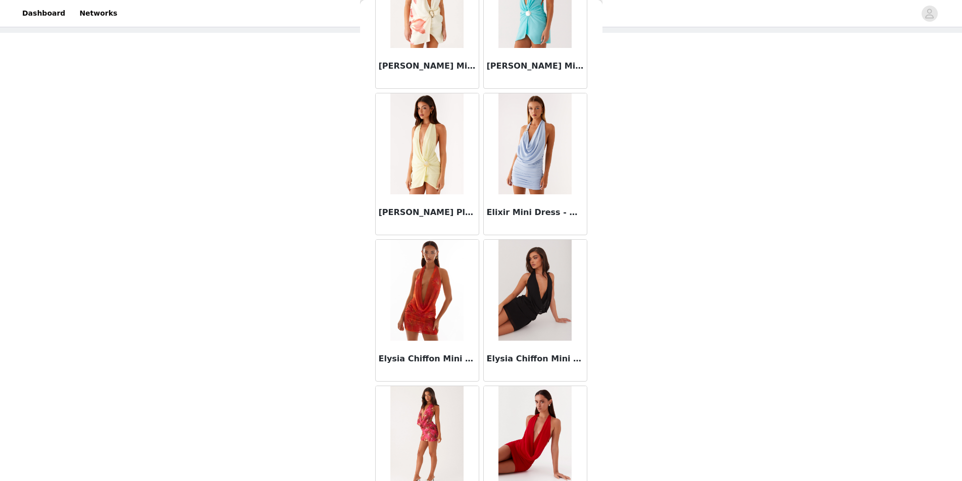
scroll to position [8371, 0]
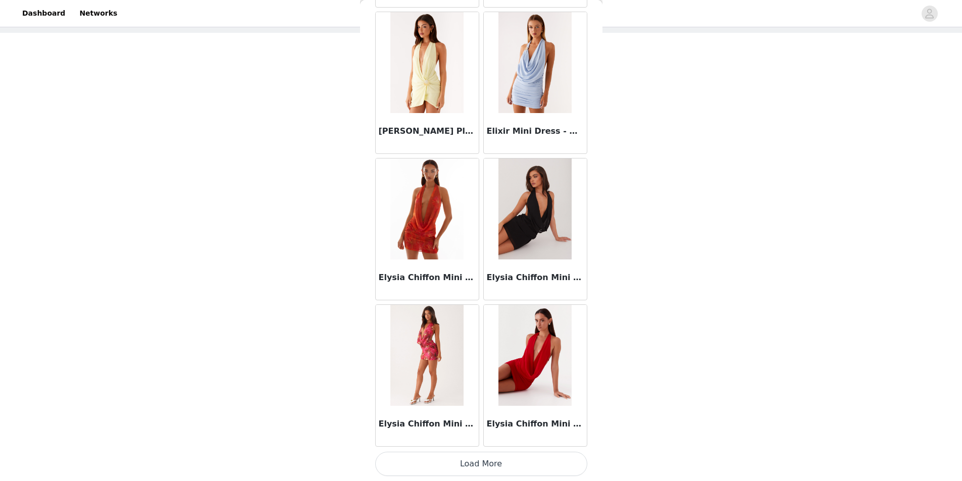
click at [568, 474] on button "Load More" at bounding box center [481, 464] width 212 height 24
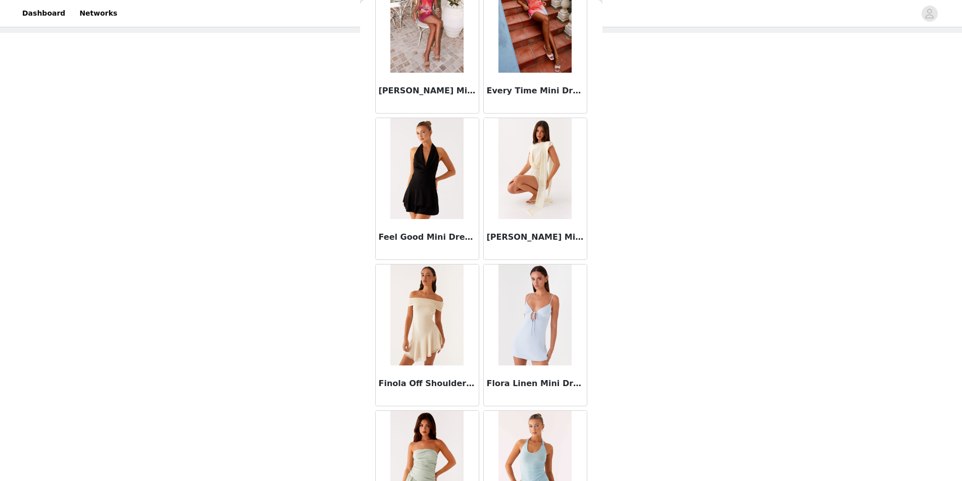
scroll to position [9848, 0]
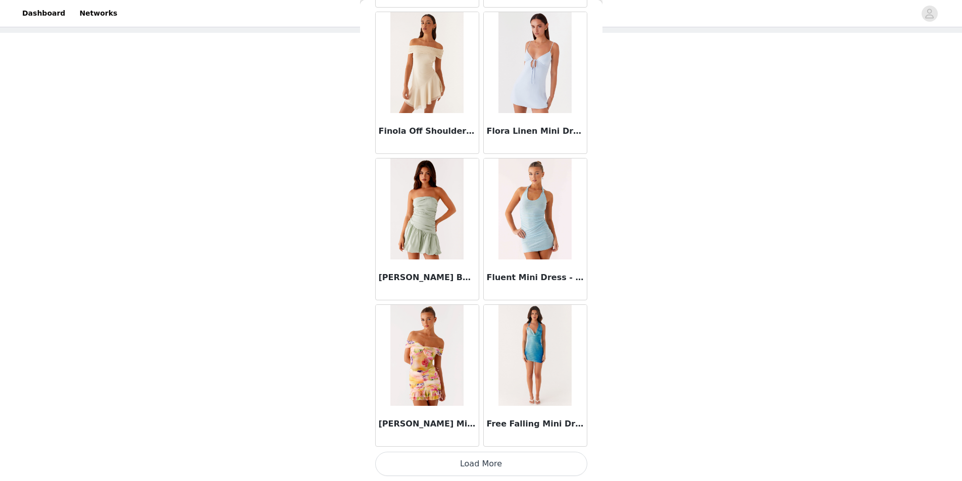
click at [457, 458] on button "Load More" at bounding box center [481, 464] width 212 height 24
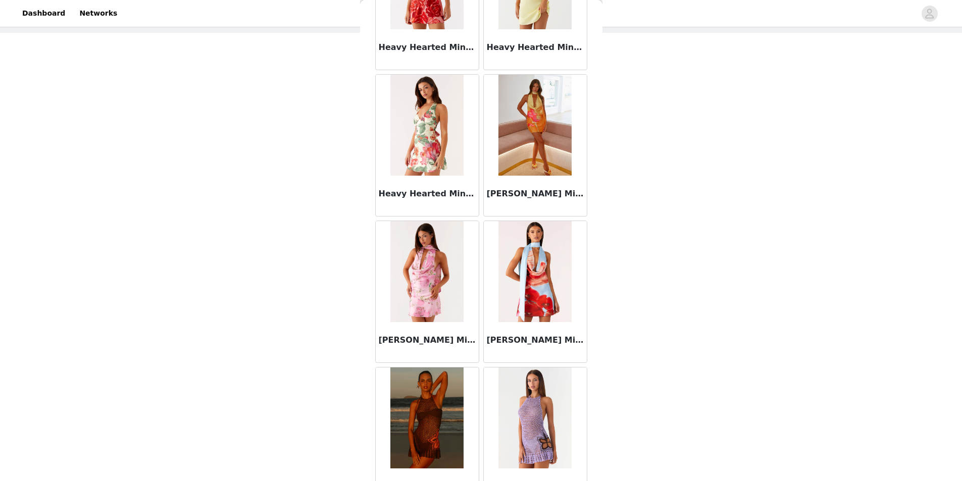
scroll to position [11312, 0]
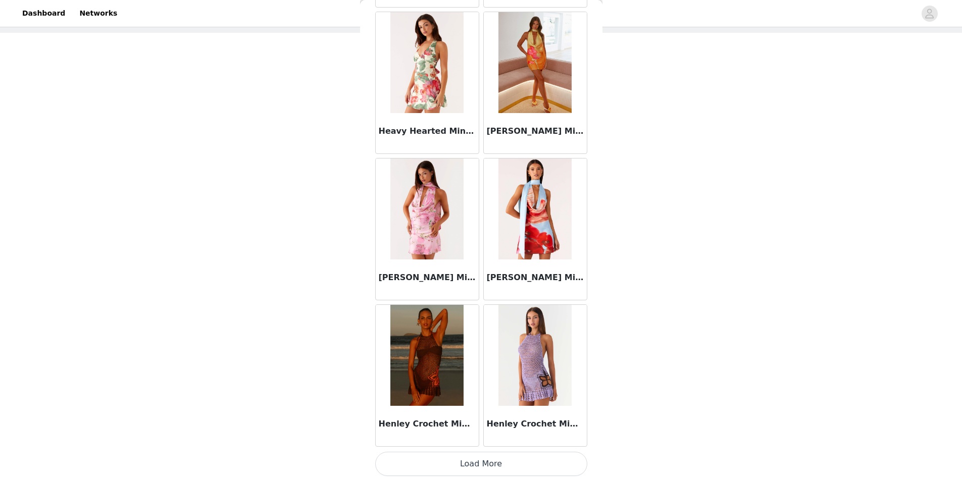
click at [455, 466] on button "Load More" at bounding box center [481, 464] width 212 height 24
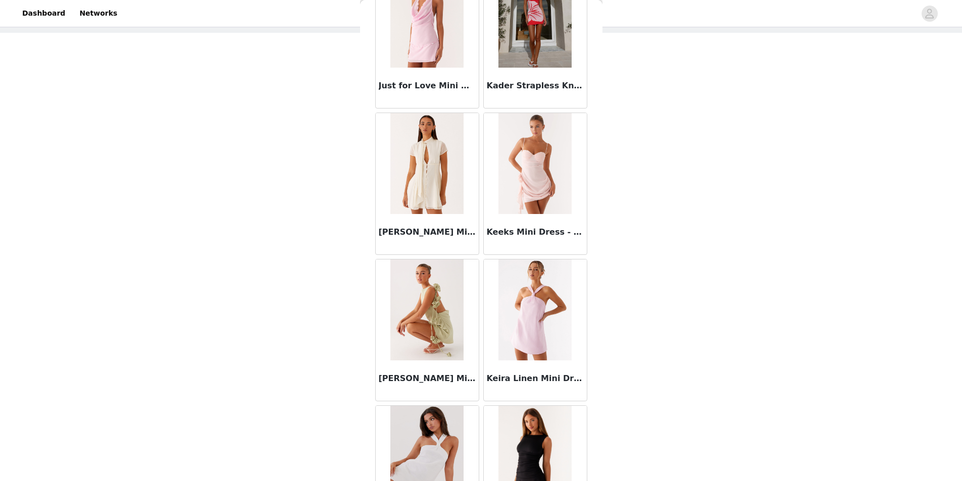
scroll to position [12777, 0]
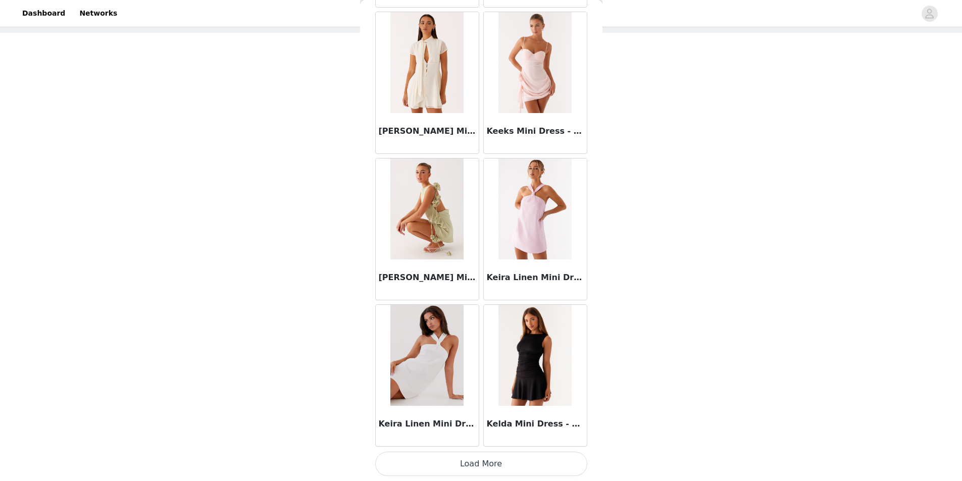
click at [439, 464] on button "Load More" at bounding box center [481, 464] width 212 height 24
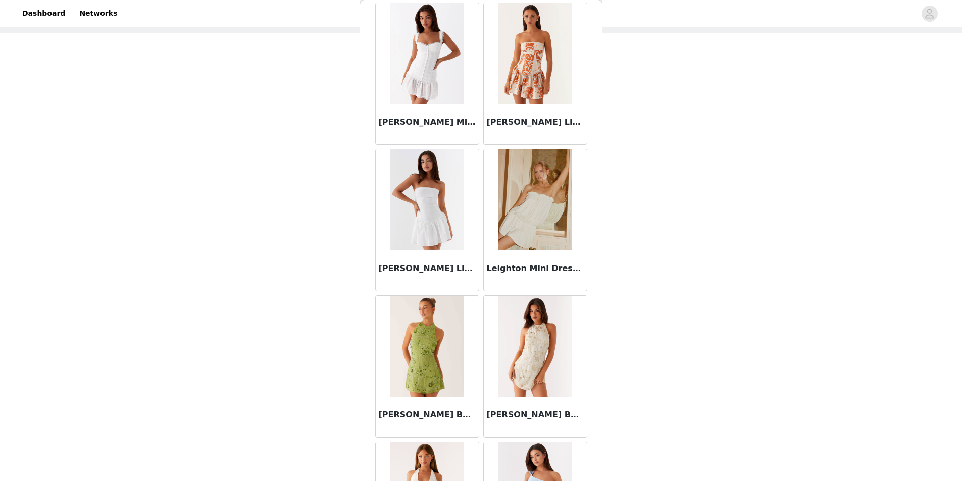
scroll to position [13988, 0]
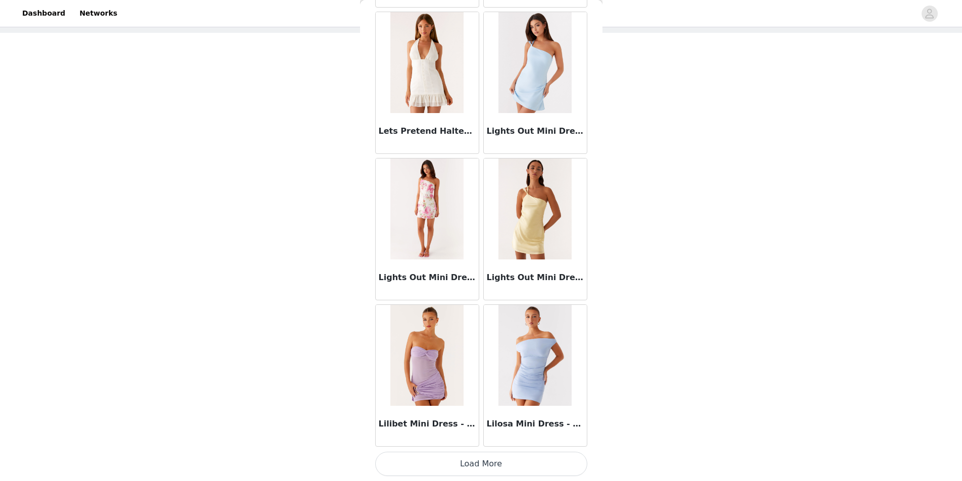
click at [461, 460] on button "Load More" at bounding box center [481, 464] width 212 height 24
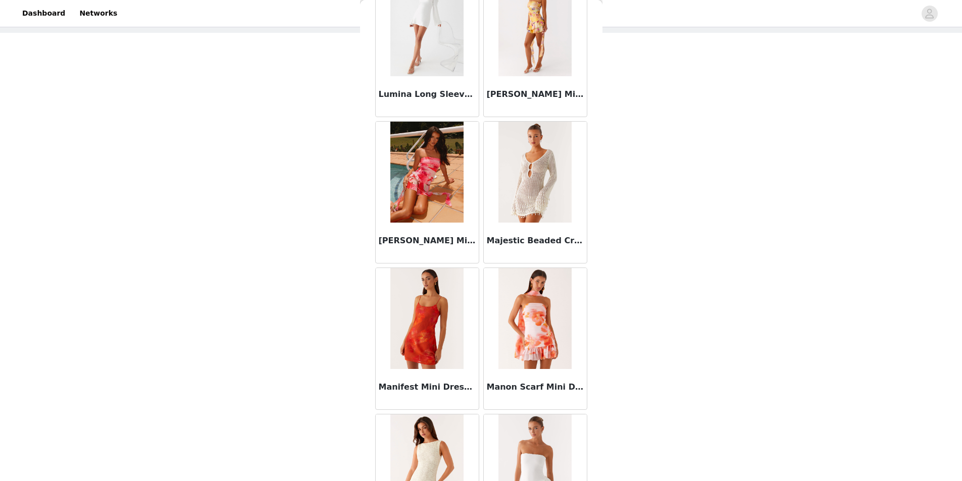
scroll to position [15705, 0]
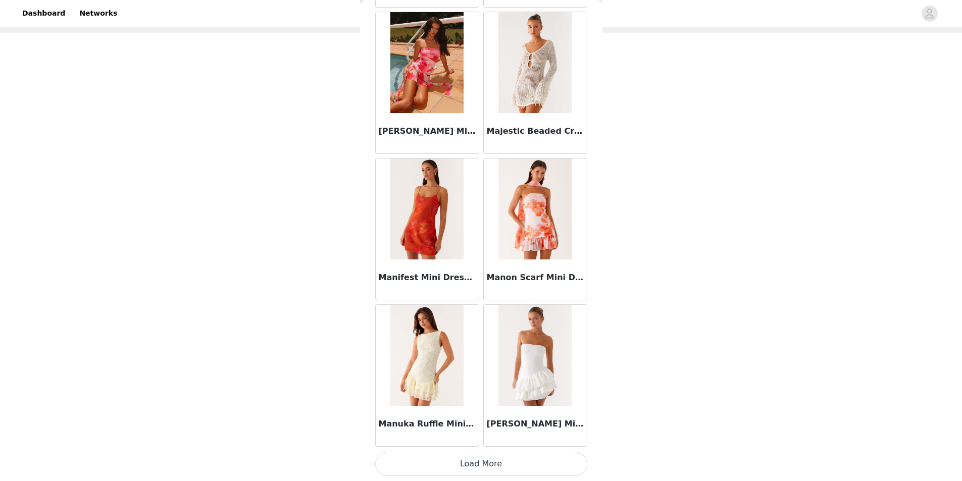
click at [494, 470] on button "Load More" at bounding box center [481, 464] width 212 height 24
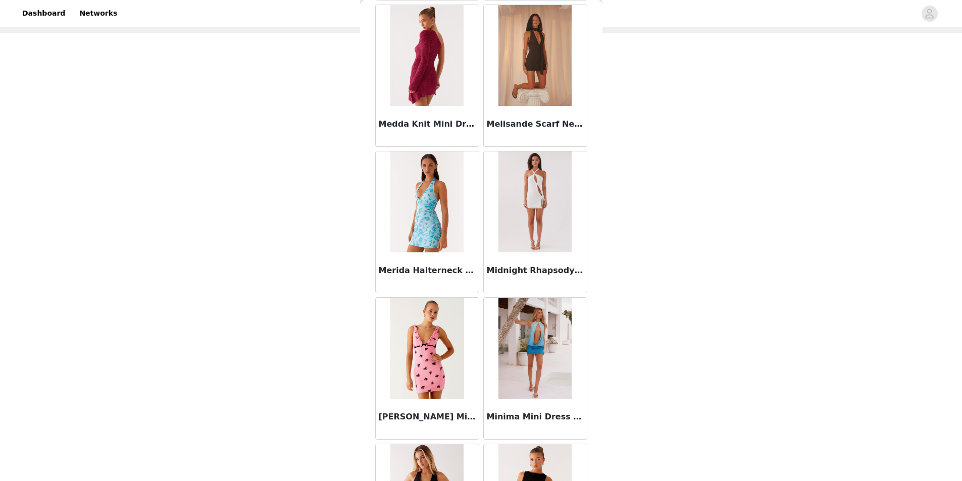
scroll to position [16563, 0]
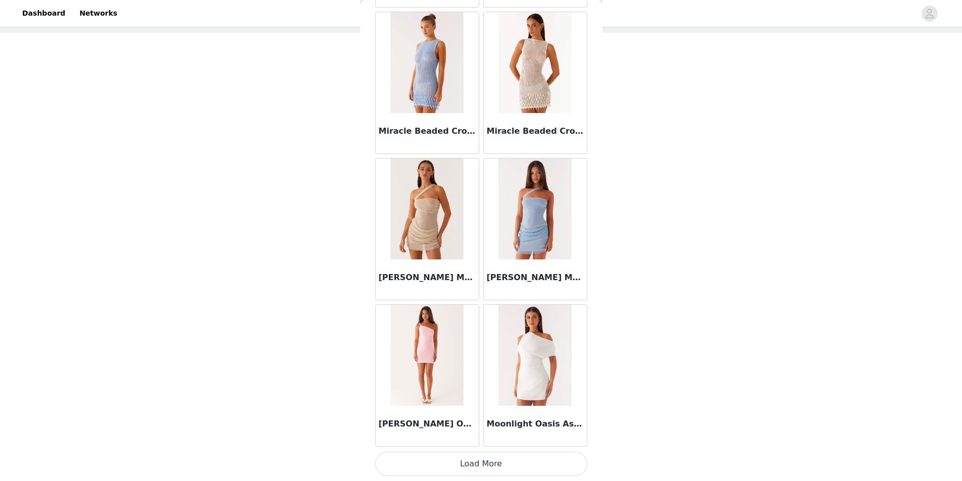
click at [474, 464] on button "Load More" at bounding box center [481, 464] width 212 height 24
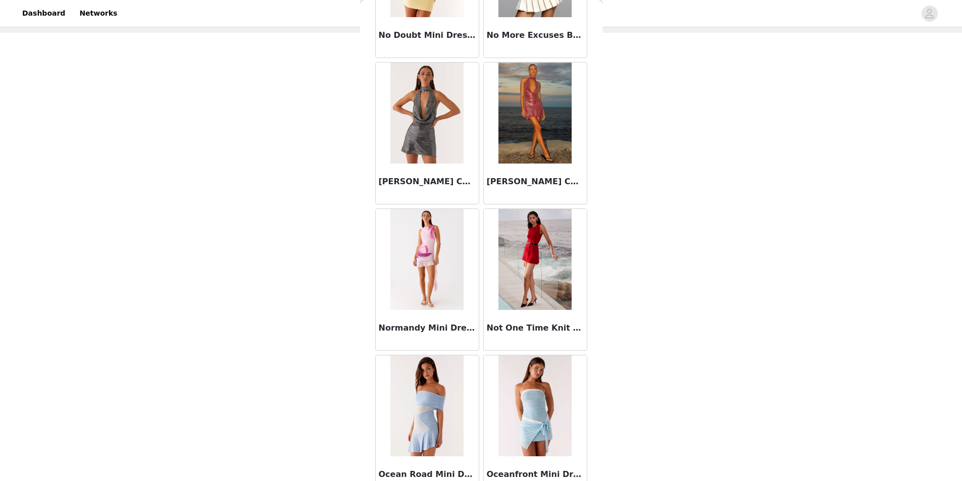
scroll to position [18633, 0]
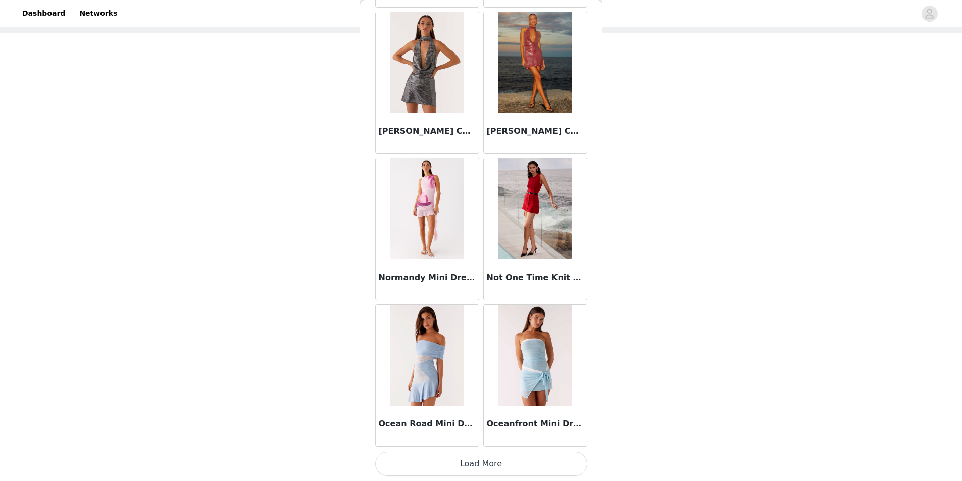
click at [501, 463] on button "Load More" at bounding box center [481, 464] width 212 height 24
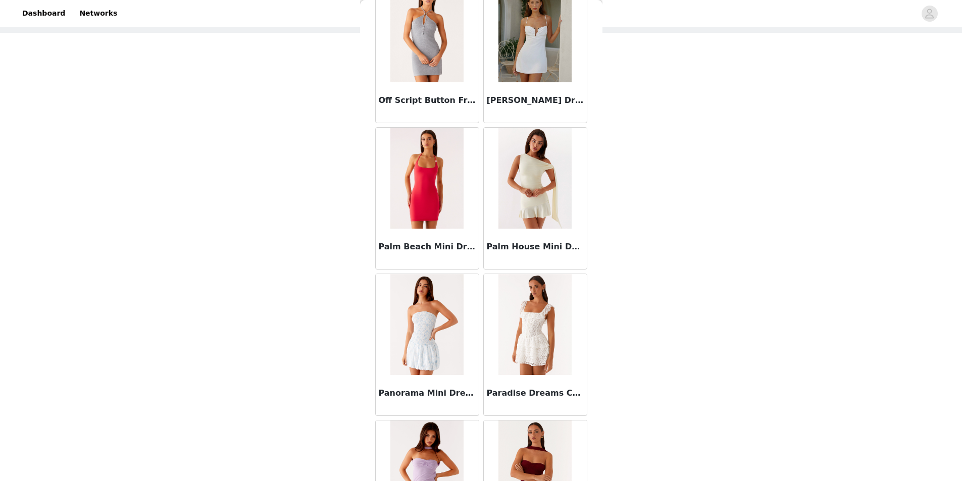
scroll to position [19693, 0]
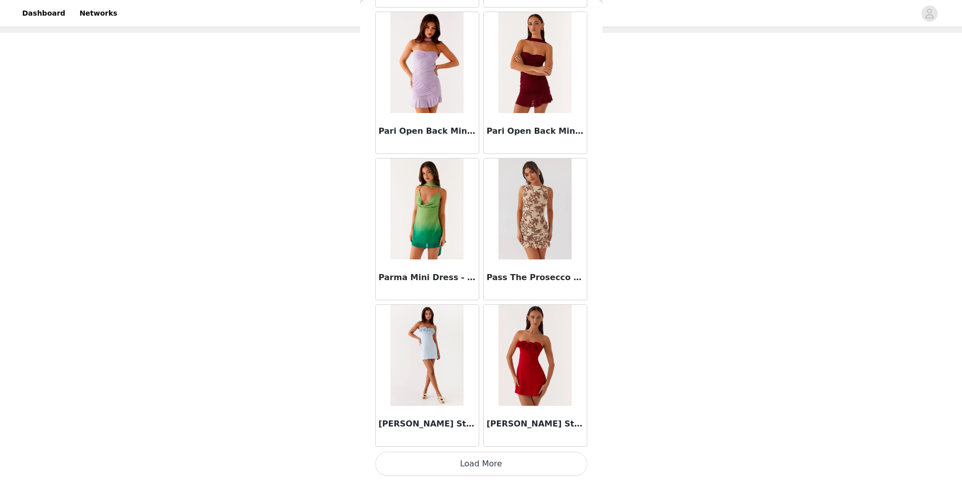
click at [464, 468] on button "Load More" at bounding box center [481, 464] width 212 height 24
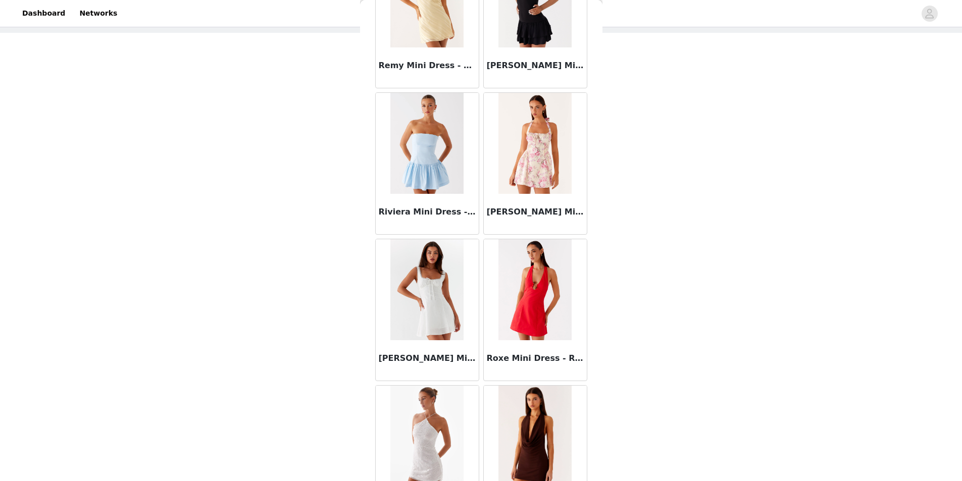
scroll to position [21561, 0]
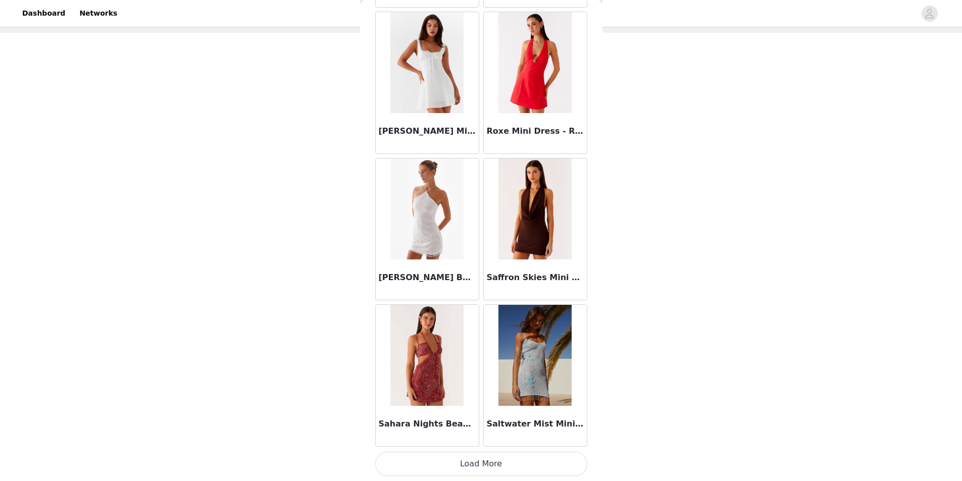
click at [488, 464] on button "Load More" at bounding box center [481, 464] width 212 height 24
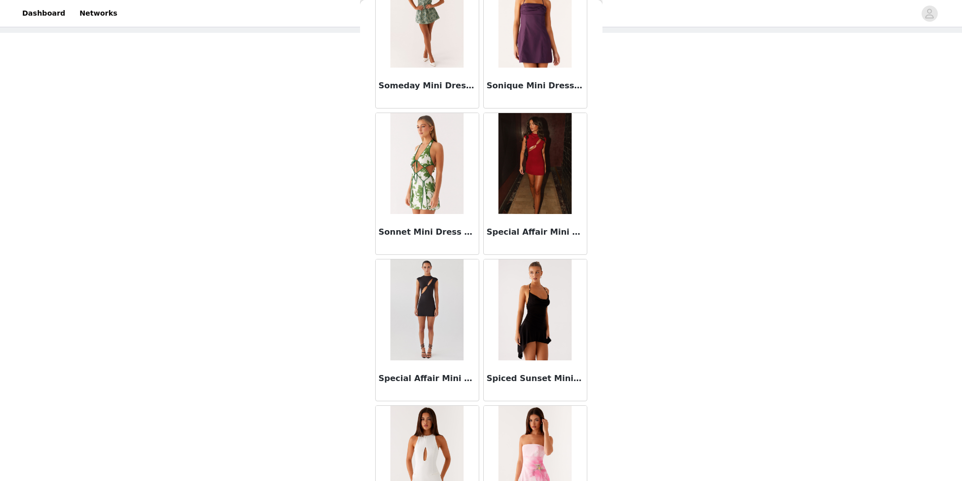
scroll to position [23025, 0]
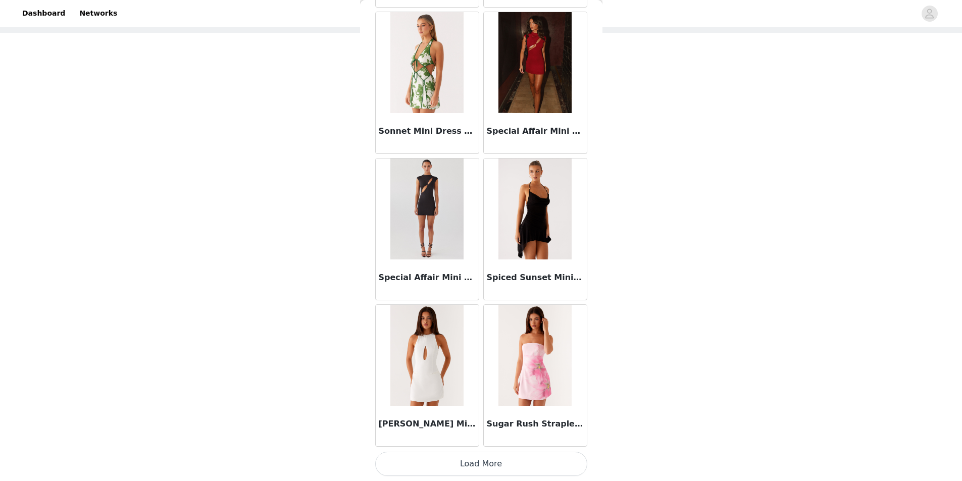
click at [518, 470] on button "Load More" at bounding box center [481, 464] width 212 height 24
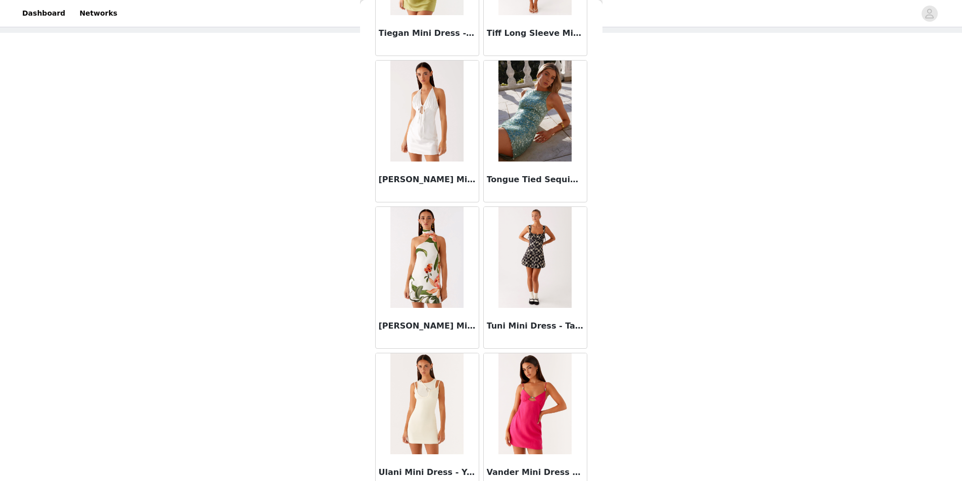
scroll to position [24489, 0]
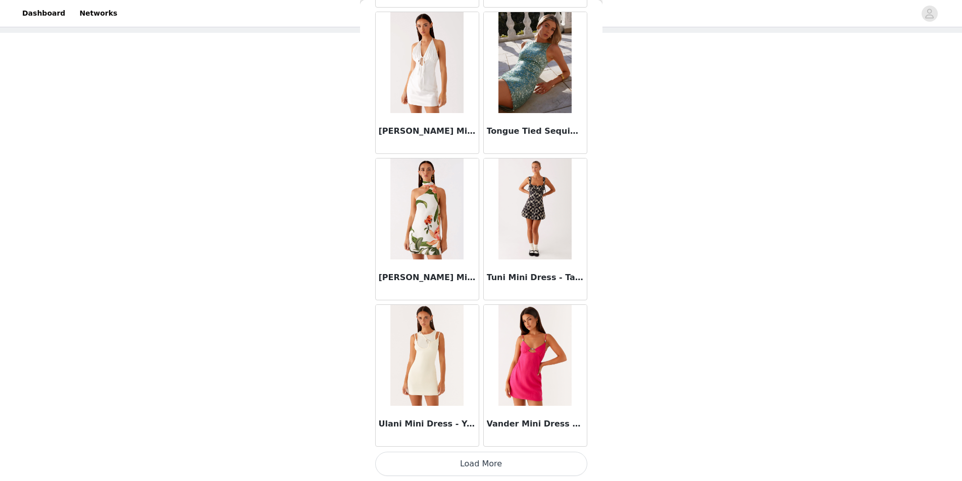
click at [495, 468] on button "Load More" at bounding box center [481, 464] width 212 height 24
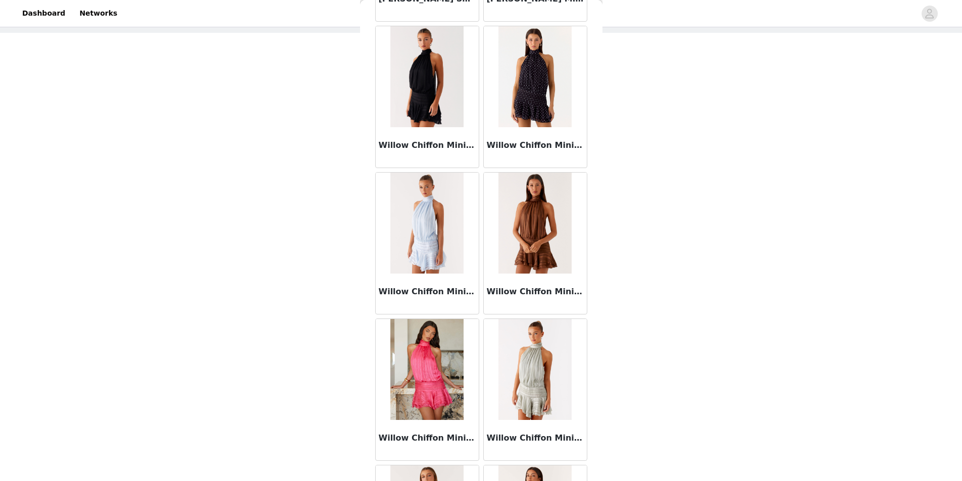
scroll to position [25953, 0]
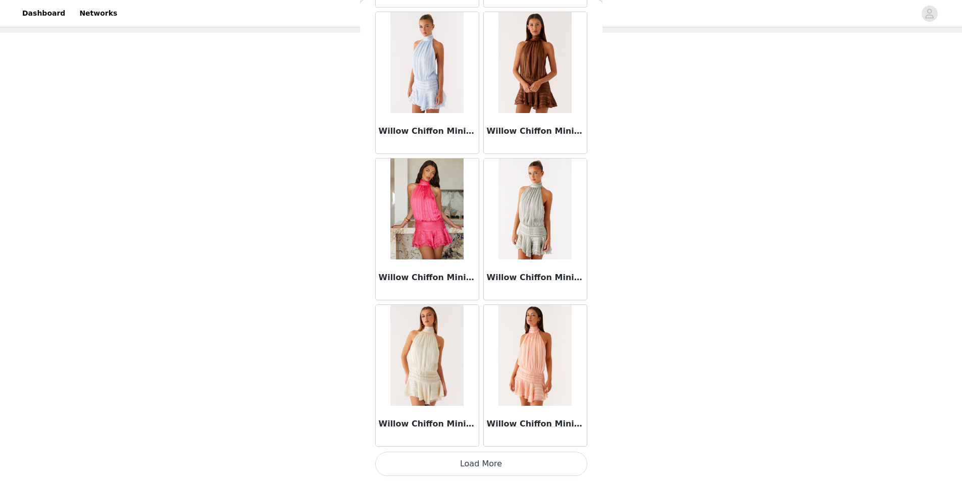
click at [429, 459] on button "Load More" at bounding box center [481, 464] width 212 height 24
click at [136, 478] on div "STEP 1 OF 4 Select your styles! You will receive 4 products. 3/4 Selected Astar…" at bounding box center [481, 230] width 962 height 501
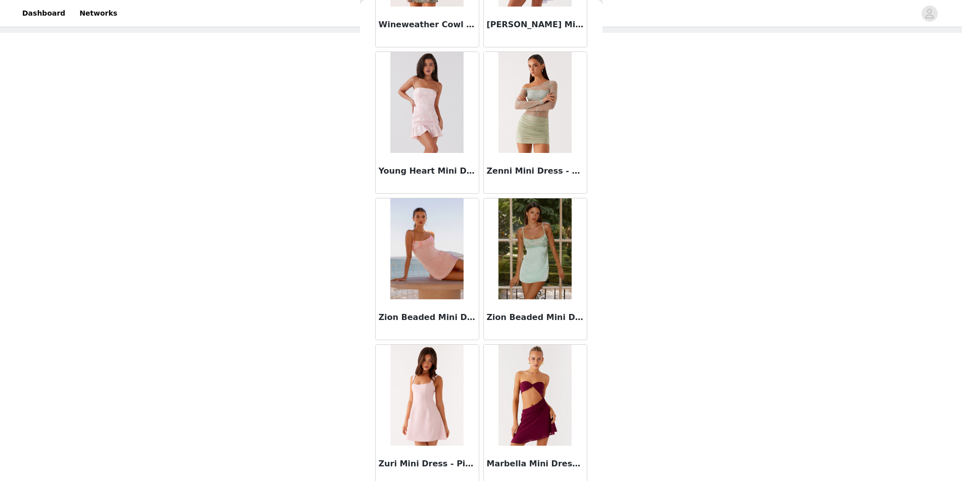
scroll to position [26800, 0]
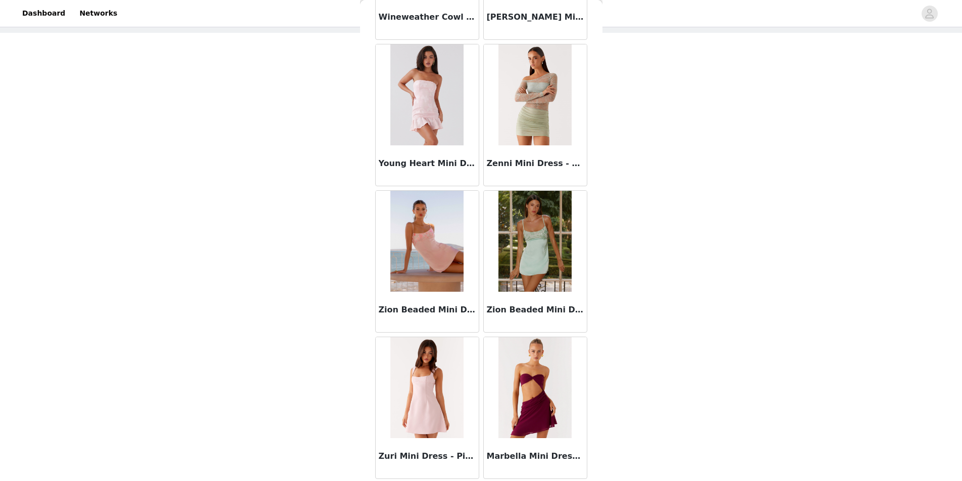
click at [760, 418] on div "STEP 1 OF 4 Select your styles! You will receive 4 products. 3/4 Selected Astar…" at bounding box center [481, 230] width 962 height 501
click at [550, 259] on img at bounding box center [534, 241] width 73 height 101
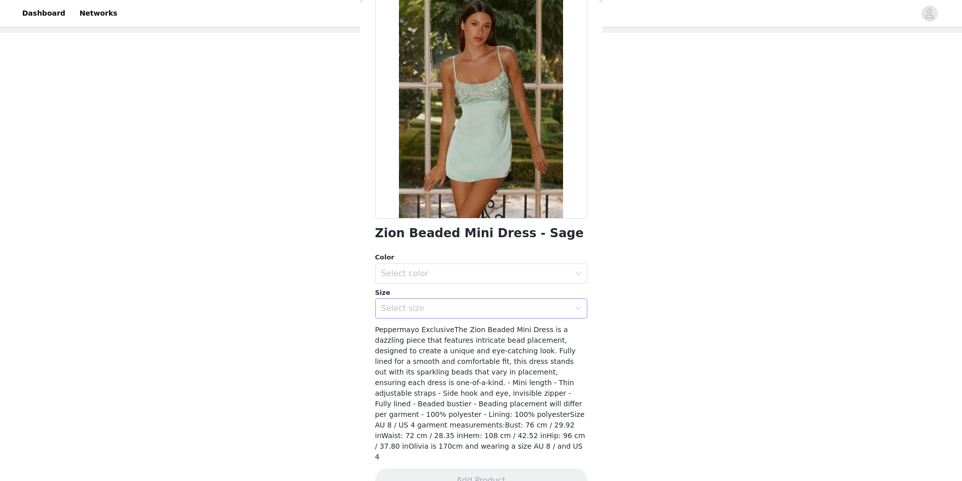
scroll to position [62, 0]
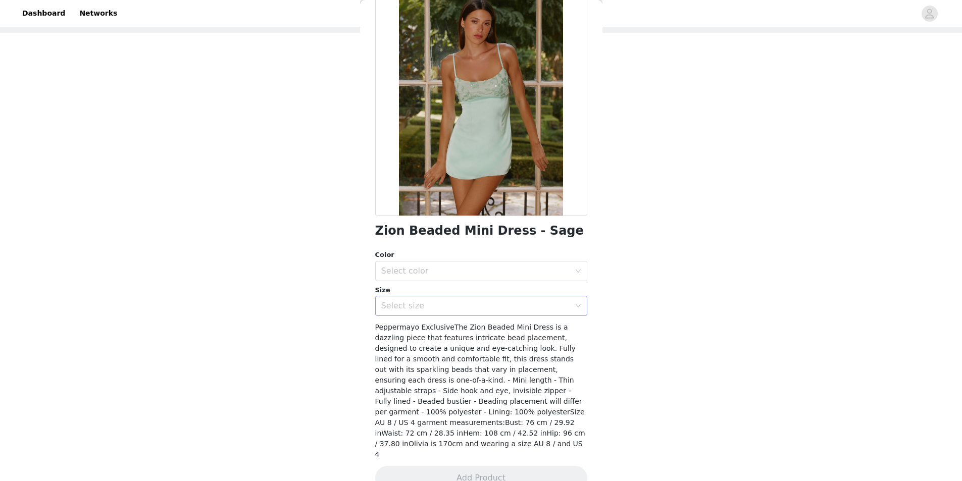
click at [424, 308] on div "Select size" at bounding box center [475, 306] width 189 height 10
click at [350, 366] on div "STEP 1 OF 4 Select your styles! You will receive 4 products. 3/4 Selected Astar…" at bounding box center [481, 194] width 962 height 428
click at [463, 321] on div "Zion Beaded Mini Dress - Sage Color Select color Size Select size Peppermayo Ex…" at bounding box center [481, 245] width 212 height 513
click at [464, 311] on div "Select size" at bounding box center [475, 306] width 189 height 10
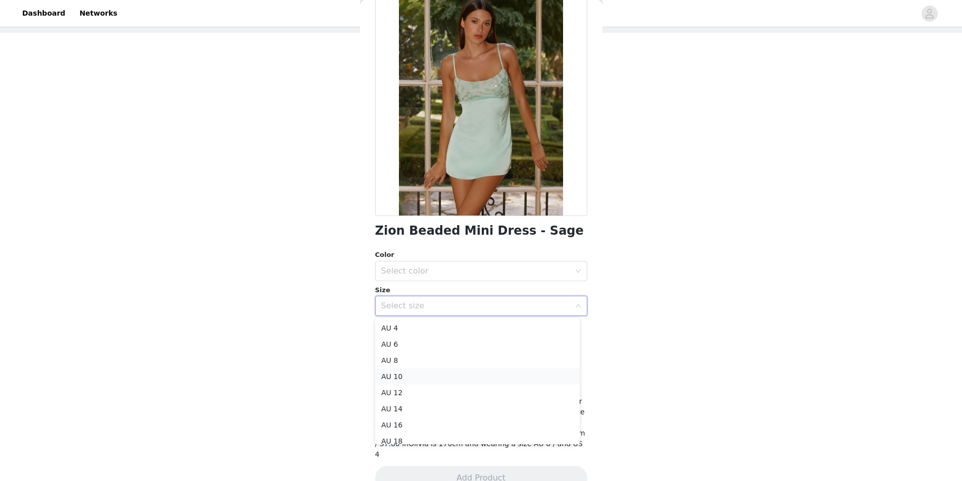
click at [421, 376] on li "AU 10" at bounding box center [477, 377] width 204 height 16
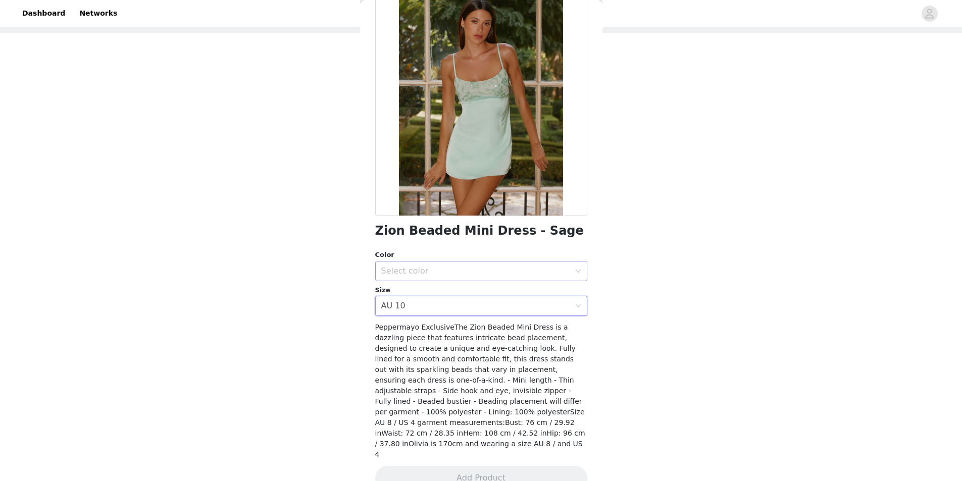
click at [449, 269] on div "Select color" at bounding box center [475, 271] width 189 height 10
click at [444, 292] on li "Sage" at bounding box center [477, 293] width 204 height 16
click at [447, 466] on button "Add Product" at bounding box center [481, 478] width 212 height 24
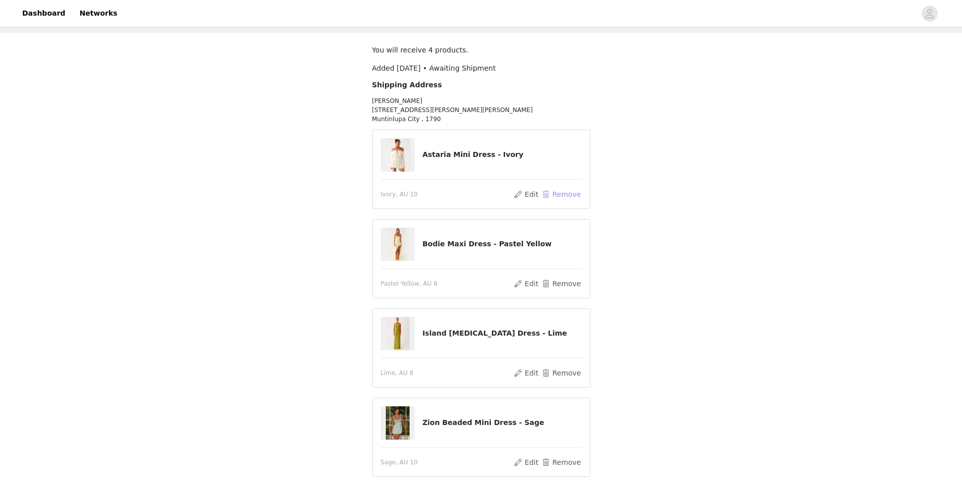
click at [571, 200] on button "Remove" at bounding box center [561, 194] width 40 height 12
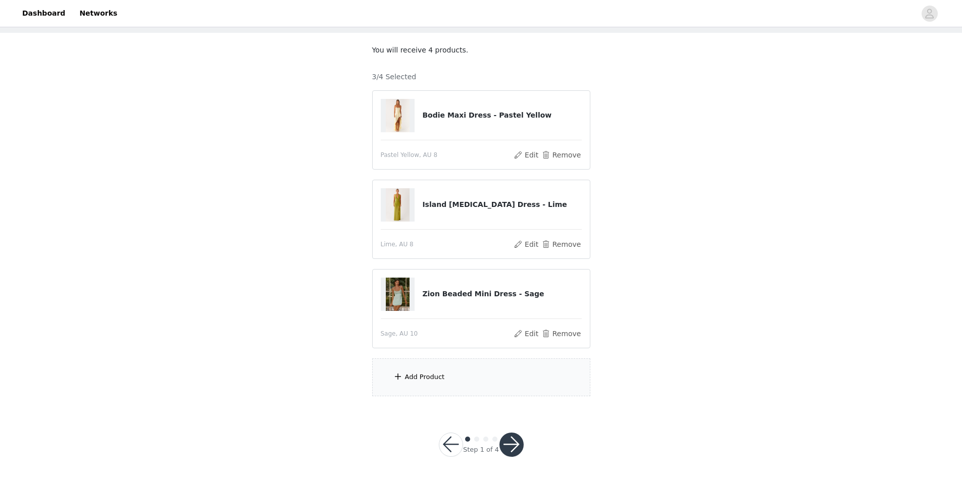
click at [650, 341] on div "STEP 1 OF 4 Select your styles! You will receive 4 products. 3/4 Selected Bodie…" at bounding box center [481, 194] width 962 height 428
click at [452, 374] on div "Add Product" at bounding box center [481, 377] width 218 height 38
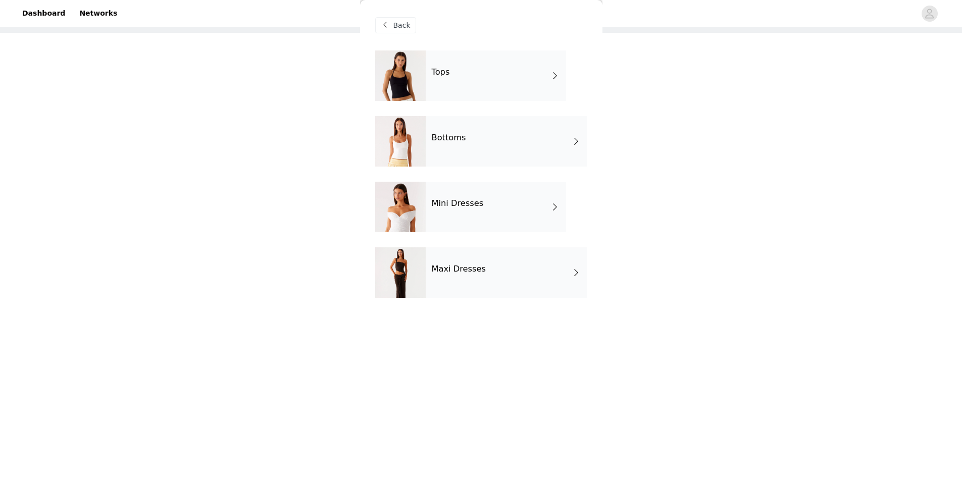
click at [445, 292] on div "Maxi Dresses" at bounding box center [507, 272] width 162 height 50
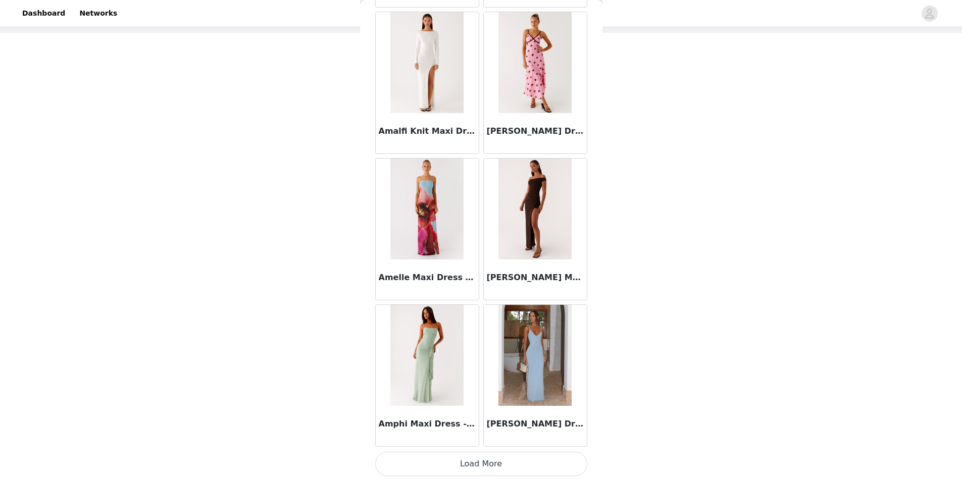
click at [517, 458] on button "Load More" at bounding box center [481, 464] width 212 height 24
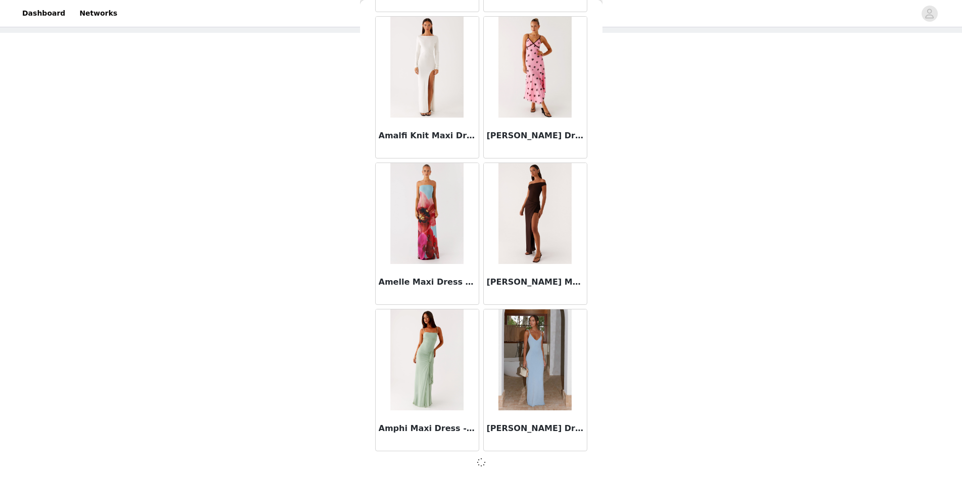
scroll to position [1059, 0]
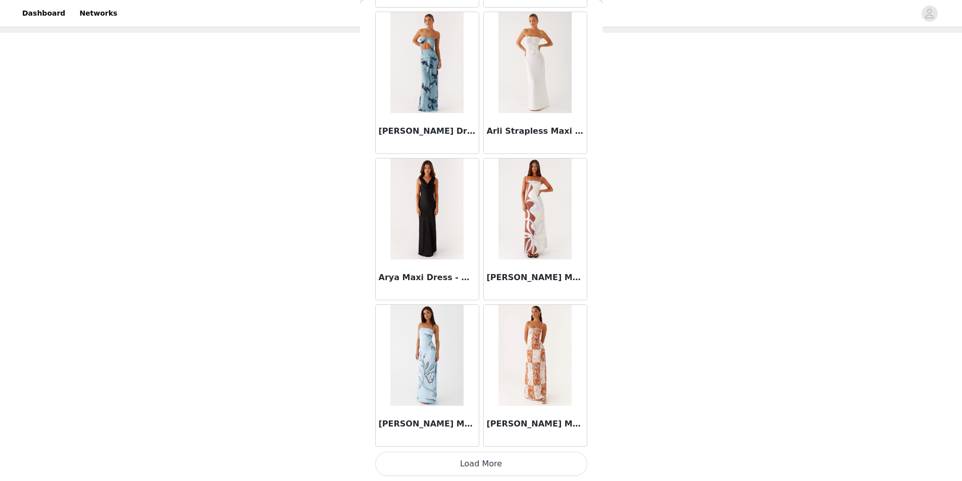
click at [473, 468] on button "Load More" at bounding box center [481, 464] width 212 height 24
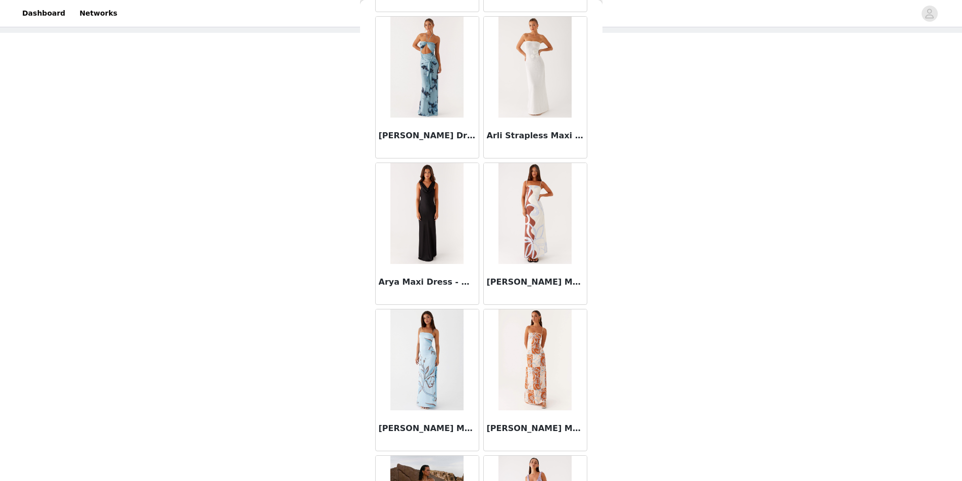
scroll to position [2528, 0]
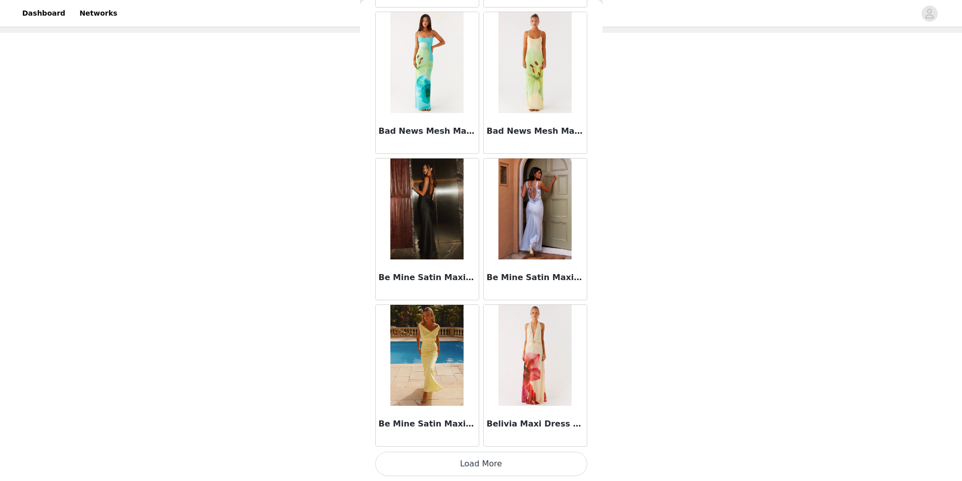
click at [535, 468] on button "Load More" at bounding box center [481, 464] width 212 height 24
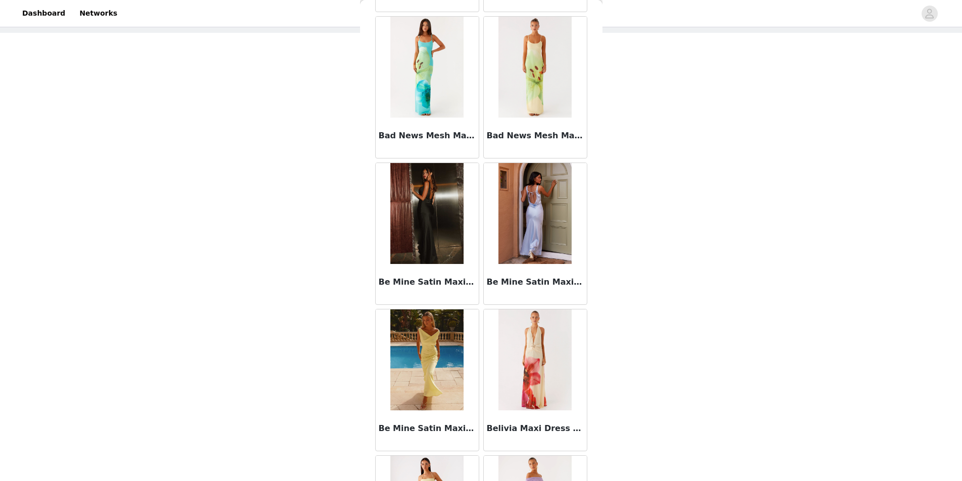
scroll to position [3992, 0]
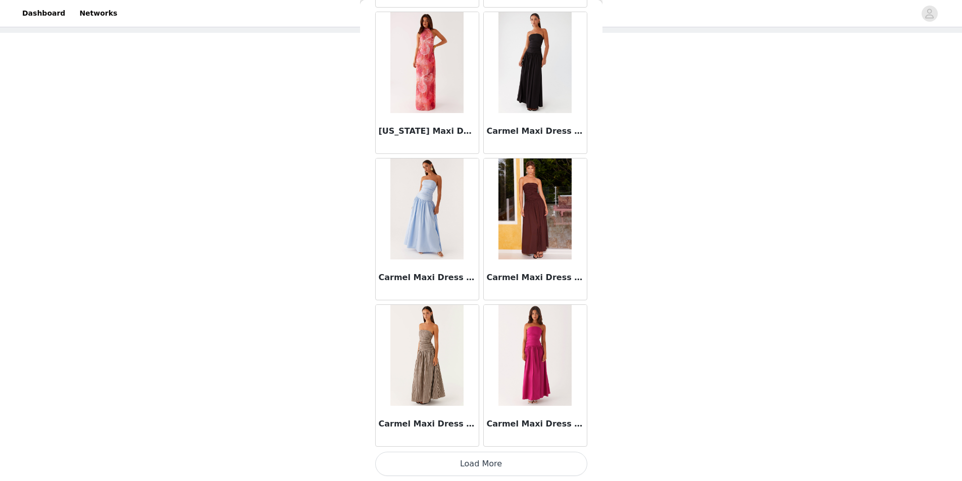
click at [557, 470] on button "Load More" at bounding box center [481, 464] width 212 height 24
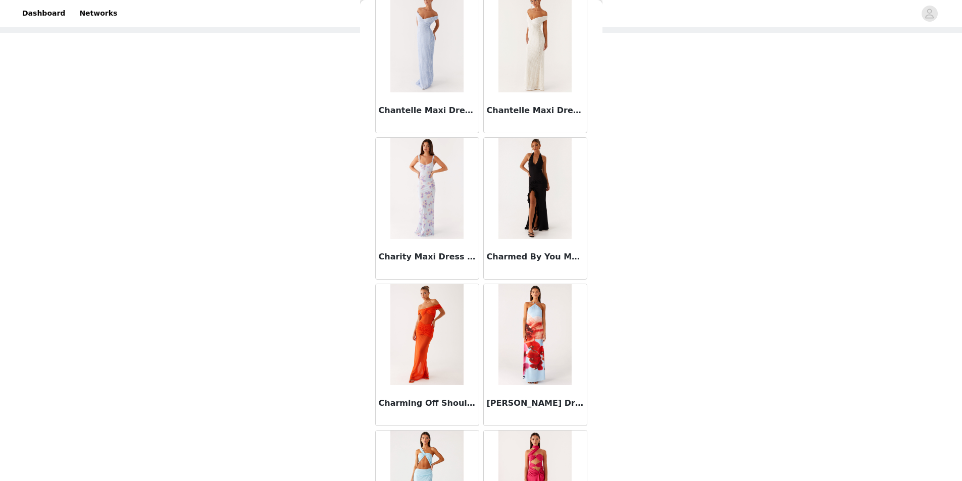
scroll to position [6920, 0]
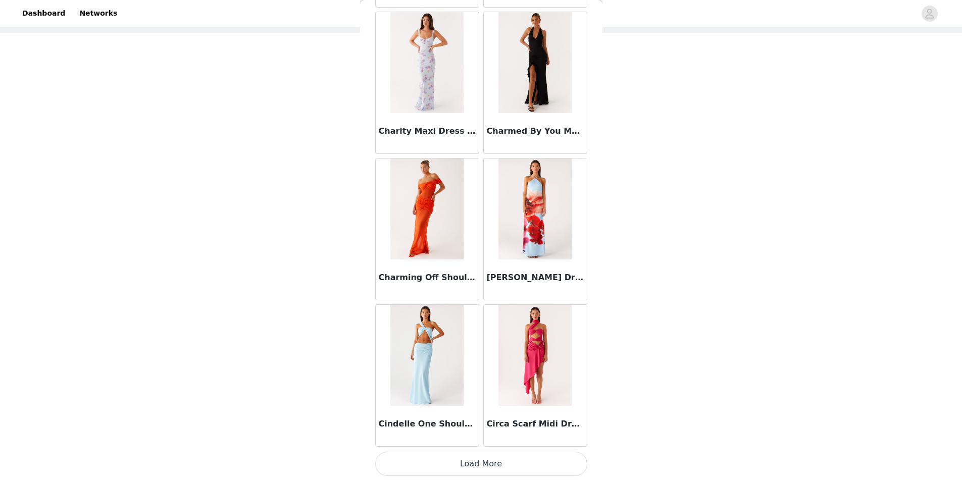
click at [484, 453] on button "Load More" at bounding box center [481, 464] width 212 height 24
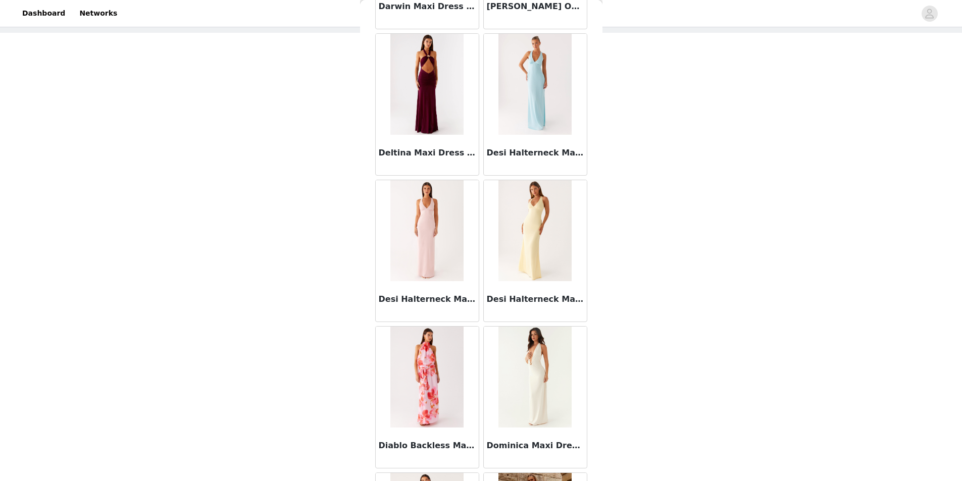
scroll to position [8384, 0]
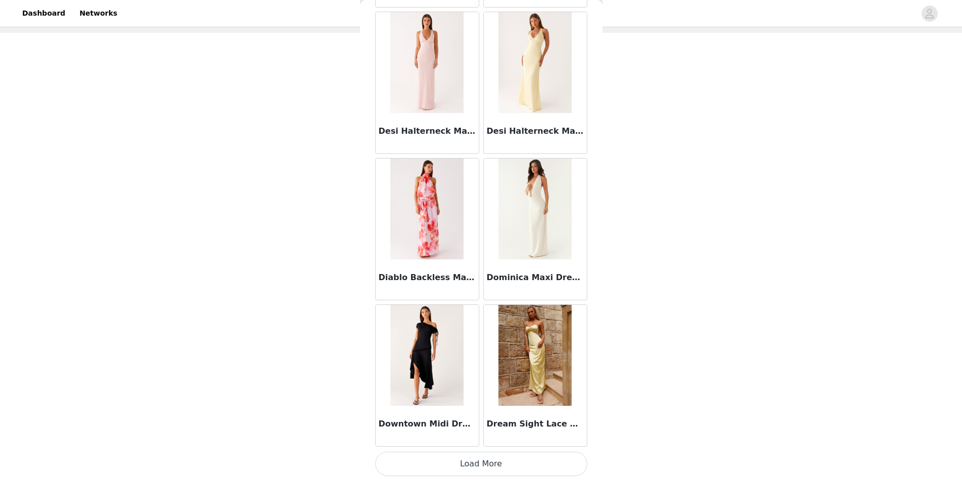
click at [510, 470] on button "Load More" at bounding box center [481, 464] width 212 height 24
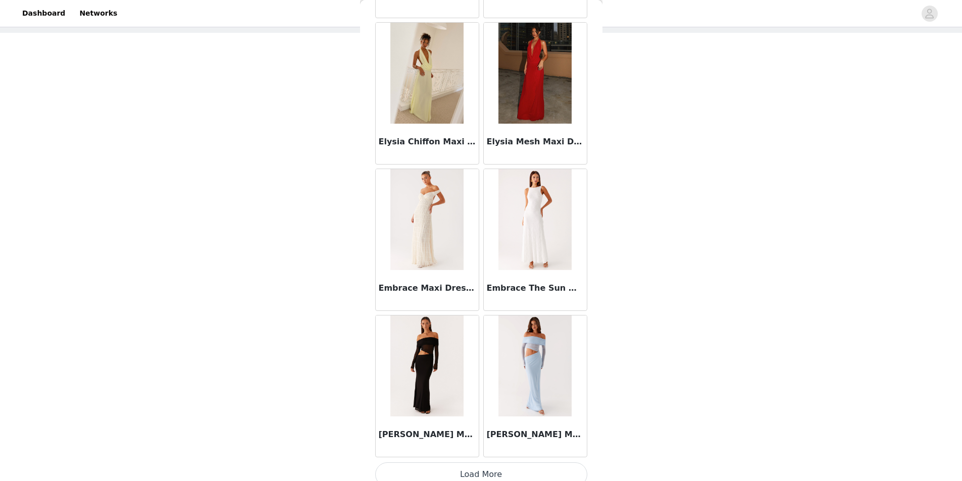
scroll to position [9848, 0]
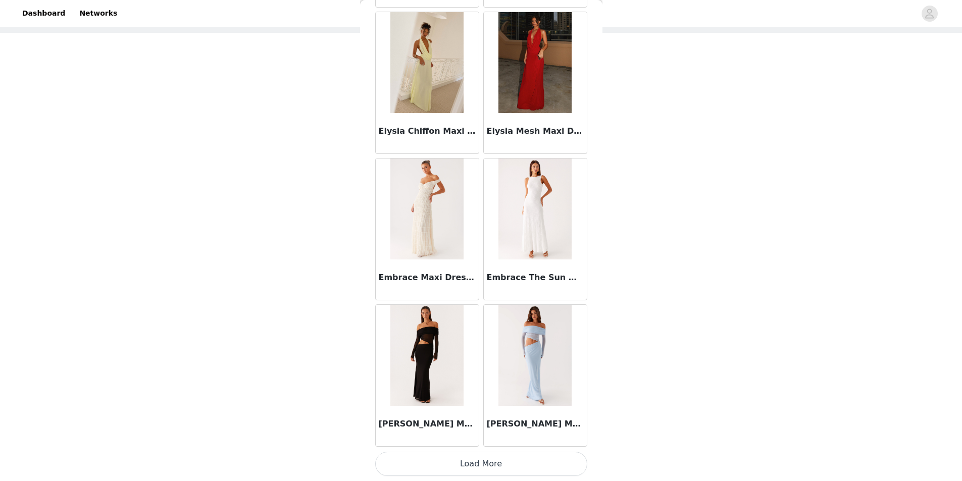
click at [500, 458] on button "Load More" at bounding box center [481, 464] width 212 height 24
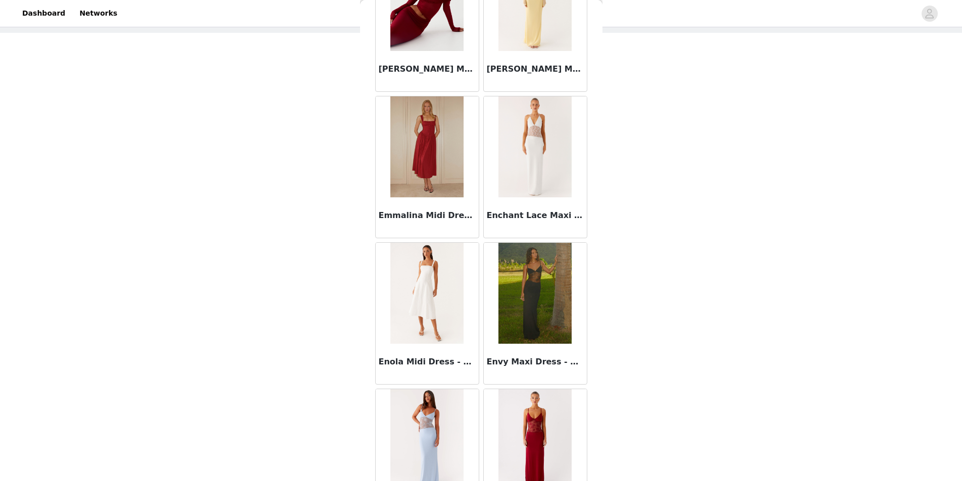
scroll to position [11312, 0]
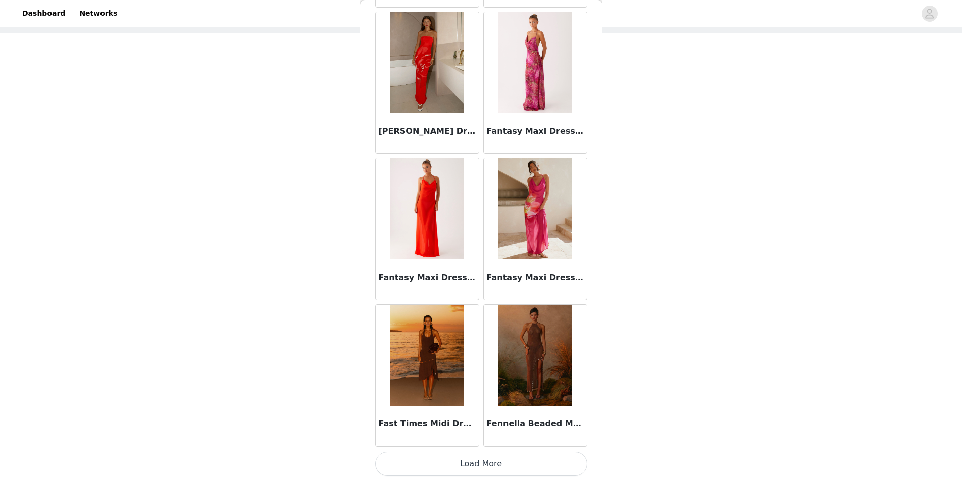
click at [468, 465] on button "Load More" at bounding box center [481, 464] width 212 height 24
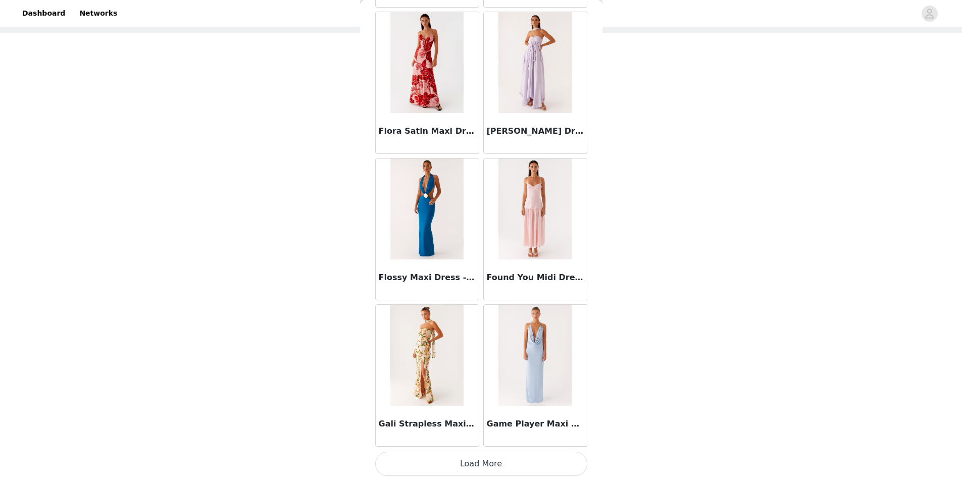
click at [471, 459] on button "Load More" at bounding box center [481, 464] width 212 height 24
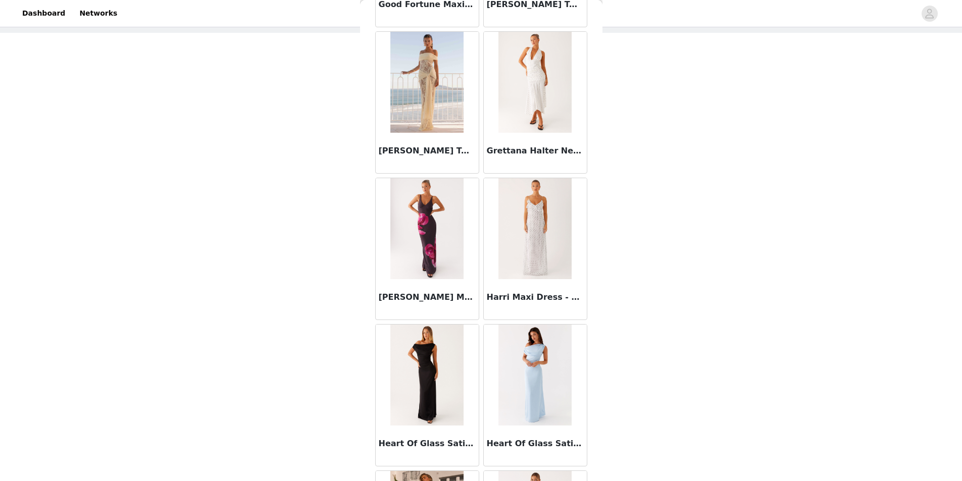
scroll to position [14241, 0]
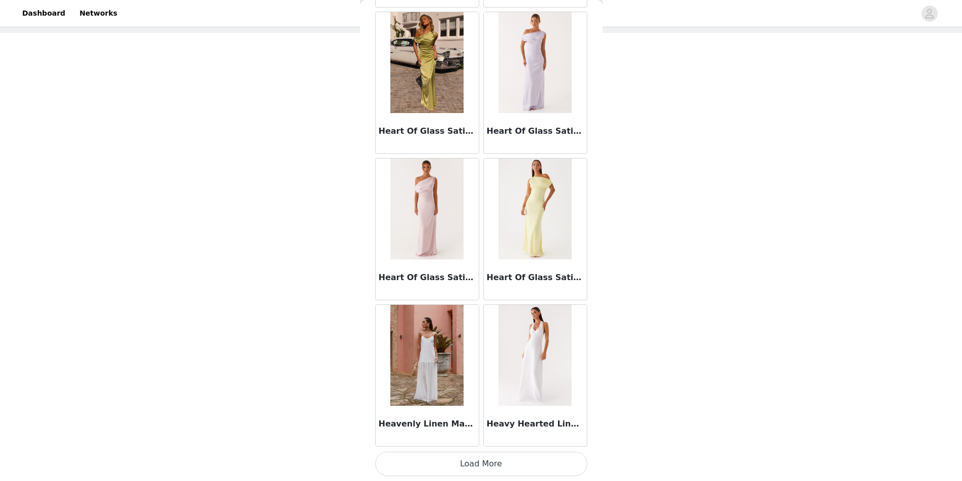
click at [458, 459] on button "Load More" at bounding box center [481, 464] width 212 height 24
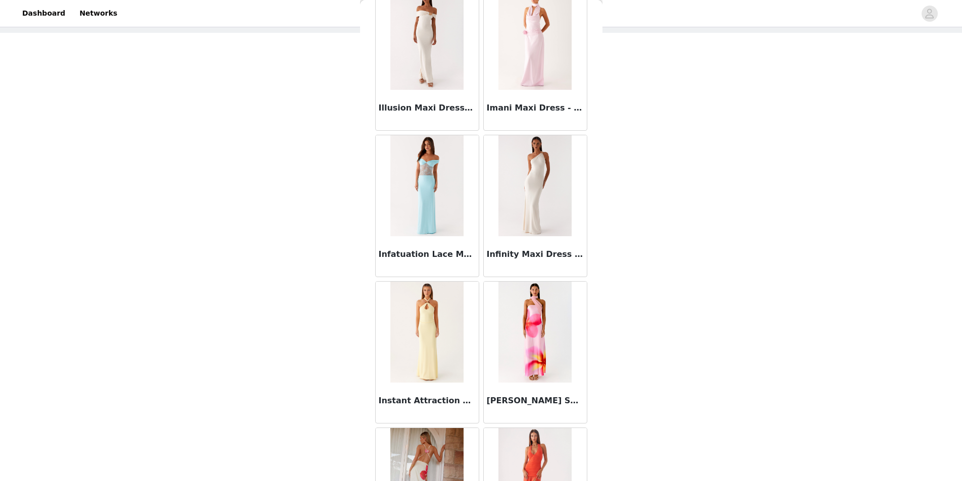
scroll to position [15688, 0]
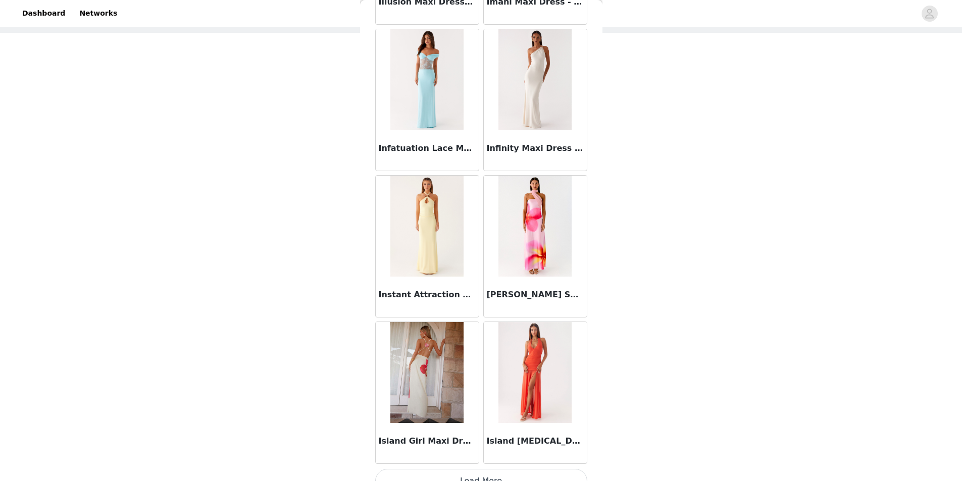
click at [520, 463] on div "Island [MEDICAL_DATA] Dress - Coral" at bounding box center [535, 443] width 103 height 40
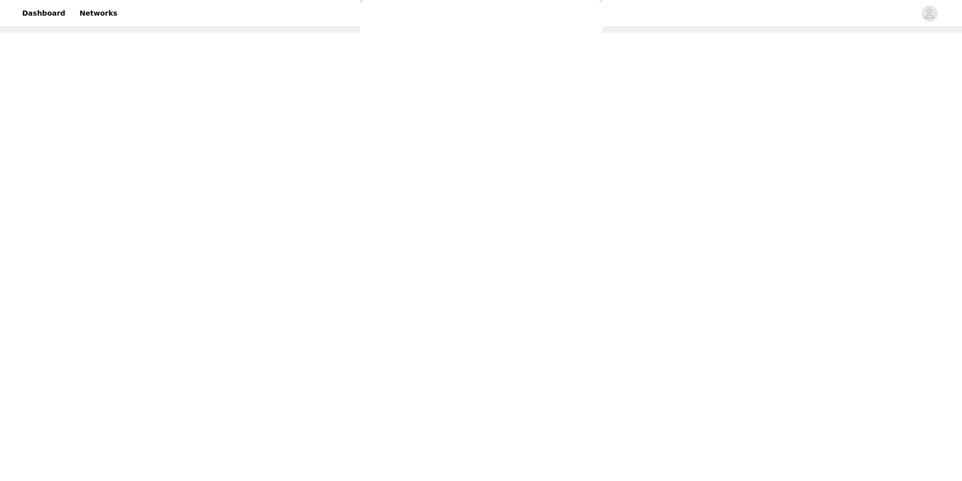
scroll to position [0, 0]
click at [401, 32] on div "Back" at bounding box center [395, 25] width 41 height 16
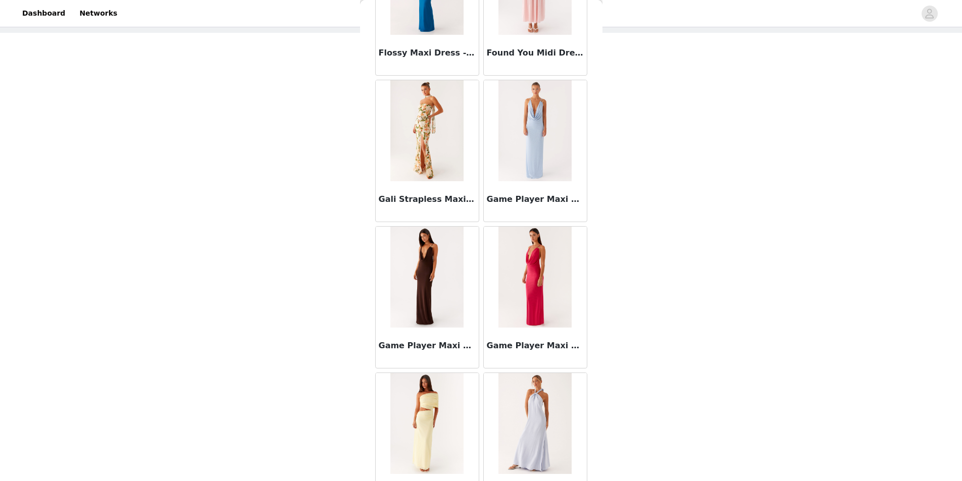
scroll to position [15705, 0]
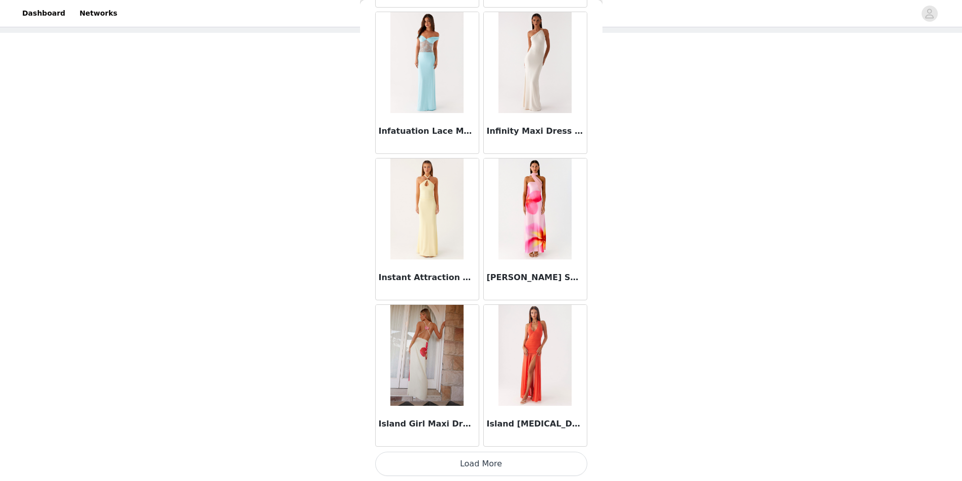
drag, startPoint x: 554, startPoint y: 457, endPoint x: 214, endPoint y: 368, distance: 351.7
click at [554, 457] on button "Load More" at bounding box center [481, 464] width 212 height 24
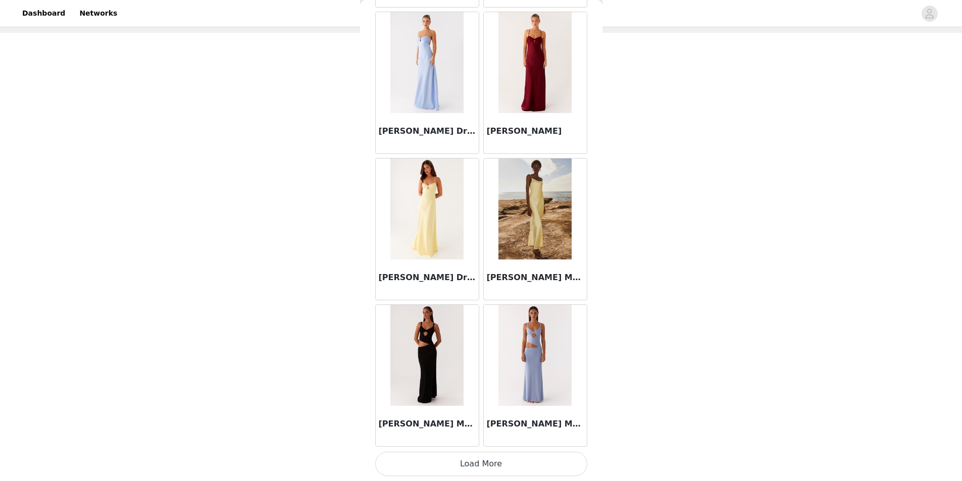
click at [466, 459] on button "Load More" at bounding box center [481, 464] width 212 height 24
click at [592, 427] on div "Back Aamari Maxi Dress - Red [PERSON_NAME] Neck Midi Dress - [PERSON_NAME] Line…" at bounding box center [481, 240] width 242 height 481
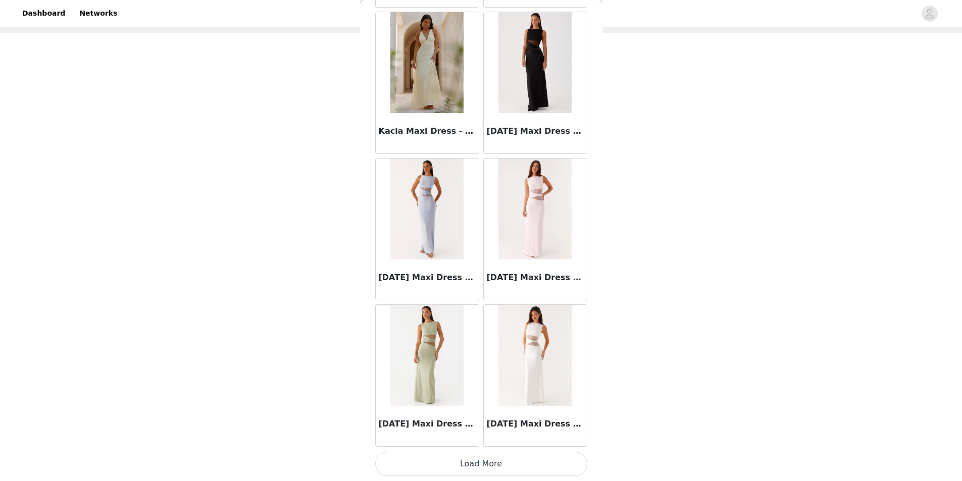
click at [521, 474] on button "Load More" at bounding box center [481, 464] width 212 height 24
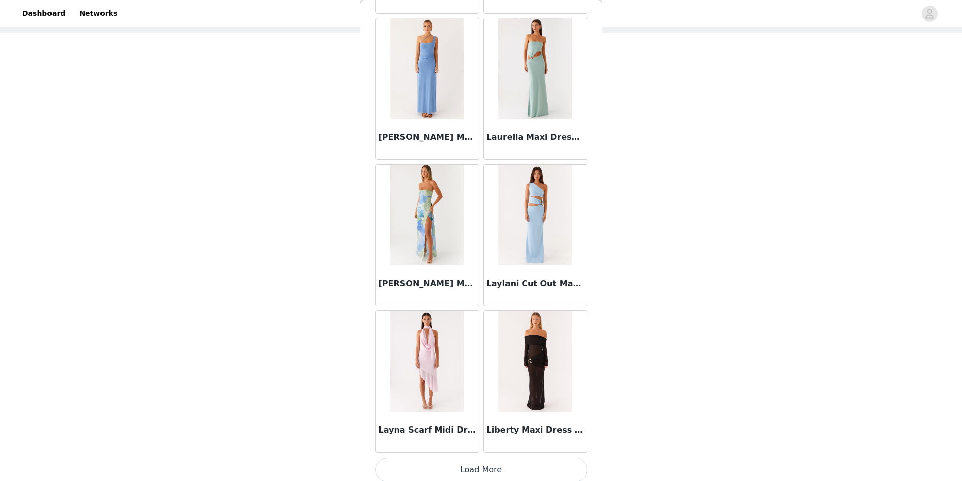
scroll to position [20097, 0]
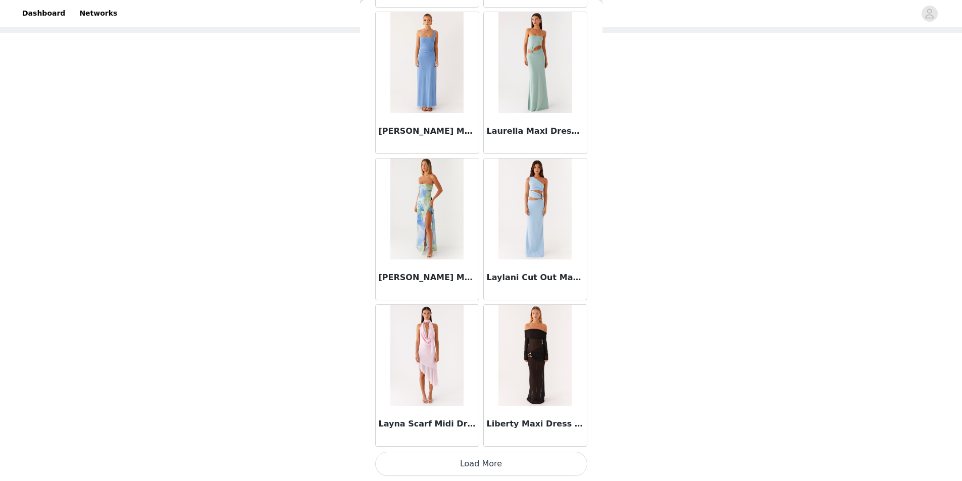
click at [539, 475] on button "Load More" at bounding box center [481, 464] width 212 height 24
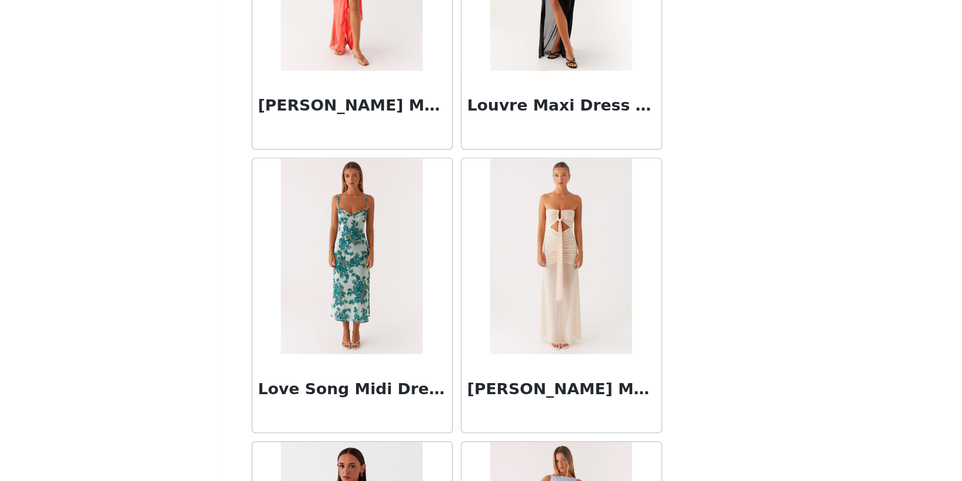
scroll to position [21003, 0]
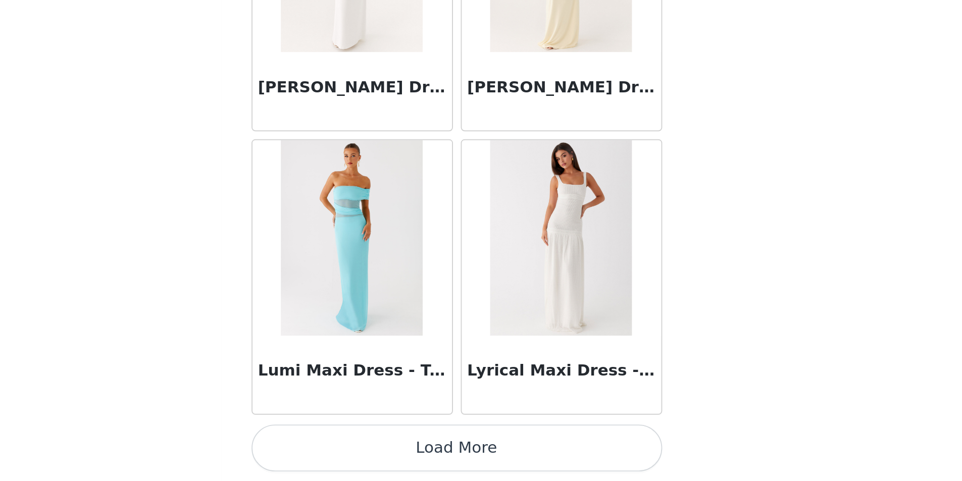
click at [523, 458] on button "Load More" at bounding box center [481, 464] width 212 height 24
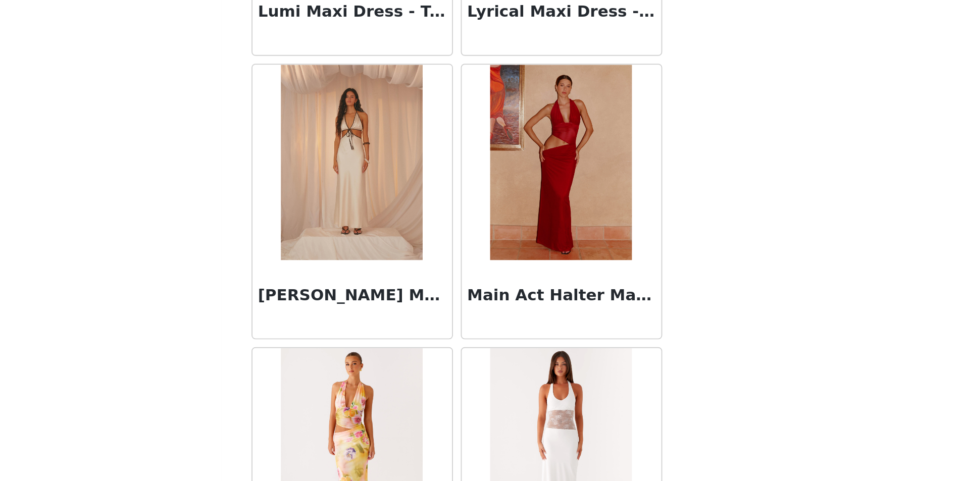
scroll to position [21733, 0]
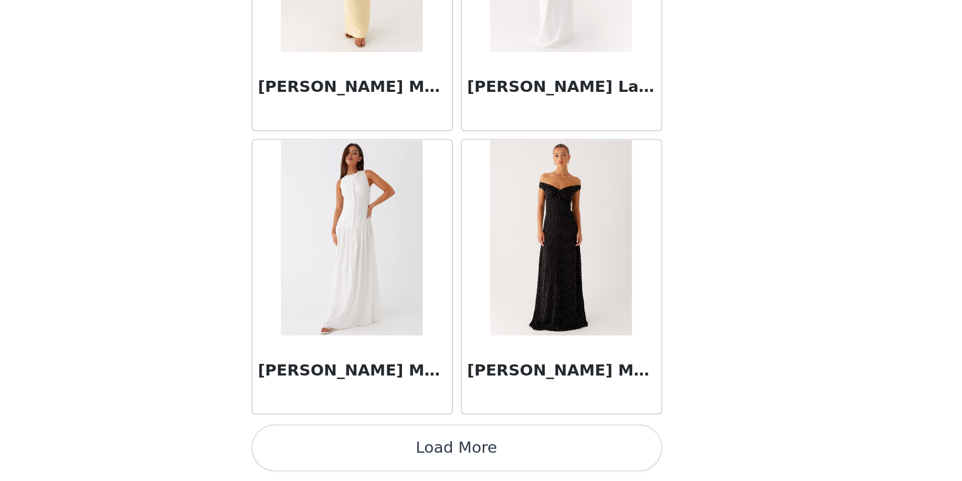
click at [508, 471] on button "Load More" at bounding box center [481, 464] width 212 height 24
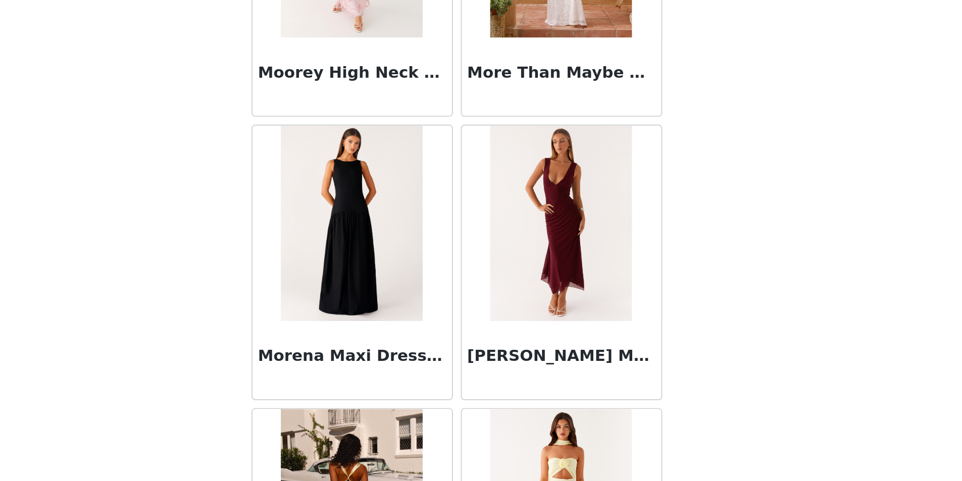
scroll to position [46, 0]
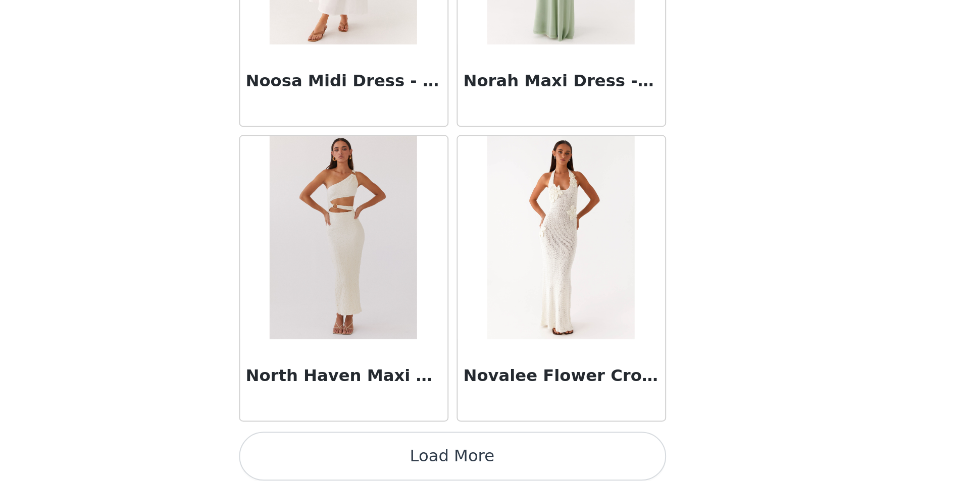
click at [557, 471] on button "Load More" at bounding box center [481, 464] width 212 height 24
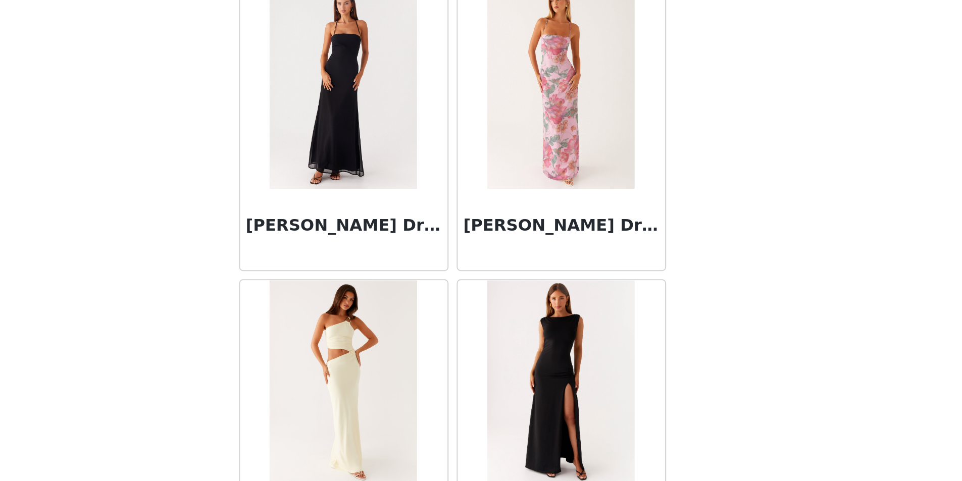
scroll to position [25953, 0]
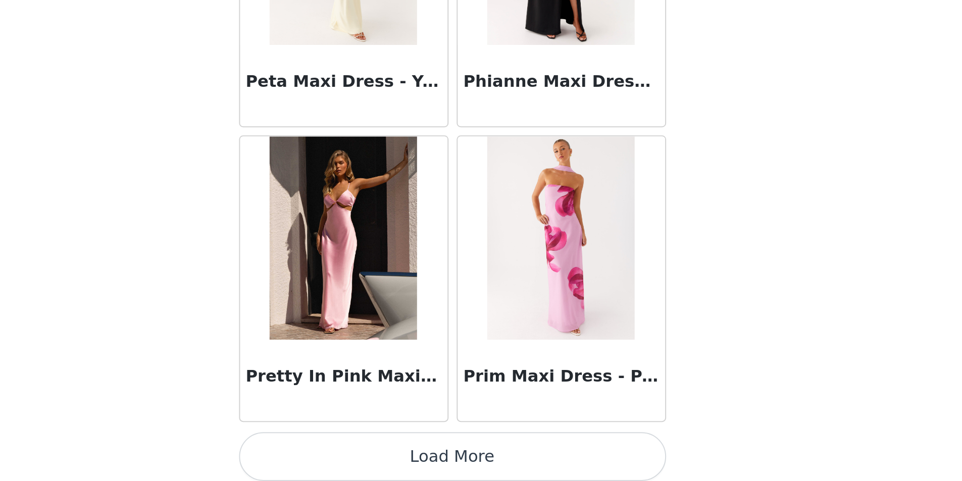
click at [542, 461] on button "Load More" at bounding box center [481, 464] width 212 height 24
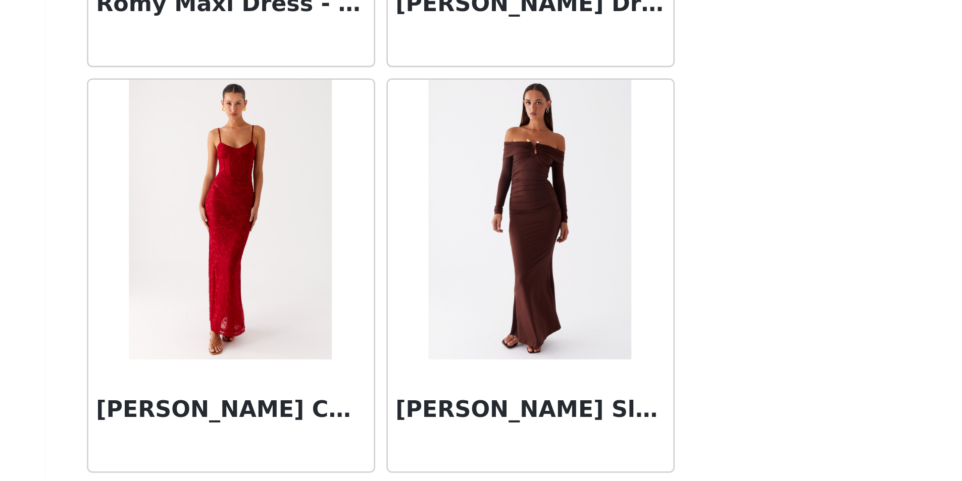
scroll to position [27417, 0]
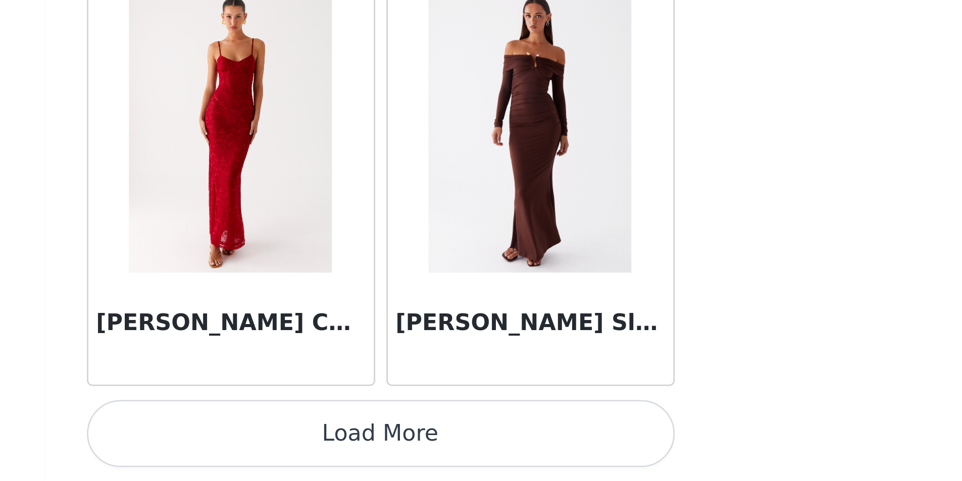
click at [580, 472] on div "Back Aamari Maxi Dress - Red [PERSON_NAME] Neck Midi Dress - [PERSON_NAME] Line…" at bounding box center [481, 240] width 242 height 481
click at [573, 469] on button "Load More" at bounding box center [481, 464] width 212 height 24
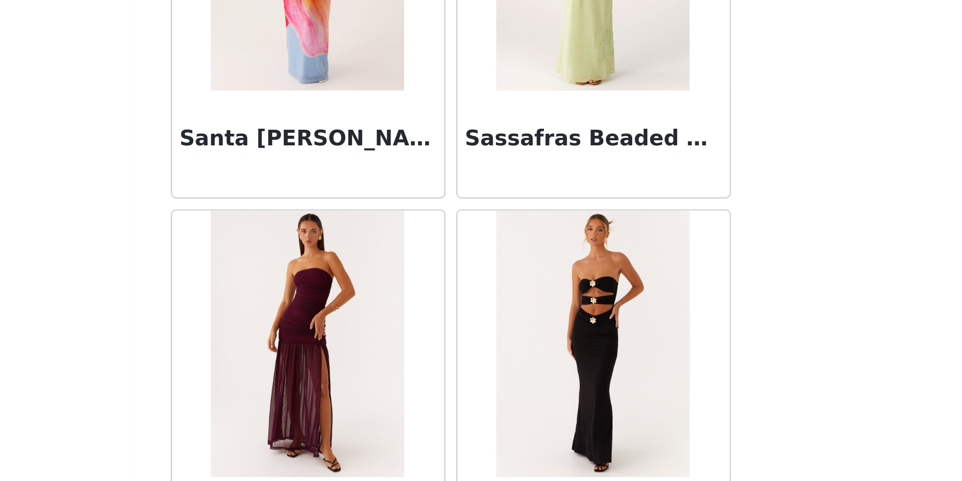
scroll to position [28426, 0]
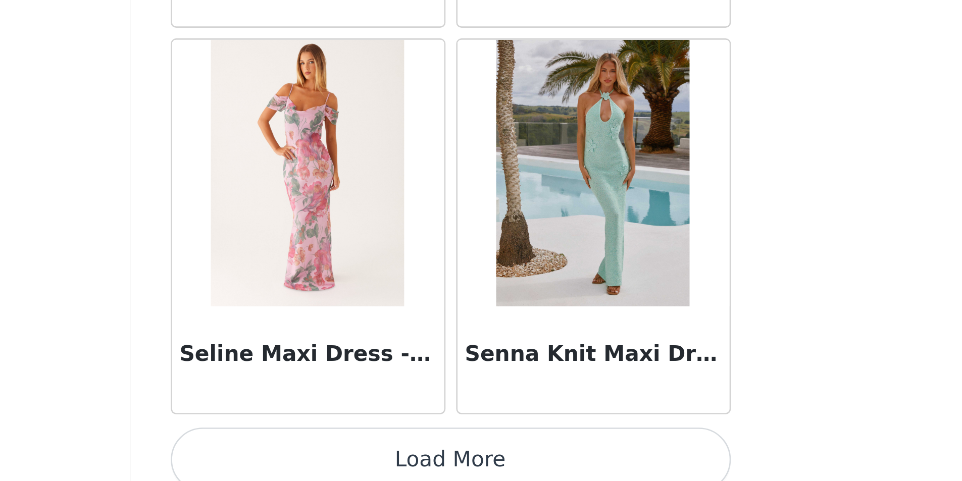
click at [536, 463] on button "Load More" at bounding box center [481, 464] width 212 height 24
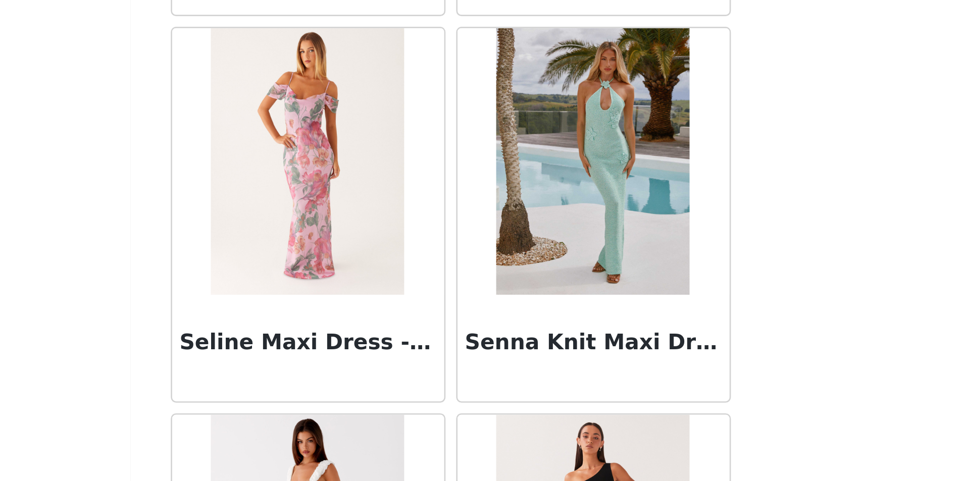
scroll to position [28882, 0]
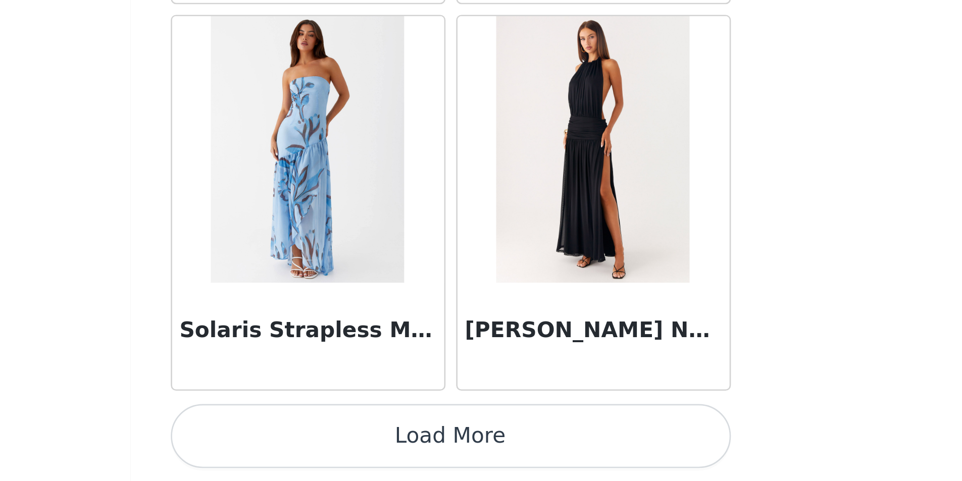
click at [544, 456] on button "Load More" at bounding box center [481, 464] width 212 height 24
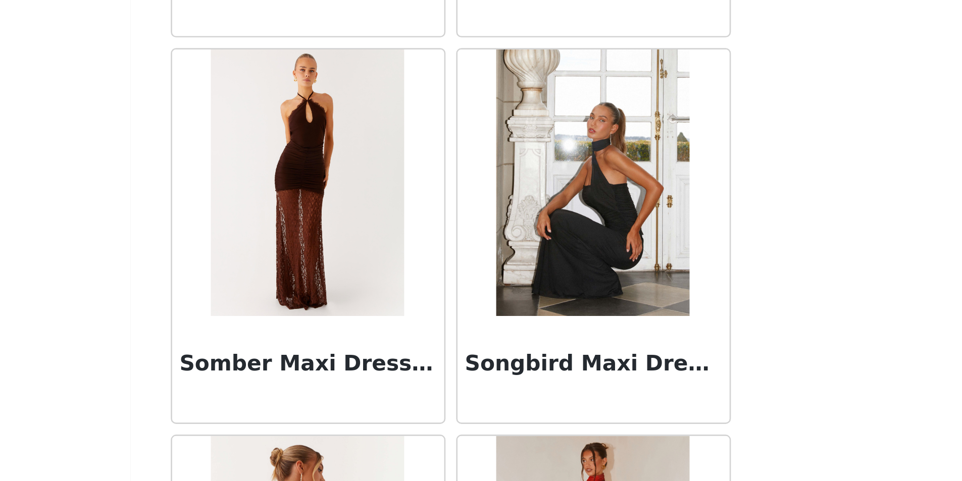
scroll to position [48, 0]
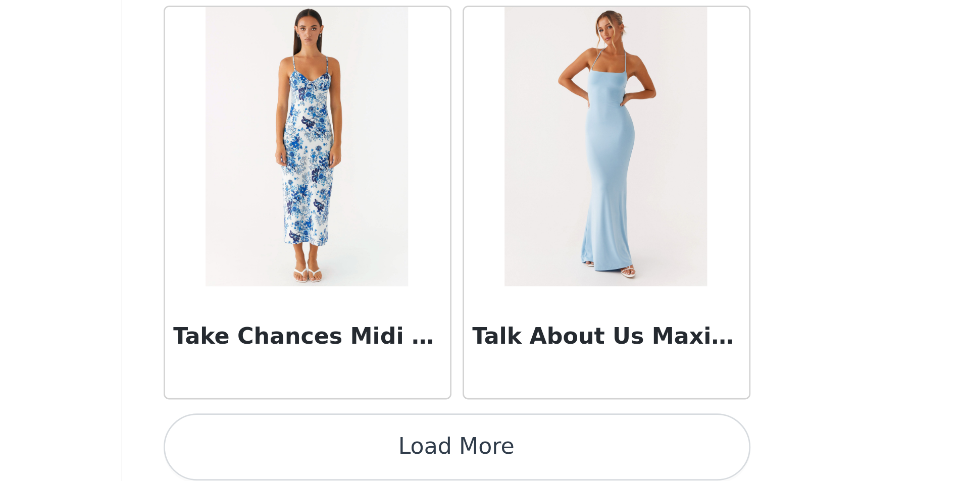
click at [543, 463] on button "Load More" at bounding box center [481, 464] width 212 height 24
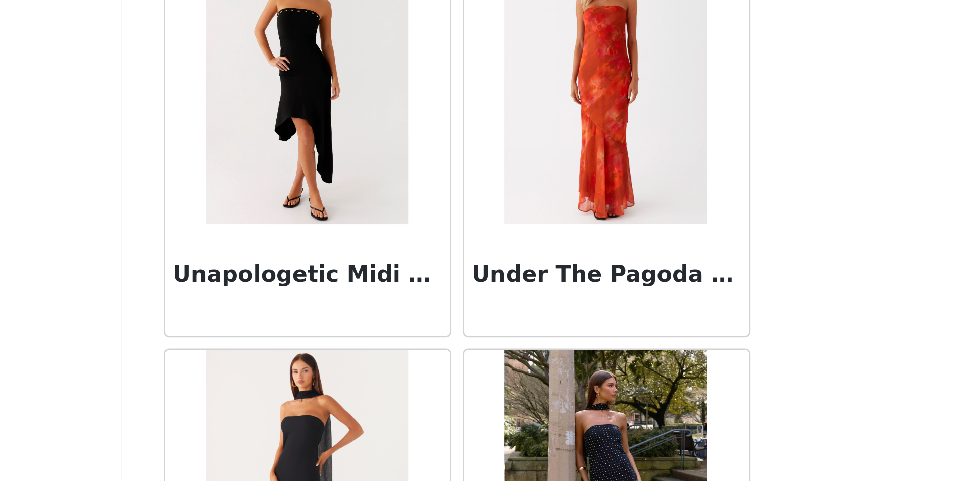
scroll to position [32986, 0]
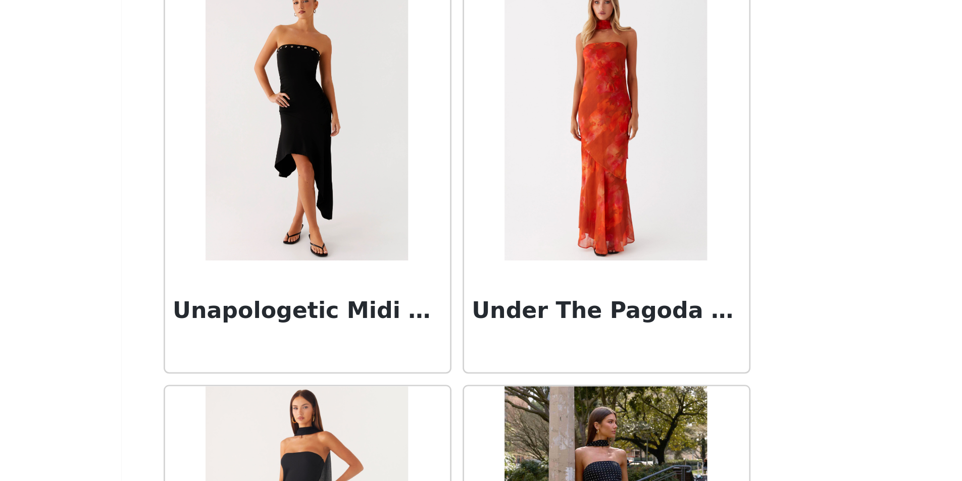
click at [428, 348] on img at bounding box center [426, 350] width 73 height 101
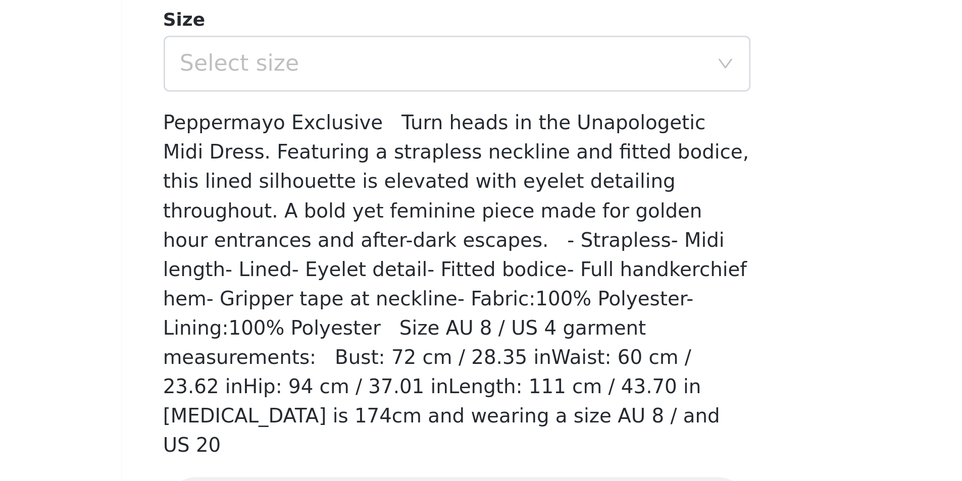
scroll to position [48, 0]
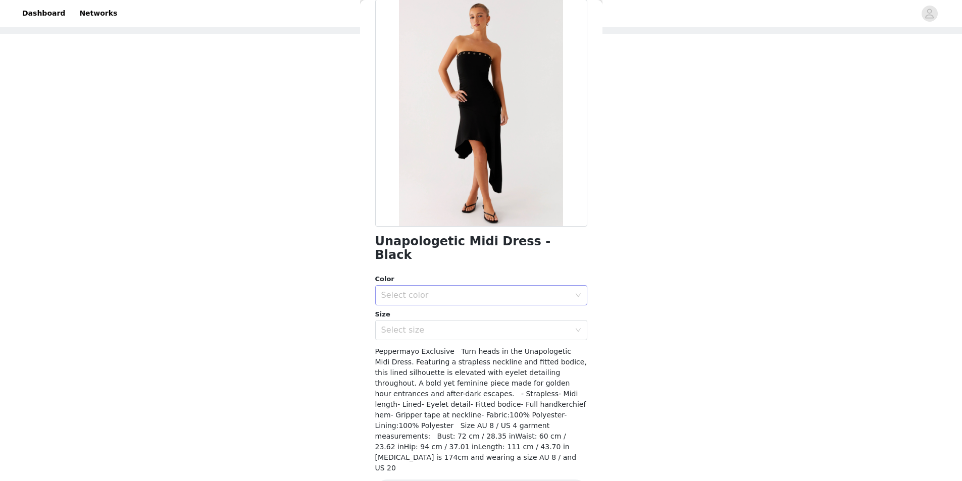
click at [399, 290] on div "Select color" at bounding box center [475, 295] width 189 height 10
click at [406, 304] on li "Black" at bounding box center [477, 304] width 204 height 16
click at [407, 325] on div "Select size" at bounding box center [475, 330] width 189 height 10
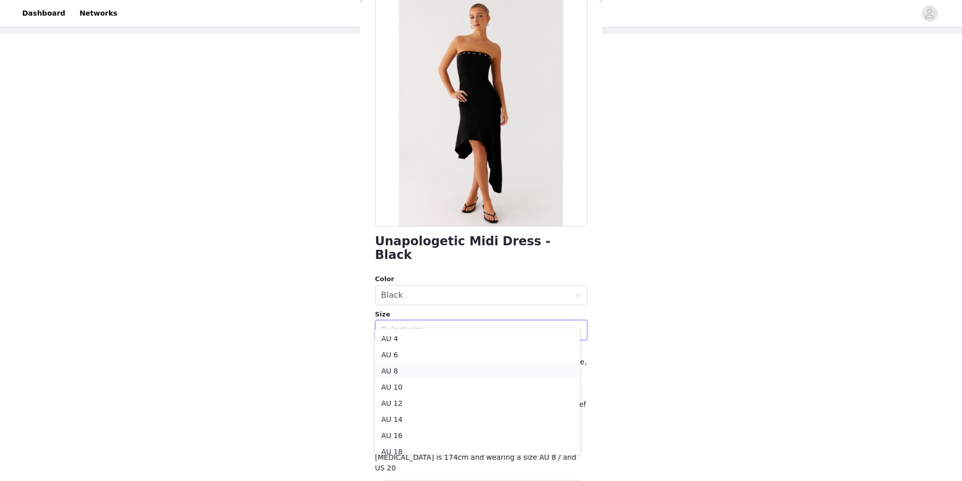
click at [407, 377] on li "AU 8" at bounding box center [477, 371] width 204 height 16
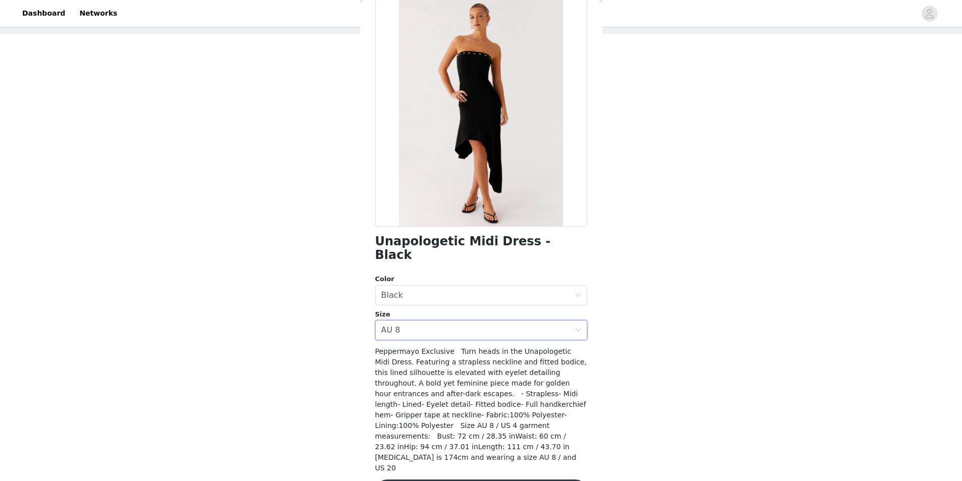
scroll to position [50, 0]
click at [486, 321] on div "Select size AU 8" at bounding box center [477, 330] width 193 height 19
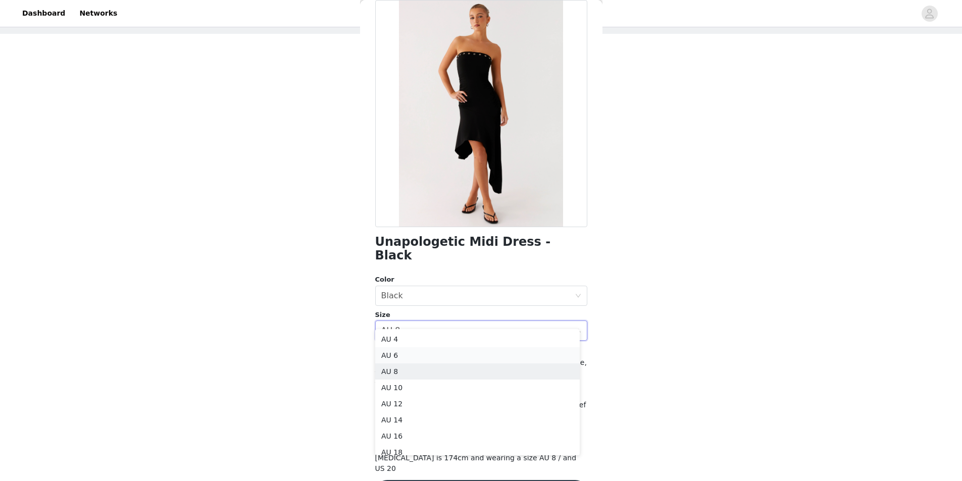
click at [392, 357] on li "AU 6" at bounding box center [477, 355] width 204 height 16
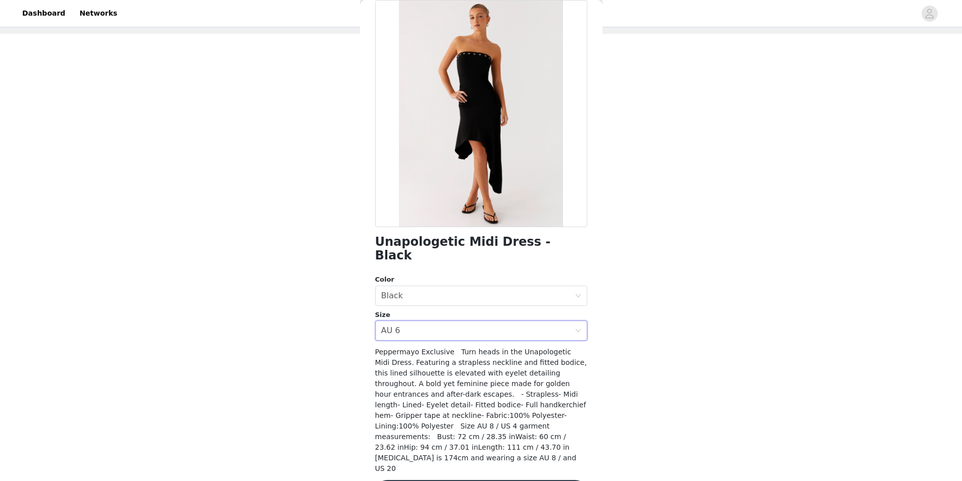
click at [209, 335] on div "STEP 1 OF 4 Select your styles! You will receive 4 products. 3/4 Selected Bodie…" at bounding box center [481, 195] width 962 height 428
click at [411, 348] on span "Peppermayo Exclusive Turn heads in the Unapologetic Midi Dress. Featuring a str…" at bounding box center [481, 410] width 212 height 125
click at [408, 323] on div "Select size AU 6" at bounding box center [477, 330] width 193 height 19
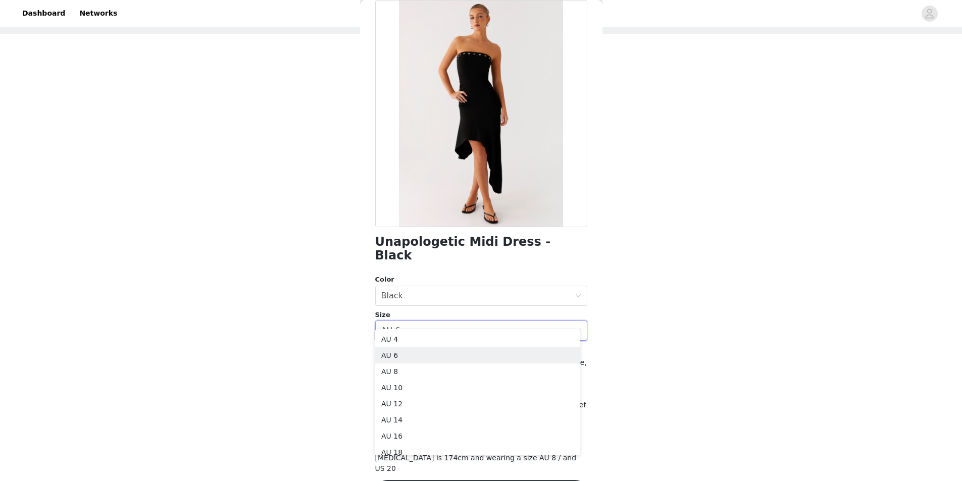
click at [186, 319] on div "STEP 1 OF 4 Select your styles! You will receive 4 products. 3/4 Selected Bodie…" at bounding box center [481, 195] width 962 height 428
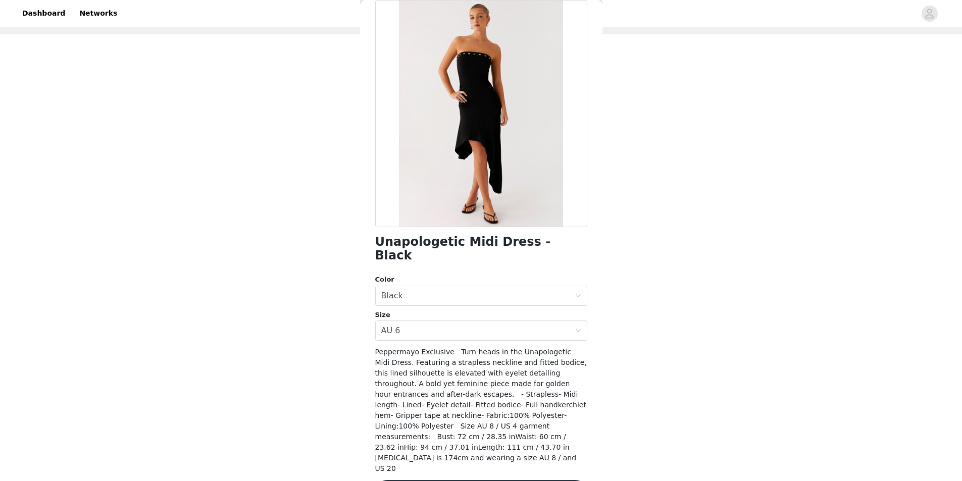
click at [447, 310] on div "Size" at bounding box center [481, 315] width 212 height 10
click at [446, 321] on div "Select size AU 6" at bounding box center [477, 330] width 193 height 19
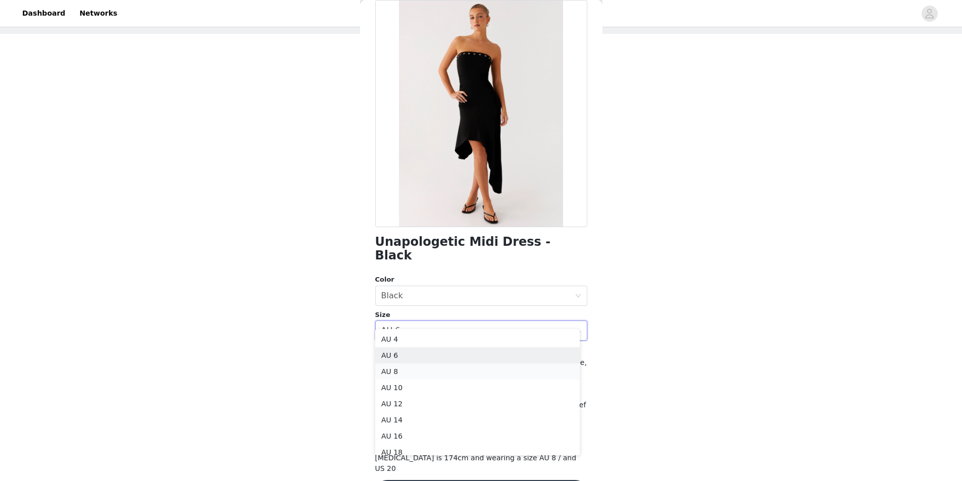
click at [417, 367] on li "AU 8" at bounding box center [477, 371] width 204 height 16
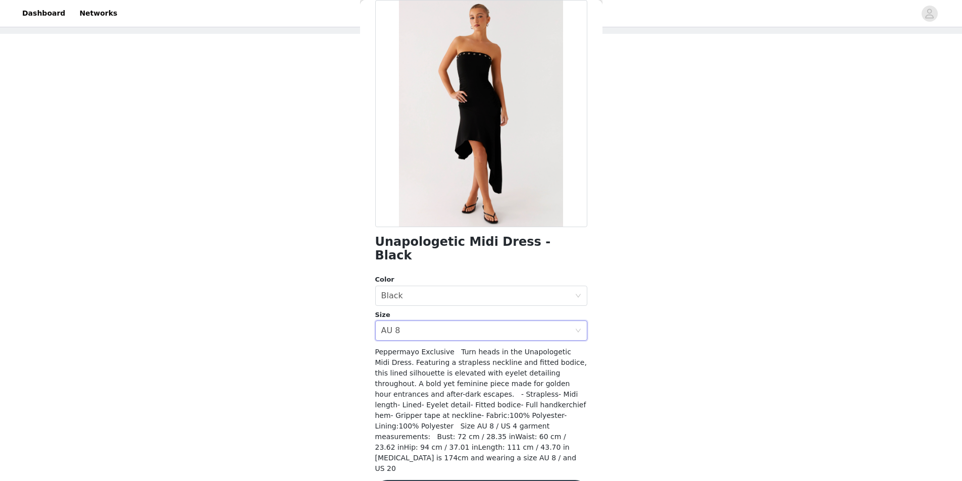
click at [308, 349] on div "STEP 1 OF 4 Select your styles! You will receive 4 products. 3/4 Selected Bodie…" at bounding box center [481, 195] width 962 height 428
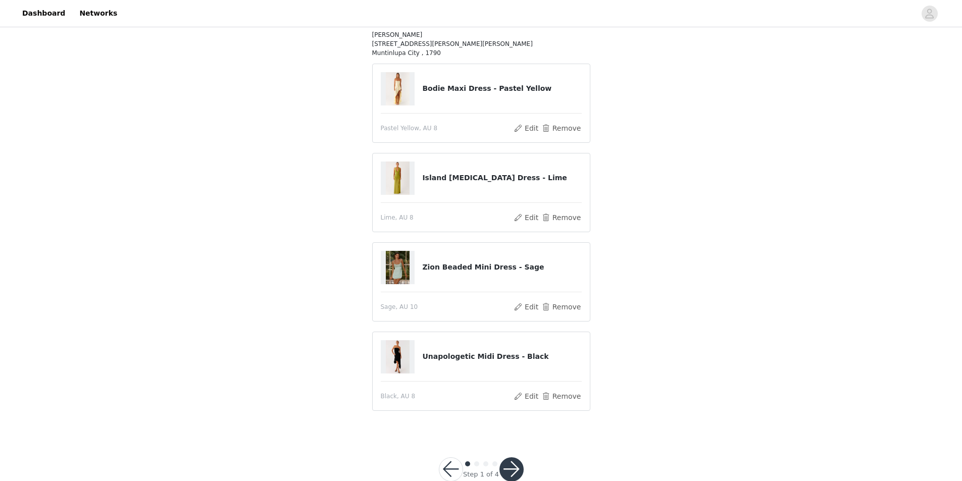
scroll to position [149, 0]
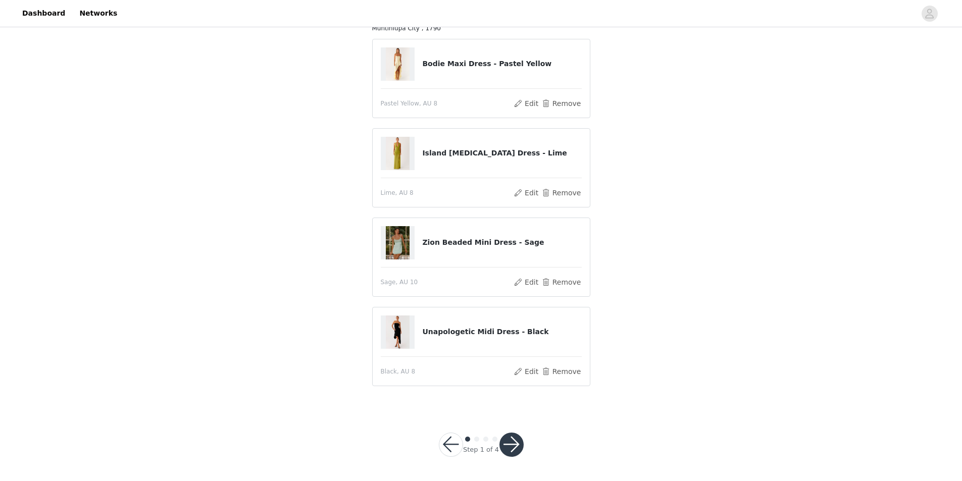
click at [513, 440] on button "button" at bounding box center [511, 445] width 24 height 24
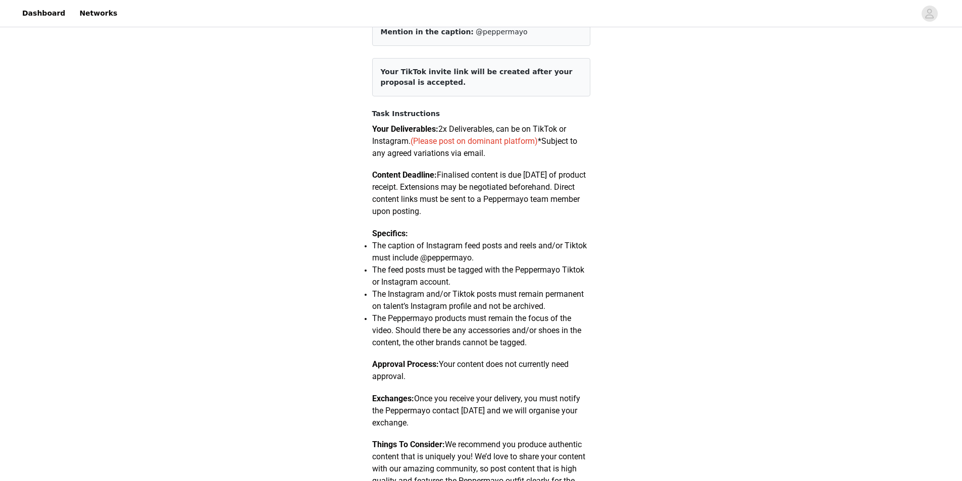
scroll to position [502, 0]
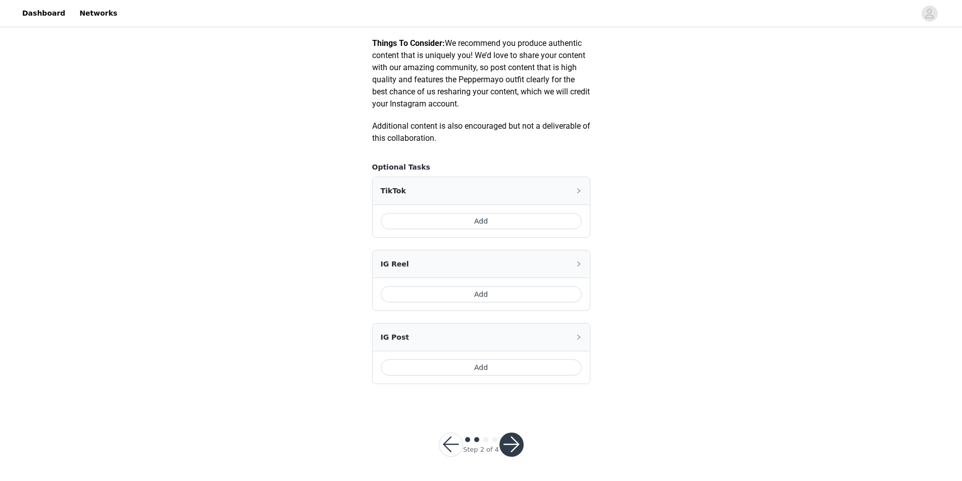
click at [513, 441] on button "button" at bounding box center [511, 445] width 24 height 24
click at [511, 441] on button "button" at bounding box center [511, 445] width 24 height 24
click at [496, 221] on button "Add" at bounding box center [481, 221] width 201 height 16
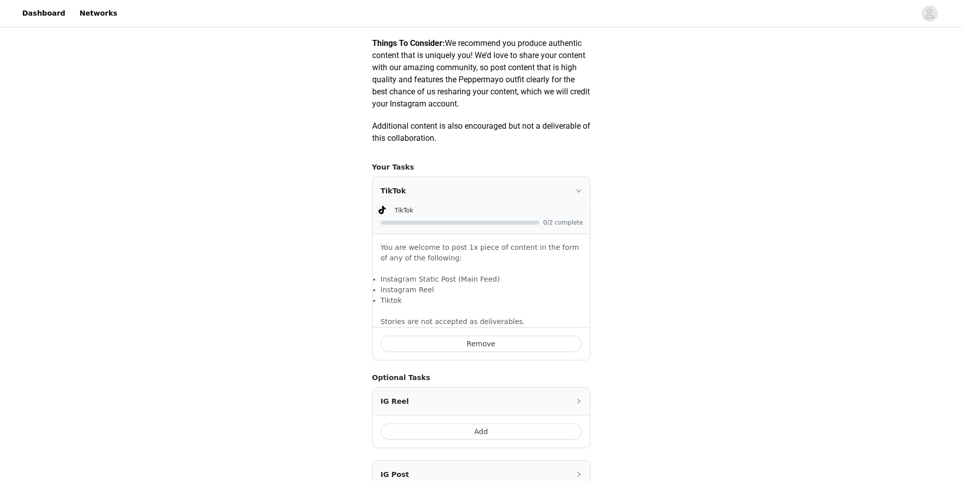
scroll to position [640, 0]
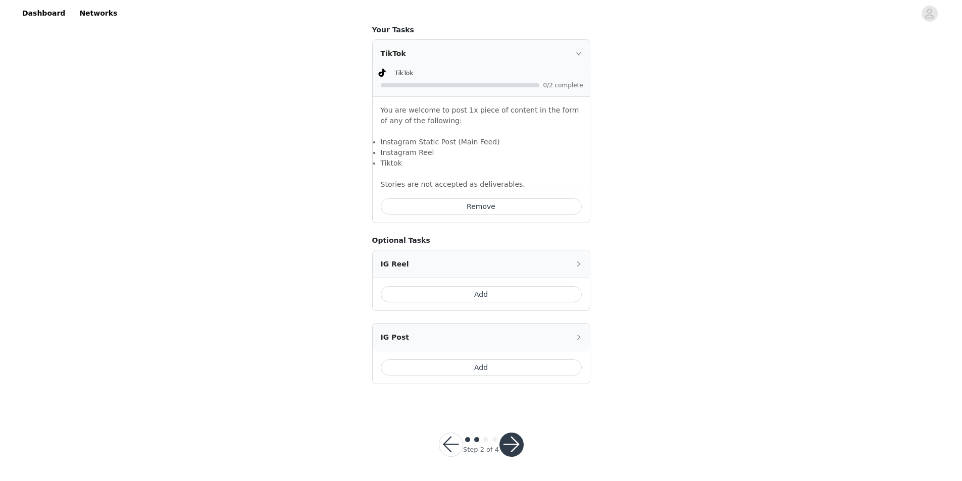
click at [463, 362] on button "Add" at bounding box center [481, 367] width 201 height 16
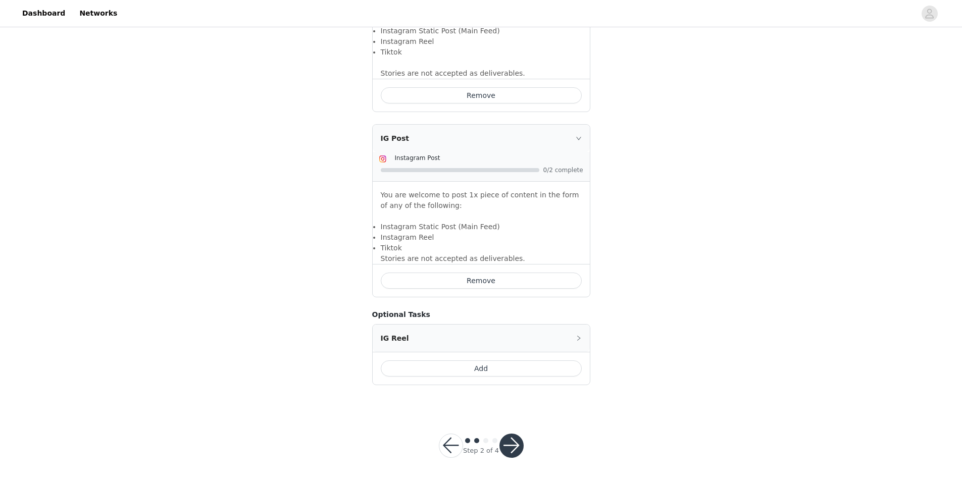
scroll to position [752, 0]
click at [531, 454] on div "Step 2 of 4" at bounding box center [481, 445] width 109 height 48
click at [521, 444] on button "button" at bounding box center [511, 445] width 24 height 24
click at [446, 372] on button "Add" at bounding box center [481, 367] width 201 height 16
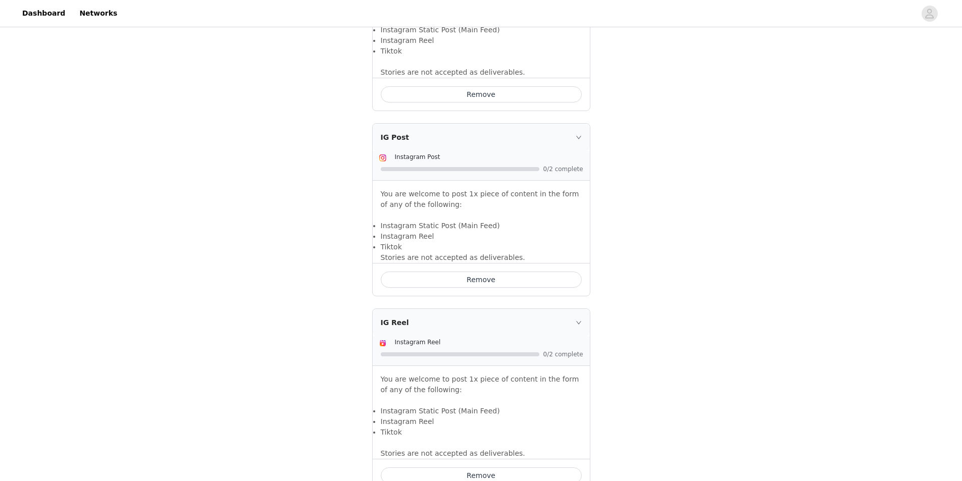
scroll to position [819, 0]
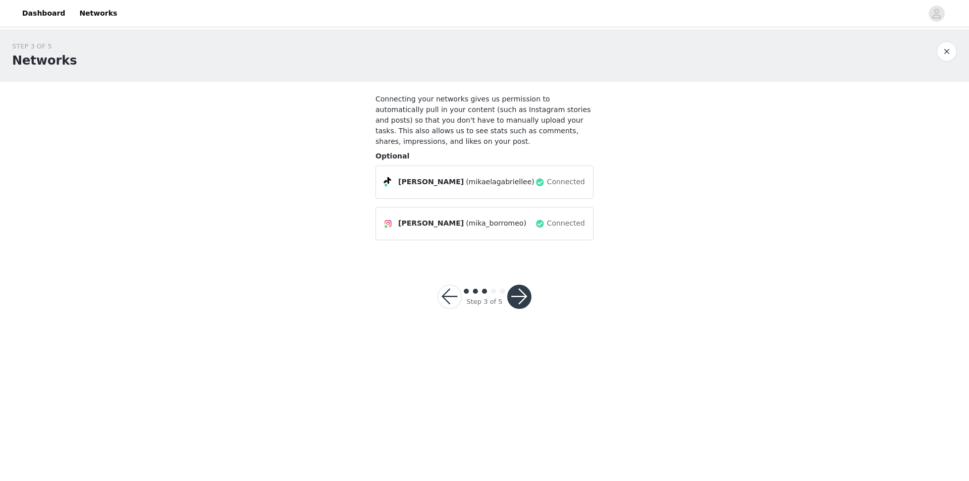
click at [526, 300] on div "Step 3 of 5" at bounding box center [485, 297] width 118 height 48
drag, startPoint x: 528, startPoint y: 288, endPoint x: 560, endPoint y: 293, distance: 33.3
click at [538, 289] on div "Step 3 of 5" at bounding box center [485, 297] width 118 height 48
click at [518, 285] on button "button" at bounding box center [519, 297] width 24 height 24
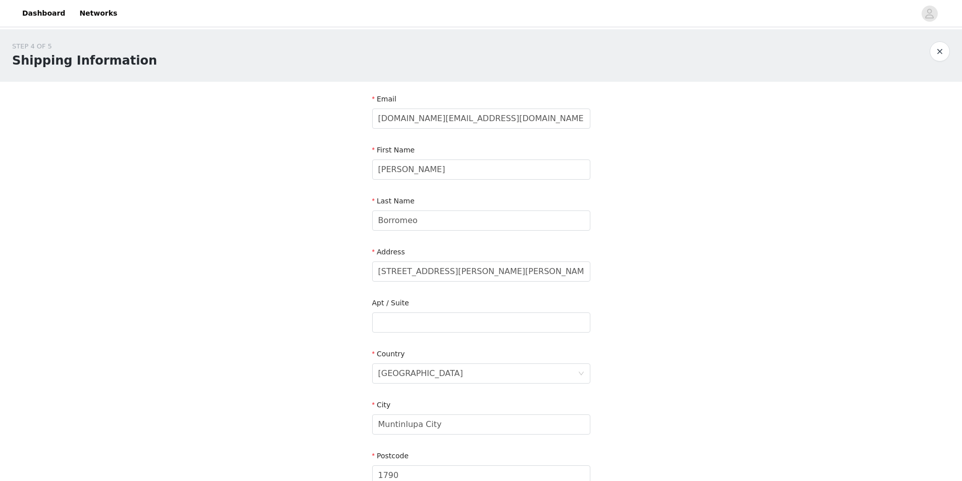
scroll to position [151, 0]
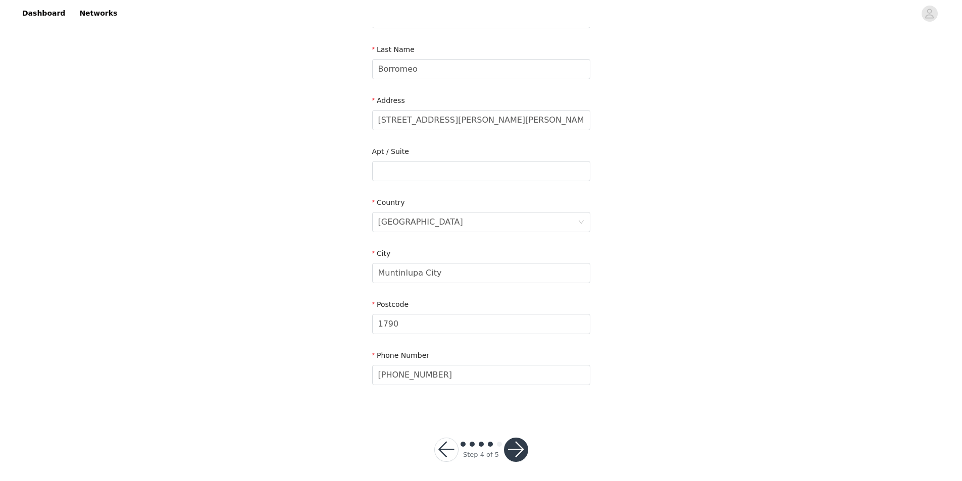
click at [511, 447] on button "button" at bounding box center [516, 450] width 24 height 24
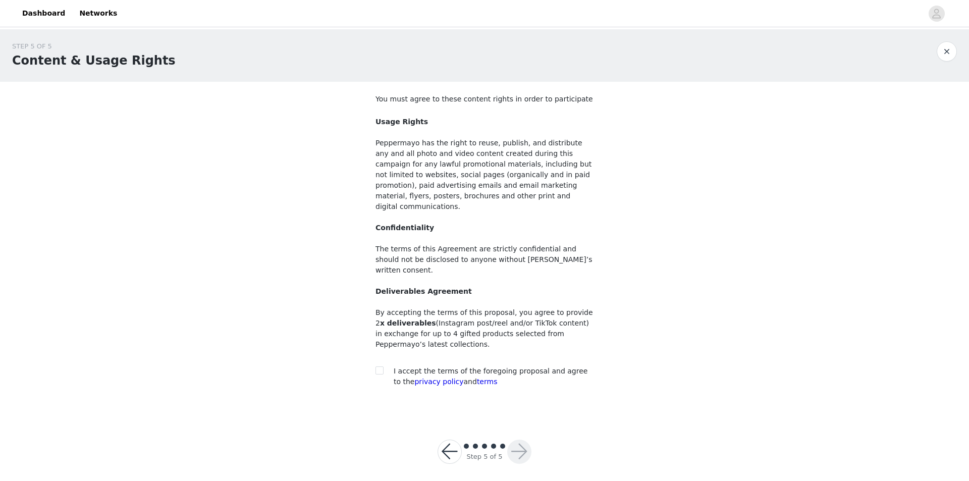
click at [385, 366] on div "I accept the terms of the foregoing proposal and agree to the privacy policy an…" at bounding box center [485, 376] width 218 height 21
click at [379, 367] on input "checkbox" at bounding box center [379, 370] width 7 height 7
checkbox input "true"
click at [506, 442] on div "Step 5 of 5" at bounding box center [484, 452] width 45 height 20
click at [510, 440] on button "button" at bounding box center [519, 452] width 24 height 24
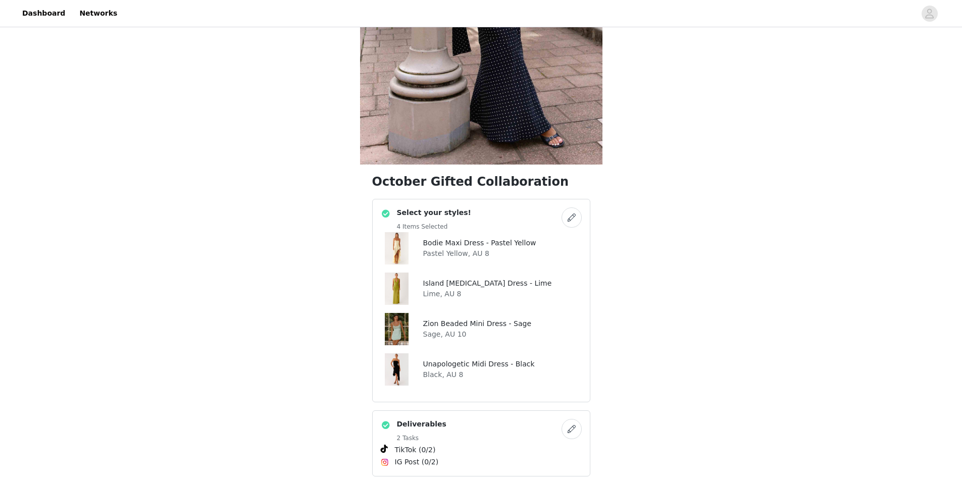
scroll to position [753, 0]
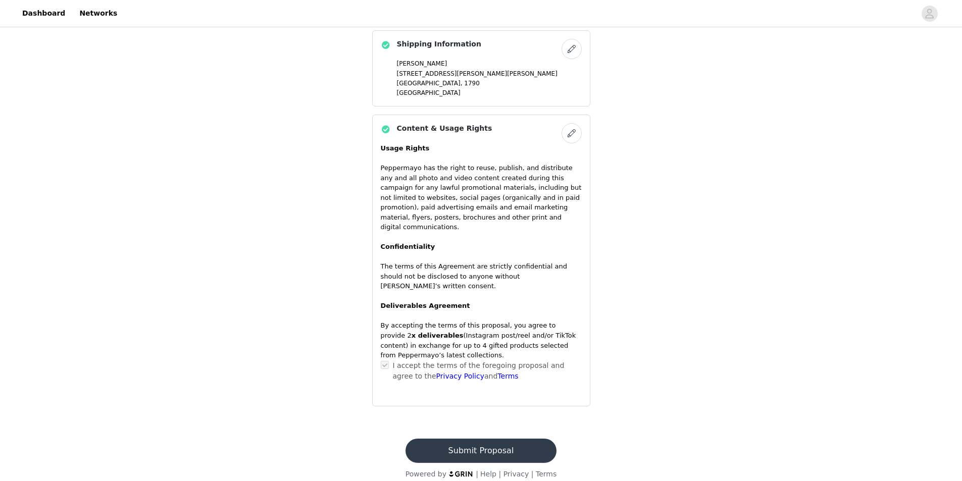
click at [432, 442] on button "Submit Proposal" at bounding box center [480, 451] width 151 height 24
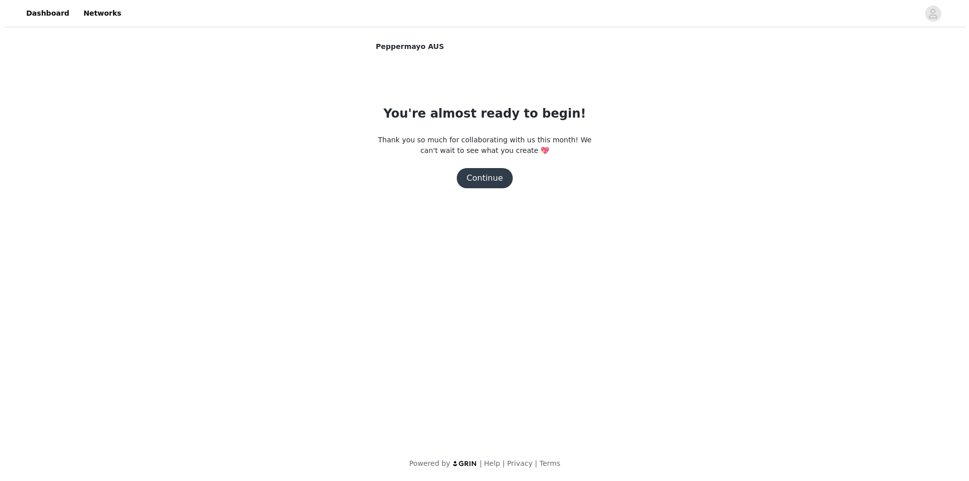
scroll to position [0, 0]
click at [493, 170] on button "Continue" at bounding box center [484, 178] width 57 height 20
